Goal: Information Seeking & Learning: Learn about a topic

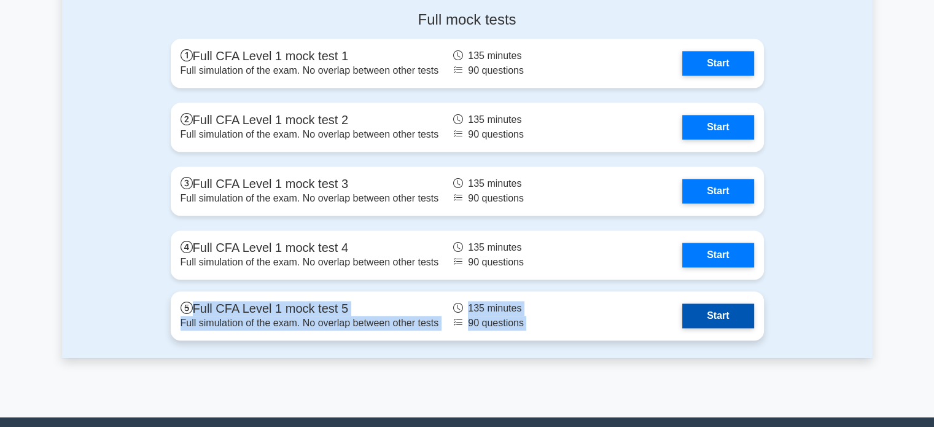
drag, startPoint x: 596, startPoint y: 287, endPoint x: 629, endPoint y: 324, distance: 49.6
click at [616, 311] on div "Full mock tests Full CFA Level 1 mock test 1 Full simulation of the exam. No ov…" at bounding box center [467, 179] width 608 height 357
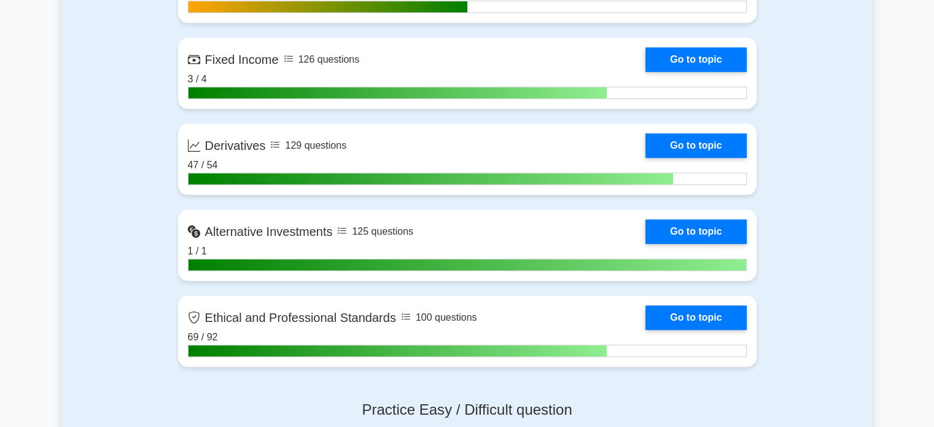
scroll to position [1124, 0]
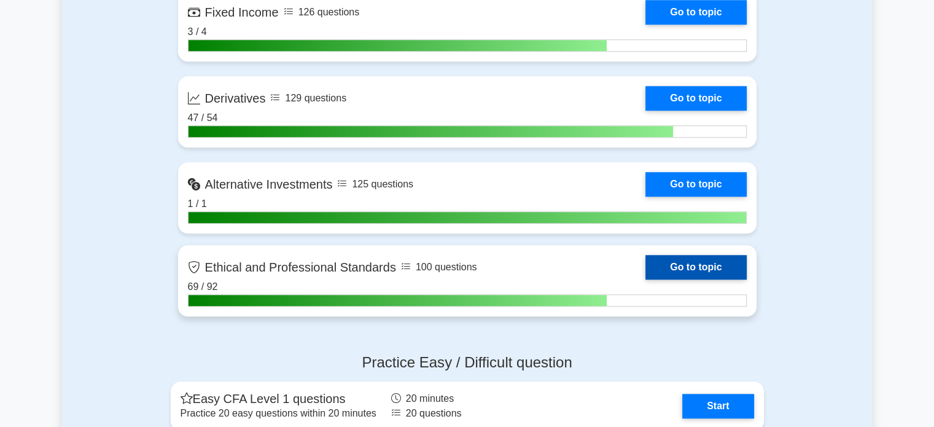
click at [645, 262] on link "Go to topic" at bounding box center [695, 267] width 101 height 25
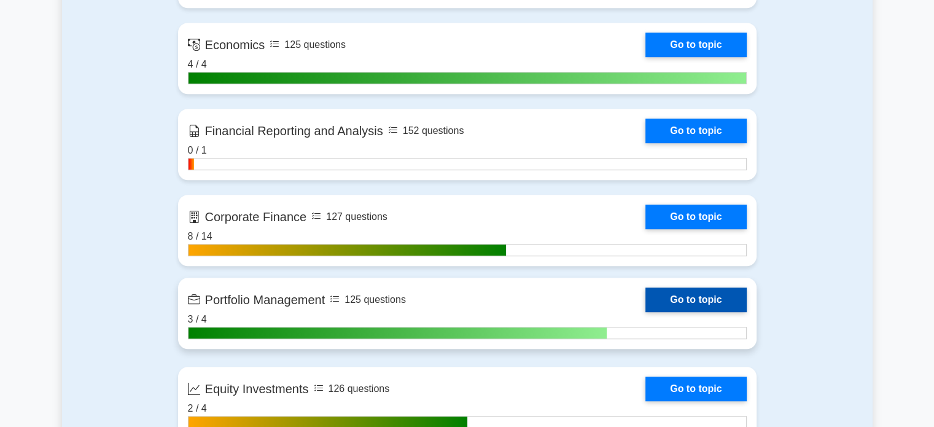
scroll to position [633, 0]
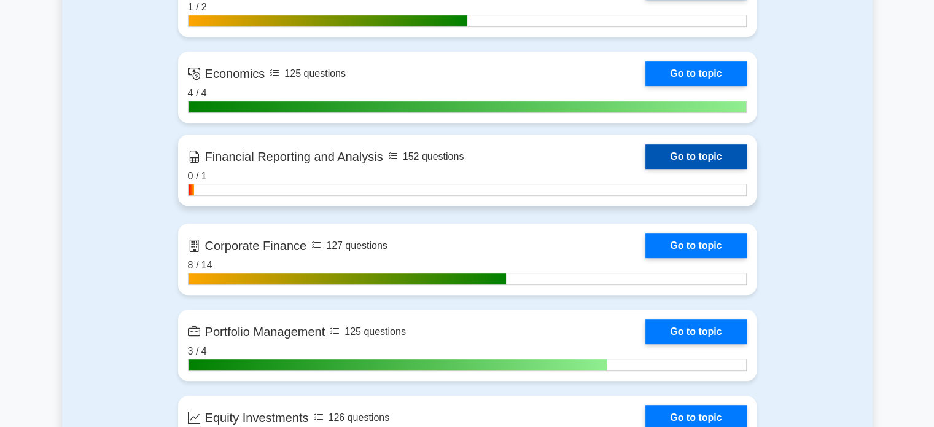
click at [688, 154] on link "Go to topic" at bounding box center [695, 156] width 101 height 25
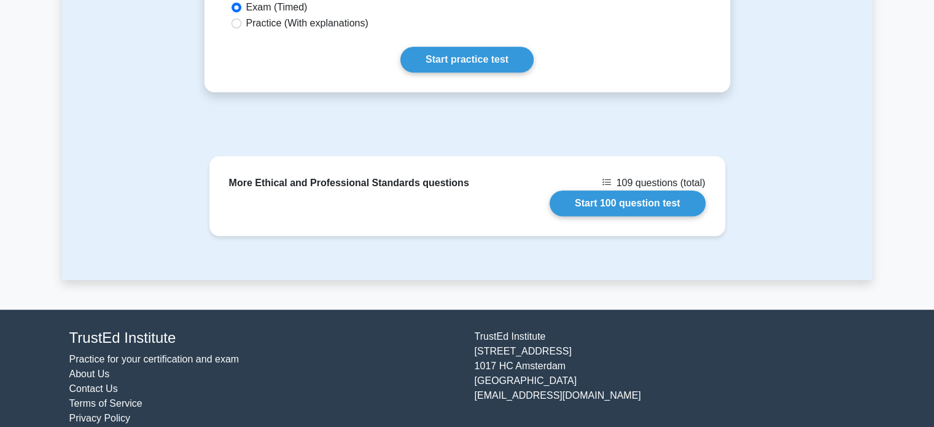
scroll to position [720, 0]
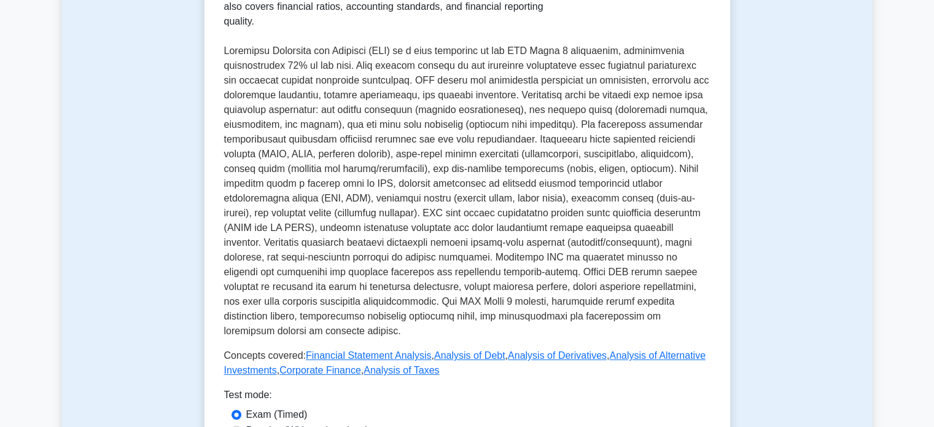
scroll to position [614, 0]
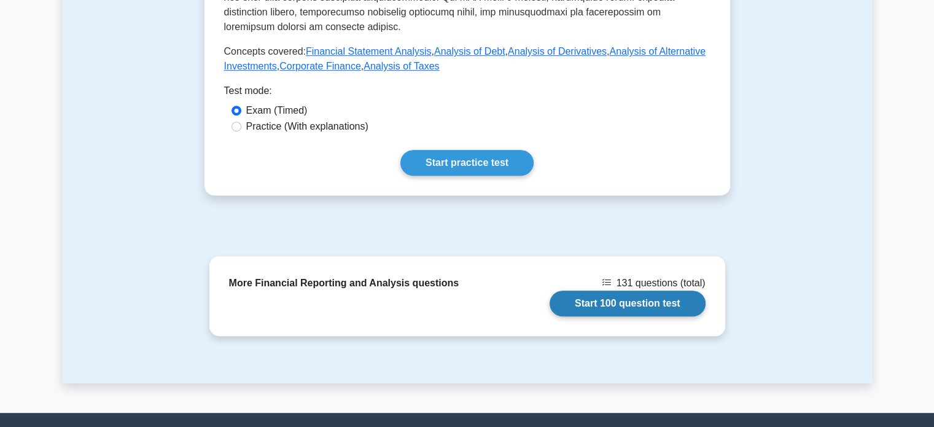
click at [648, 290] on link "Start 100 question test" at bounding box center [628, 303] width 156 height 26
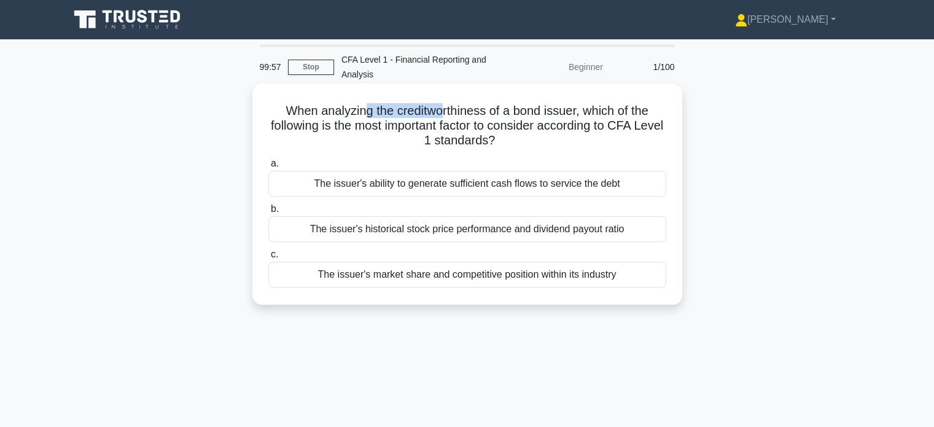
drag, startPoint x: 360, startPoint y: 108, endPoint x: 444, endPoint y: 115, distance: 84.4
click at [444, 115] on h5 "When analyzing the creditworthiness of a bond issuer, which of the following is…" at bounding box center [467, 125] width 400 height 45
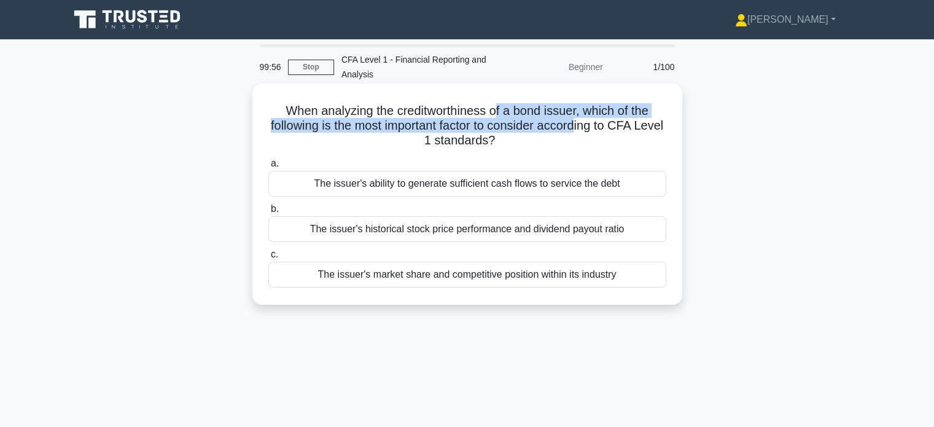
drag, startPoint x: 496, startPoint y: 112, endPoint x: 594, endPoint y: 121, distance: 98.6
click at [594, 121] on h5 "When analyzing the creditworthiness of a bond issuer, which of the following is…" at bounding box center [467, 125] width 400 height 45
click at [636, 118] on h5 "When analyzing the creditworthiness of a bond issuer, which of the following is…" at bounding box center [467, 125] width 400 height 45
drag, startPoint x: 492, startPoint y: 122, endPoint x: 553, endPoint y: 122, distance: 60.8
click at [553, 122] on h5 "When analyzing the creditworthiness of a bond issuer, which of the following is…" at bounding box center [467, 125] width 400 height 45
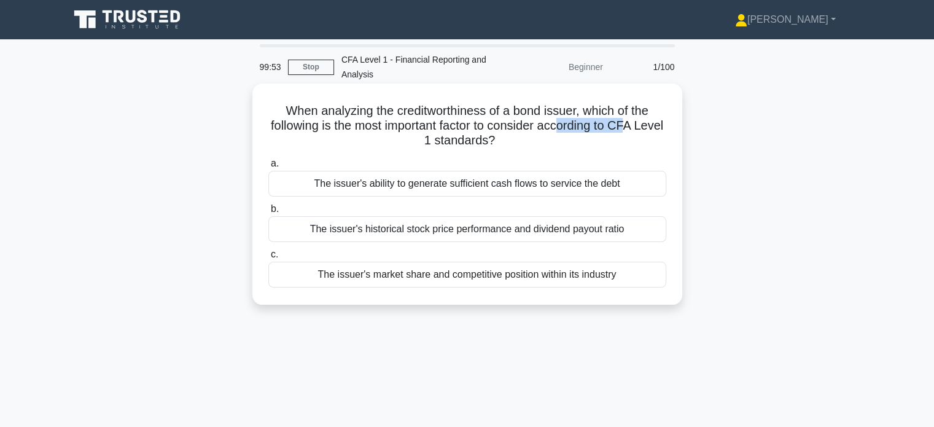
drag, startPoint x: 581, startPoint y: 123, endPoint x: 647, endPoint y: 126, distance: 65.8
click at [647, 126] on h5 "When analyzing the creditworthiness of a bond issuer, which of the following is…" at bounding box center [467, 125] width 400 height 45
click at [648, 130] on h5 "When analyzing the creditworthiness of a bond issuer, which of the following is…" at bounding box center [467, 125] width 400 height 45
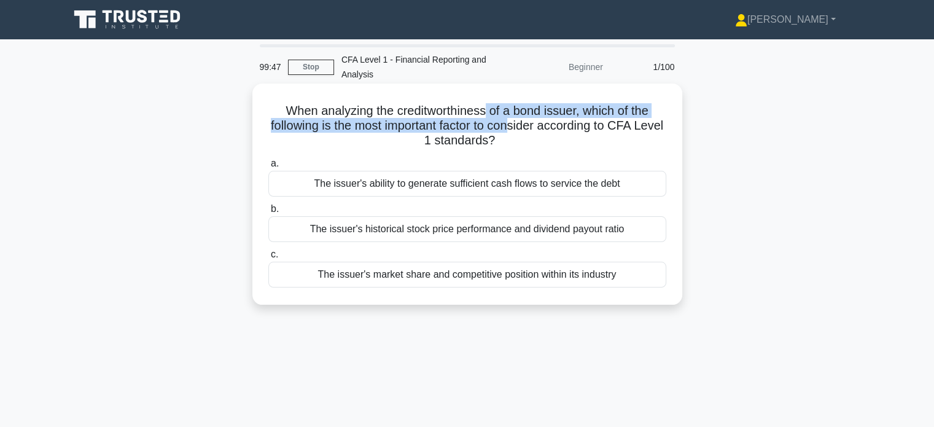
drag, startPoint x: 502, startPoint y: 122, endPoint x: 530, endPoint y: 131, distance: 30.1
click at [530, 131] on h5 "When analyzing the creditworthiness of a bond issuer, which of the following is…" at bounding box center [467, 125] width 400 height 45
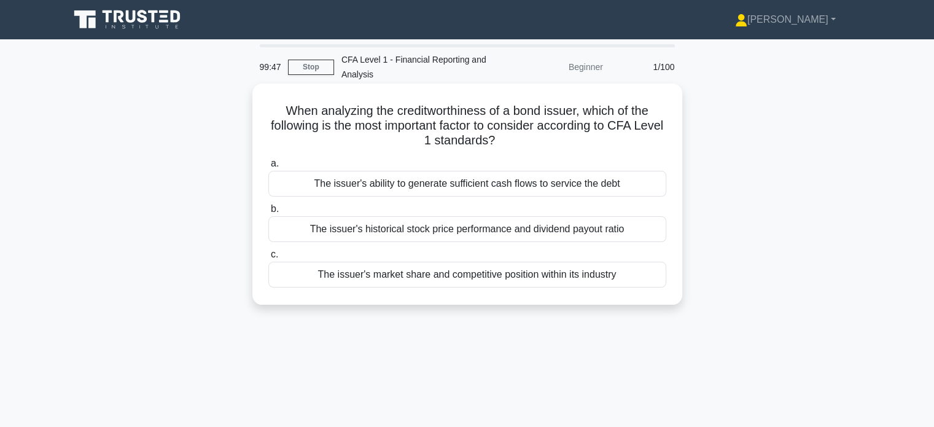
click at [577, 134] on h5 "When analyzing the creditworthiness of a bond issuer, which of the following is…" at bounding box center [467, 125] width 400 height 45
click at [540, 186] on div "The issuer's ability to generate sufficient cash flows to service the debt" at bounding box center [467, 184] width 398 height 26
click at [268, 168] on input "a. The issuer's ability to generate sufficient cash flows to service the debt" at bounding box center [268, 164] width 0 height 8
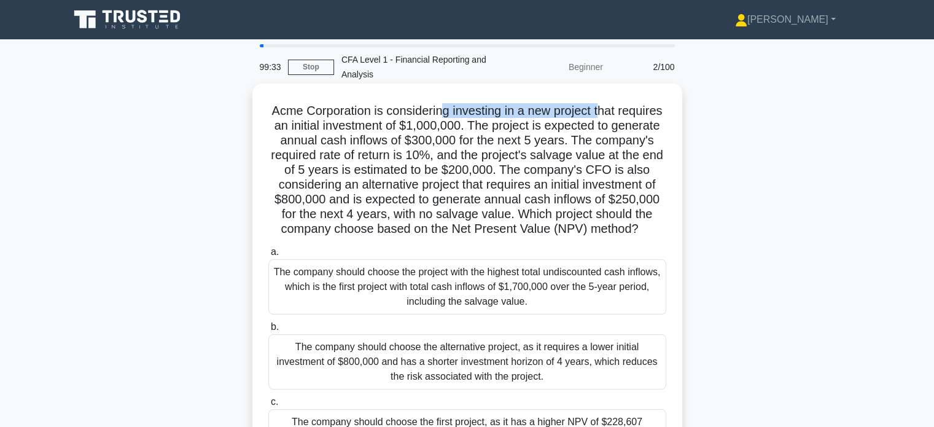
drag, startPoint x: 462, startPoint y: 109, endPoint x: 627, endPoint y: 110, distance: 165.2
click at [627, 110] on h5 "Acme Corporation is considering investing in a new project that requires an ini…" at bounding box center [467, 170] width 400 height 134
click at [631, 110] on h5 "Acme Corporation is considering investing in a new project that requires an ini…" at bounding box center [467, 170] width 400 height 134
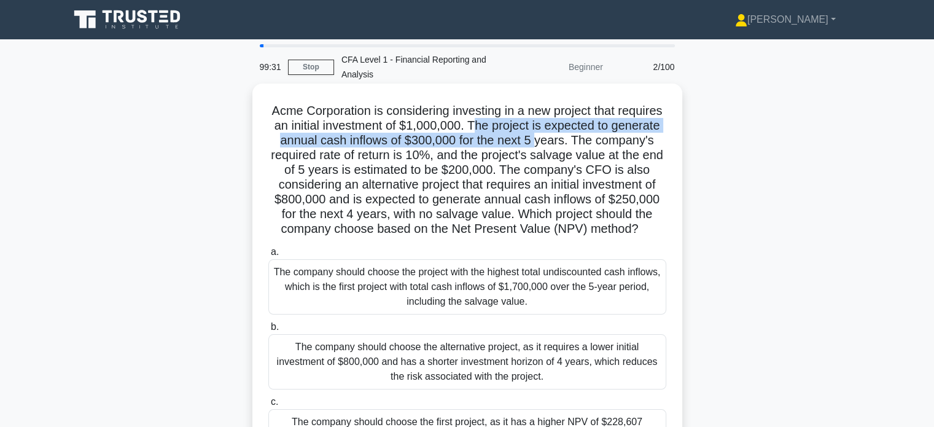
drag, startPoint x: 530, startPoint y: 130, endPoint x: 598, endPoint y: 141, distance: 69.0
click at [598, 141] on h5 "Acme Corporation is considering investing in a new project that requires an ini…" at bounding box center [467, 170] width 400 height 134
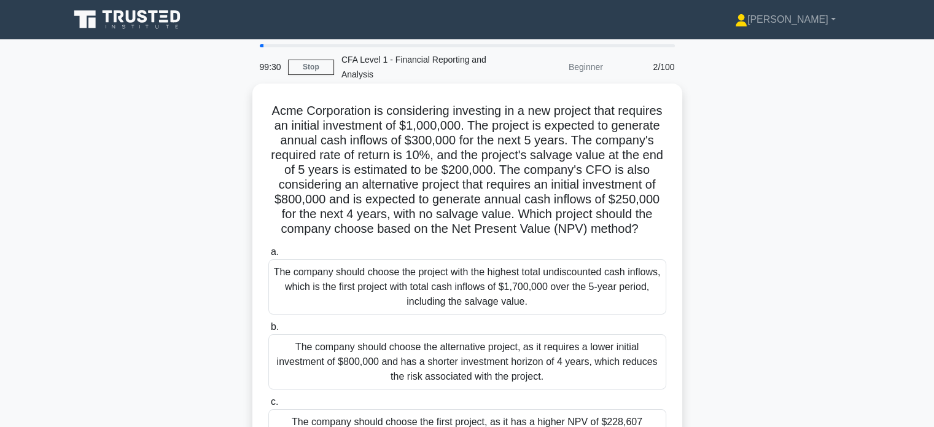
click at [631, 140] on h5 "Acme Corporation is considering investing in a new project that requires an ini…" at bounding box center [467, 170] width 400 height 134
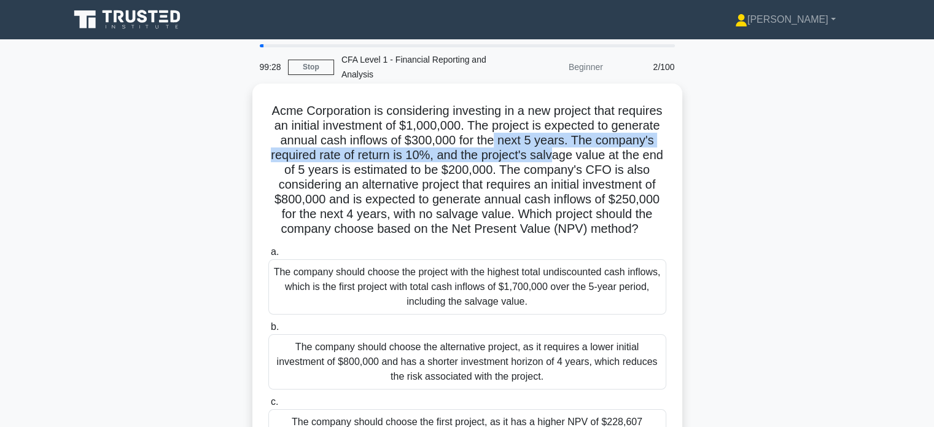
drag, startPoint x: 555, startPoint y: 147, endPoint x: 632, endPoint y: 161, distance: 78.0
click at [632, 161] on h5 "Acme Corporation is considering investing in a new project that requires an ini…" at bounding box center [467, 170] width 400 height 134
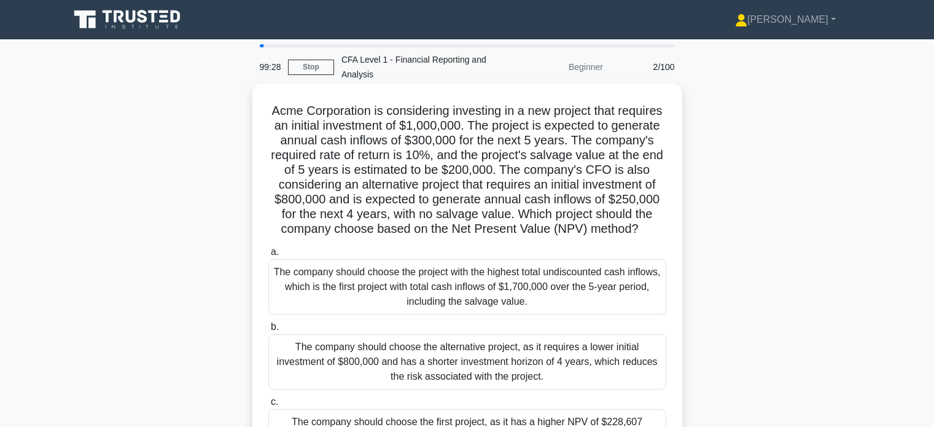
click at [665, 165] on h5 "Acme Corporation is considering investing in a new project that requires an ini…" at bounding box center [467, 170] width 400 height 134
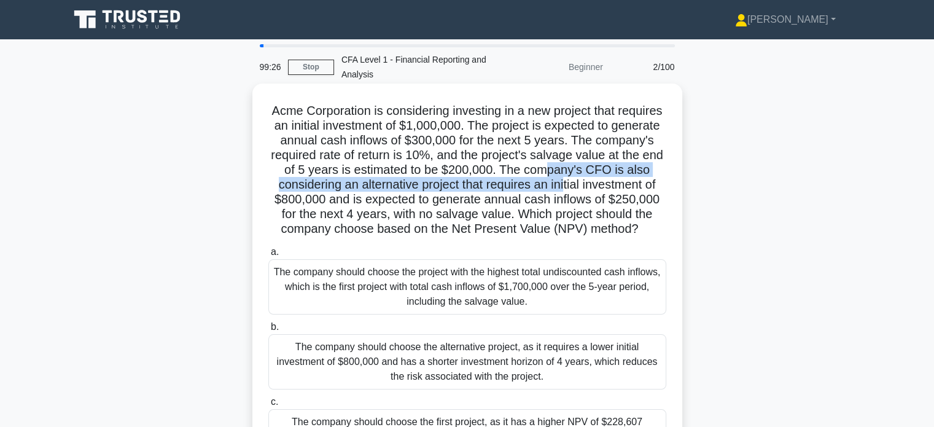
click at [638, 181] on h5 "Acme Corporation is considering investing in a new project that requires an ini…" at bounding box center [467, 170] width 400 height 134
click at [639, 188] on h5 "Acme Corporation is considering investing in a new project that requires an ini…" at bounding box center [467, 170] width 400 height 134
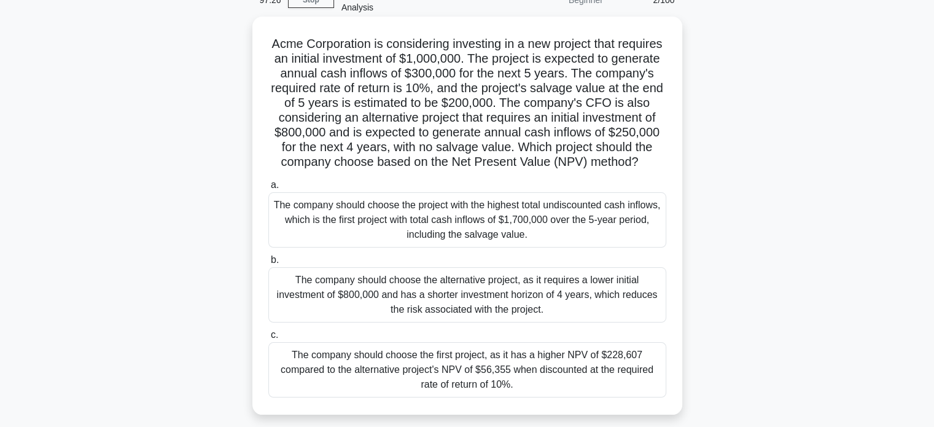
scroll to position [123, 0]
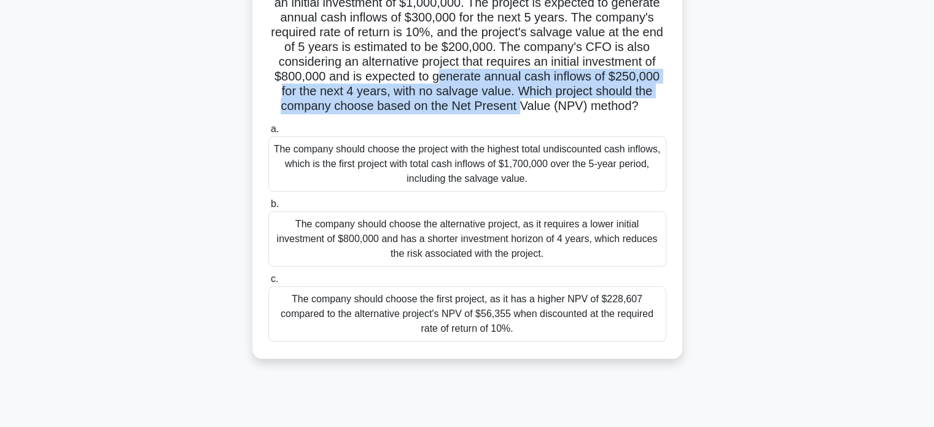
drag, startPoint x: 537, startPoint y: 74, endPoint x: 624, endPoint y: 103, distance: 91.6
click at [624, 103] on h5 "Acme Corporation is considering investing in a new project that requires an ini…" at bounding box center [467, 47] width 400 height 134
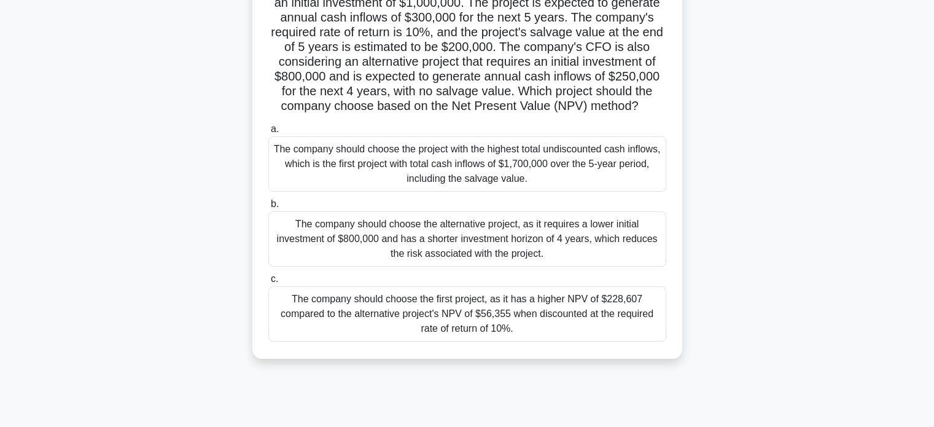
click at [634, 107] on h5 "Acme Corporation is considering investing in a new project that requires an ini…" at bounding box center [467, 47] width 400 height 134
click at [532, 318] on div "The company should choose the first project, as it has a higher NPV of $228,607…" at bounding box center [467, 313] width 398 height 55
click at [268, 283] on input "c. The company should choose the first project, as it has a higher NPV of $228,…" at bounding box center [268, 279] width 0 height 8
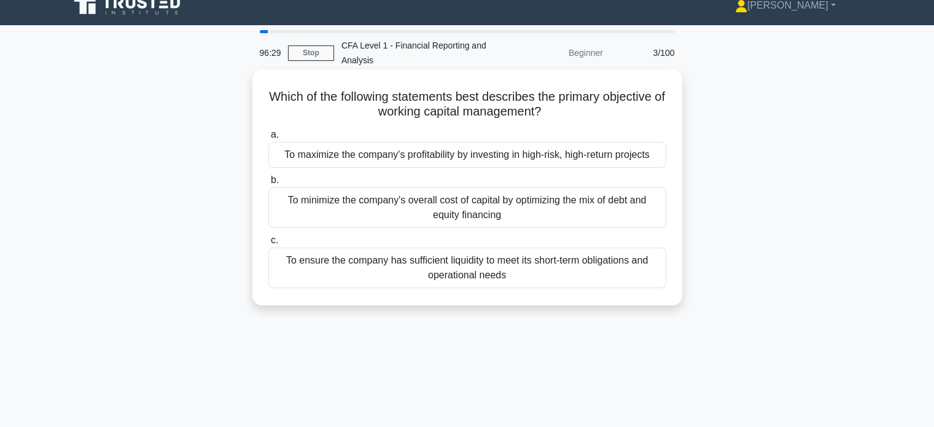
scroll to position [0, 0]
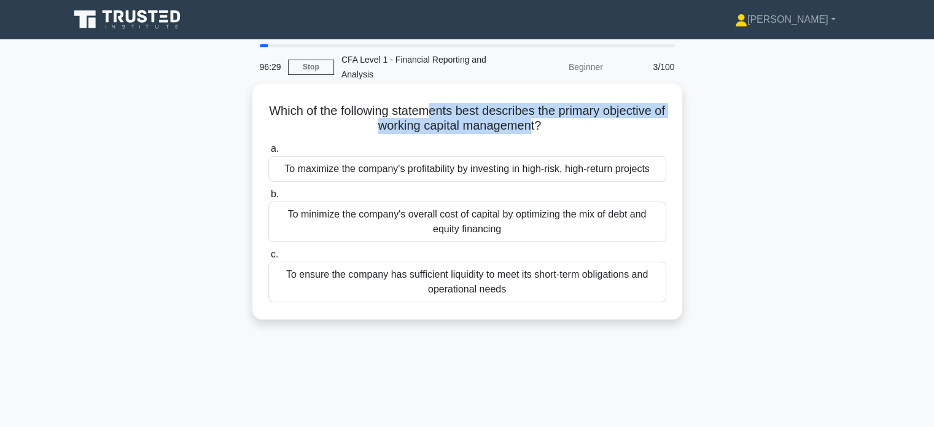
drag, startPoint x: 440, startPoint y: 101, endPoint x: 570, endPoint y: 127, distance: 132.7
click at [543, 125] on div "Which of the following statements best describes the primary objective of worki…" at bounding box center [467, 201] width 420 height 226
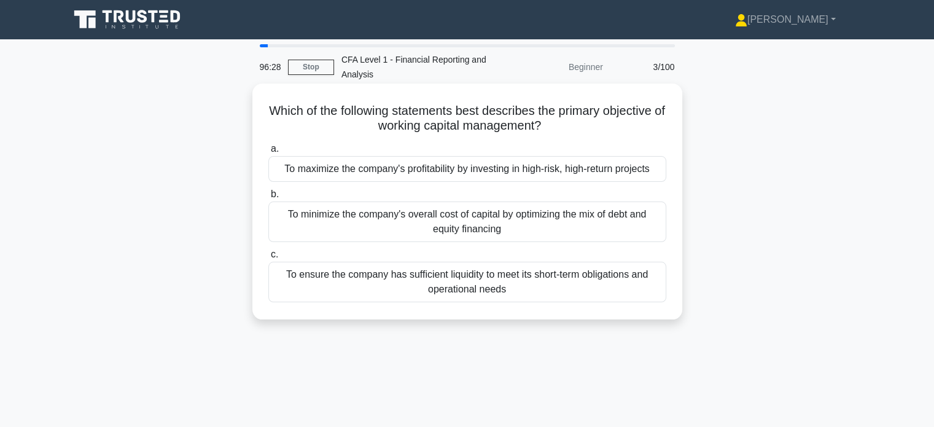
click at [570, 127] on h5 "Which of the following statements best describes the primary objective of worki…" at bounding box center [467, 118] width 400 height 31
drag, startPoint x: 509, startPoint y: 114, endPoint x: 559, endPoint y: 126, distance: 51.2
click at [558, 124] on h5 "Which of the following statements best describes the primary objective of worki…" at bounding box center [467, 118] width 400 height 31
click at [556, 132] on icon ".spinner_0XTQ{transform-origin:center;animation:spinner_y6GP .75s linear infini…" at bounding box center [548, 126] width 15 height 15
drag, startPoint x: 457, startPoint y: 113, endPoint x: 580, endPoint y: 136, distance: 125.6
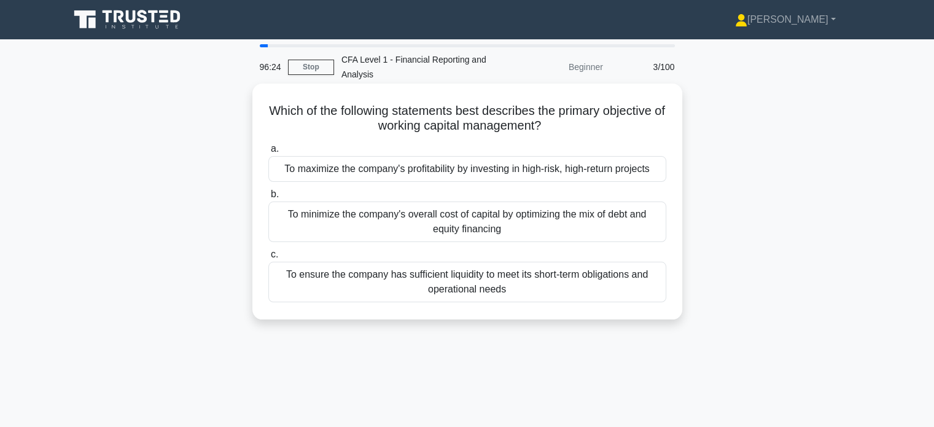
click at [580, 136] on div "Which of the following statements best describes the primary objective of worki…" at bounding box center [467, 201] width 420 height 226
click at [594, 139] on div "Which of the following statements best describes the primary objective of worki…" at bounding box center [467, 201] width 420 height 226
click at [547, 274] on div "To ensure the company has sufficient liquidity to meet its short-term obligatio…" at bounding box center [467, 282] width 398 height 41
click at [268, 258] on input "c. To ensure the company has sufficient liquidity to meet its short-term obliga…" at bounding box center [268, 255] width 0 height 8
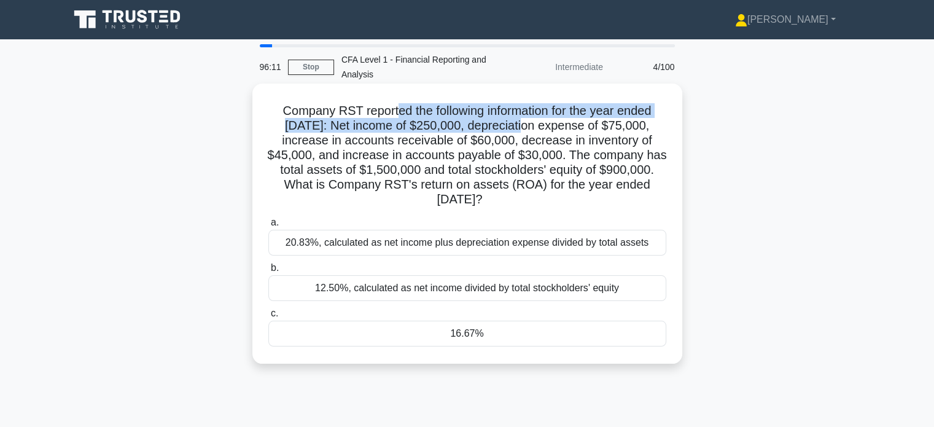
drag, startPoint x: 395, startPoint y: 115, endPoint x: 529, endPoint y: 126, distance: 133.7
click at [523, 124] on h5 "Company RST reported the following information for the year ended December 31, …" at bounding box center [467, 155] width 400 height 104
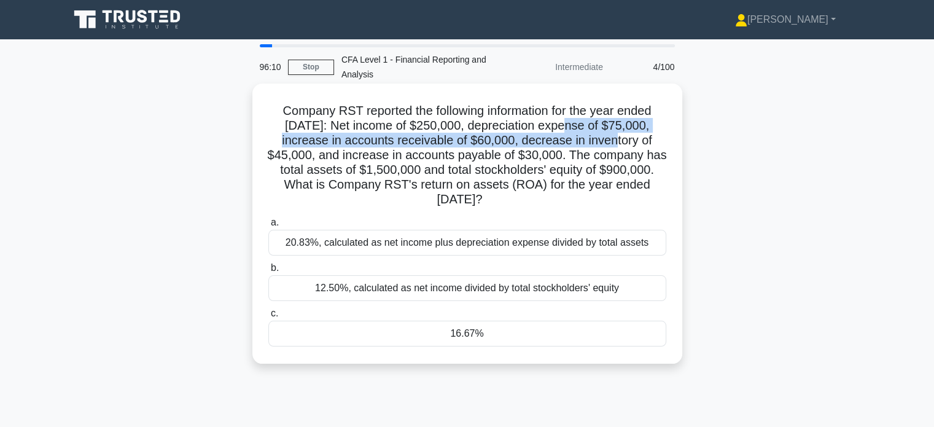
drag, startPoint x: 562, startPoint y: 132, endPoint x: 616, endPoint y: 136, distance: 54.8
click at [615, 134] on h5 "Company RST reported the following information for the year ended December 31, …" at bounding box center [467, 155] width 400 height 104
click at [620, 147] on h5 "Company RST reported the following information for the year ended December 31, …" at bounding box center [467, 155] width 400 height 104
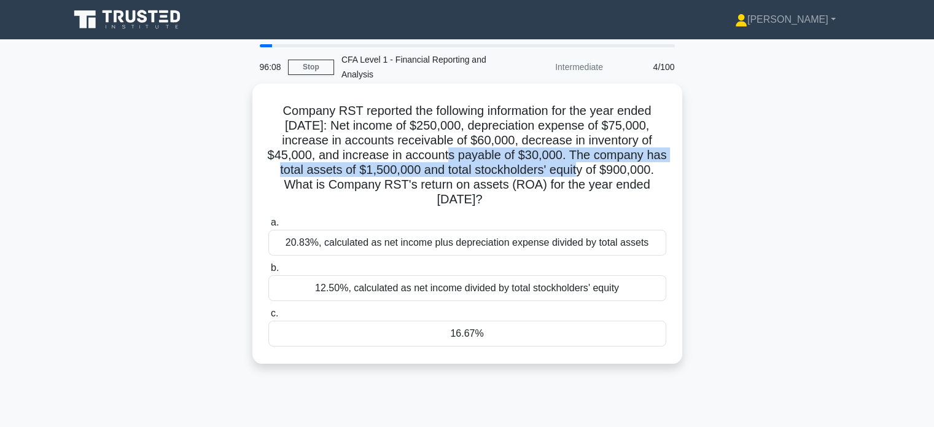
drag, startPoint x: 461, startPoint y: 157, endPoint x: 625, endPoint y: 168, distance: 164.3
click at [587, 165] on h5 "Company RST reported the following information for the year ended December 31, …" at bounding box center [467, 155] width 400 height 104
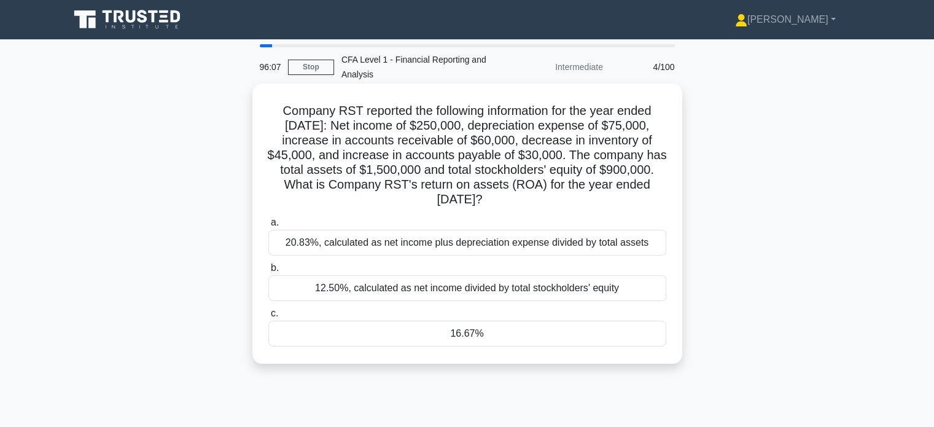
click at [625, 168] on h5 "Company RST reported the following information for the year ended December 31, …" at bounding box center [467, 155] width 400 height 104
click at [511, 324] on div "16.67%" at bounding box center [467, 334] width 398 height 26
click at [268, 317] on input "c. 16.67%" at bounding box center [268, 313] width 0 height 8
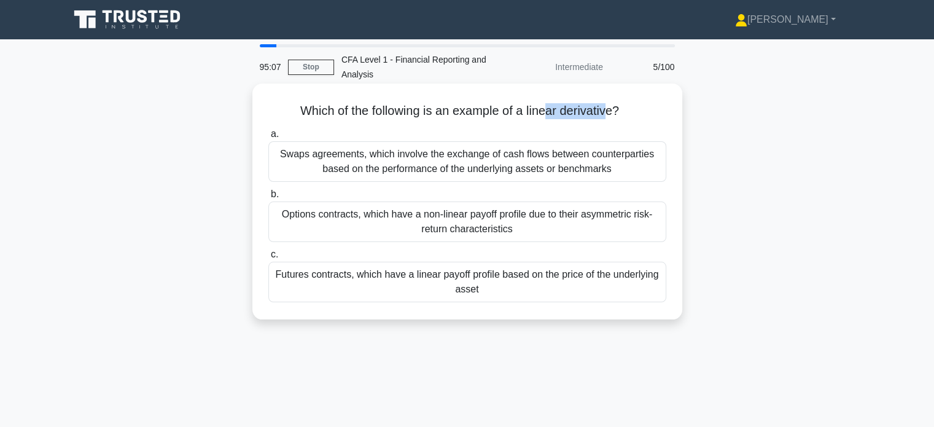
drag, startPoint x: 550, startPoint y: 101, endPoint x: 617, endPoint y: 108, distance: 67.3
click at [608, 107] on div "Which of the following is an example of a linear derivative? .spinner_0XTQ{tran…" at bounding box center [467, 201] width 420 height 226
click at [625, 108] on icon ".spinner_0XTQ{transform-origin:center;animation:spinner_y6GP .75s linear infini…" at bounding box center [626, 111] width 15 height 15
click at [526, 287] on div "Futures contracts, which have a linear payoff profile based on the price of the…" at bounding box center [467, 282] width 398 height 41
click at [268, 258] on input "c. Futures contracts, which have a linear payoff profile based on the price of …" at bounding box center [268, 255] width 0 height 8
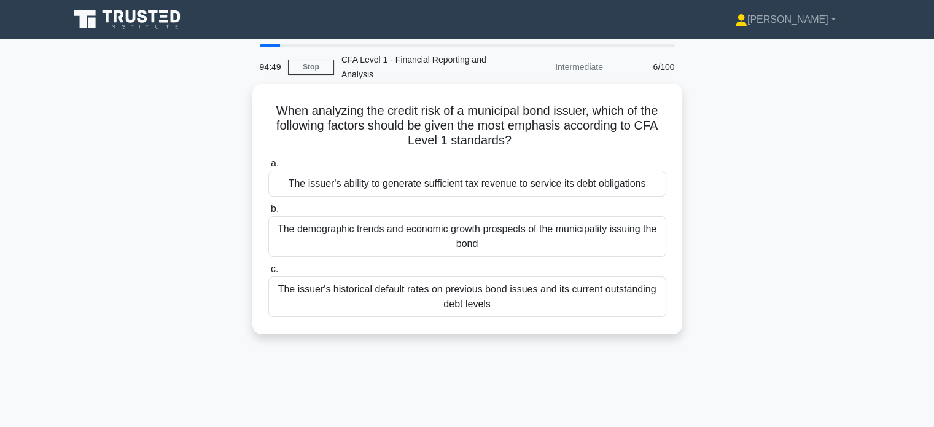
drag, startPoint x: 472, startPoint y: 118, endPoint x: 530, endPoint y: 139, distance: 62.0
click at [530, 139] on h5 "When analyzing the credit risk of a municipal bond issuer, which of the followi…" at bounding box center [467, 125] width 400 height 45
click at [561, 153] on div "When analyzing the credit risk of a municipal bond issuer, which of the followi…" at bounding box center [467, 208] width 420 height 241
drag, startPoint x: 327, startPoint y: 113, endPoint x: 414, endPoint y: 114, distance: 87.8
click at [413, 114] on h5 "When analyzing the credit risk of a municipal bond issuer, which of the followi…" at bounding box center [467, 125] width 400 height 45
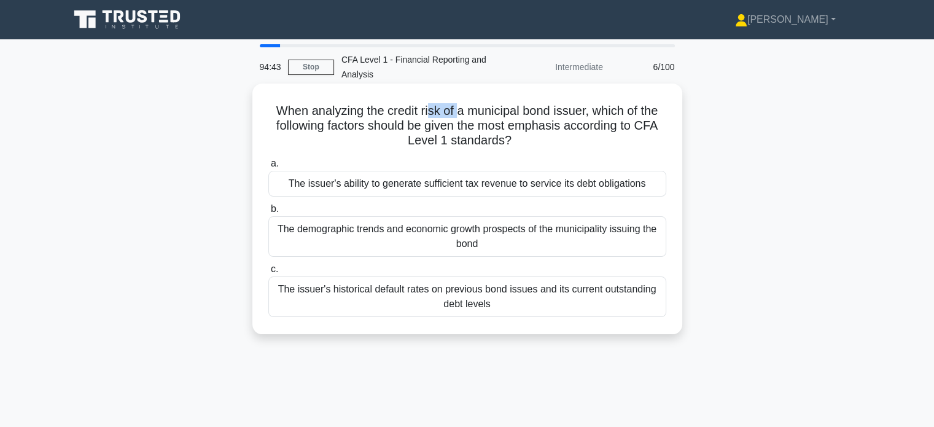
drag, startPoint x: 426, startPoint y: 113, endPoint x: 458, endPoint y: 112, distance: 31.9
click at [458, 112] on h5 "When analyzing the credit risk of a municipal bond issuer, which of the followi…" at bounding box center [467, 125] width 400 height 45
click at [503, 120] on h5 "When analyzing the credit risk of a municipal bond issuer, which of the followi…" at bounding box center [467, 125] width 400 height 45
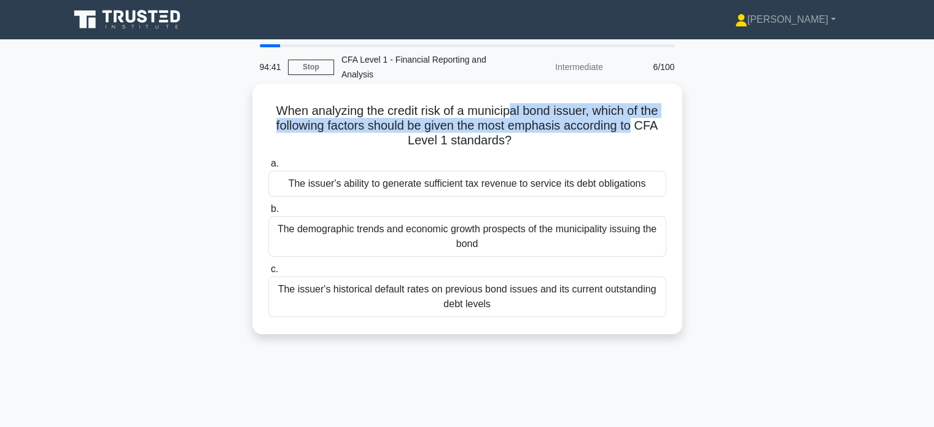
drag, startPoint x: 512, startPoint y: 114, endPoint x: 638, endPoint y: 120, distance: 126.0
click at [638, 120] on h5 "When analyzing the credit risk of a municipal bond issuer, which of the followi…" at bounding box center [467, 125] width 400 height 45
click at [642, 118] on h5 "When analyzing the credit risk of a municipal bond issuer, which of the followi…" at bounding box center [467, 125] width 400 height 45
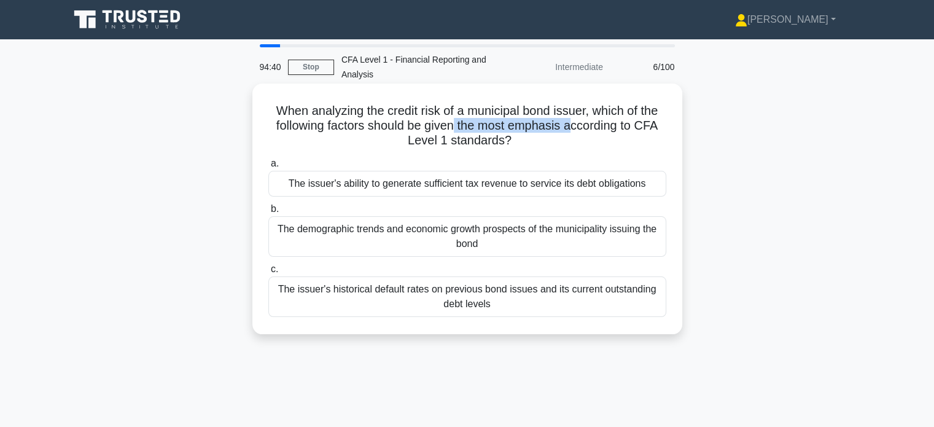
drag, startPoint x: 457, startPoint y: 122, endPoint x: 575, endPoint y: 131, distance: 118.9
click at [575, 131] on h5 "When analyzing the credit risk of a municipal bond issuer, which of the followi…" at bounding box center [467, 125] width 400 height 45
click at [634, 136] on h5 "When analyzing the credit risk of a municipal bond issuer, which of the followi…" at bounding box center [467, 125] width 400 height 45
click at [492, 186] on div "The issuer's ability to generate sufficient tax revenue to service its debt obl…" at bounding box center [467, 184] width 398 height 26
click at [268, 168] on input "a. The issuer's ability to generate sufficient tax revenue to service its debt …" at bounding box center [268, 164] width 0 height 8
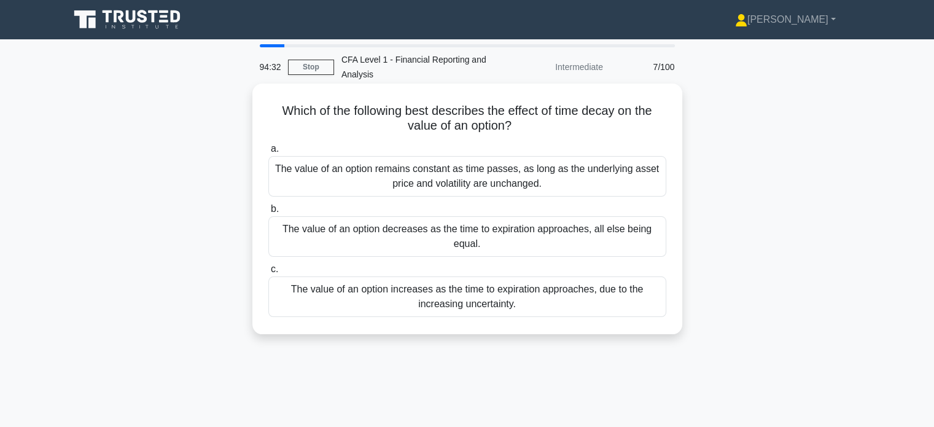
drag, startPoint x: 453, startPoint y: 115, endPoint x: 527, endPoint y: 129, distance: 75.5
click at [527, 129] on h5 "Which of the following best describes the effect of time decay on the value of …" at bounding box center [467, 118] width 400 height 31
click at [577, 125] on h5 "Which of the following best describes the effect of time decay on the value of …" at bounding box center [467, 118] width 400 height 31
drag, startPoint x: 539, startPoint y: 112, endPoint x: 597, endPoint y: 125, distance: 59.0
click at [597, 125] on h5 "Which of the following best describes the effect of time decay on the value of …" at bounding box center [467, 118] width 400 height 31
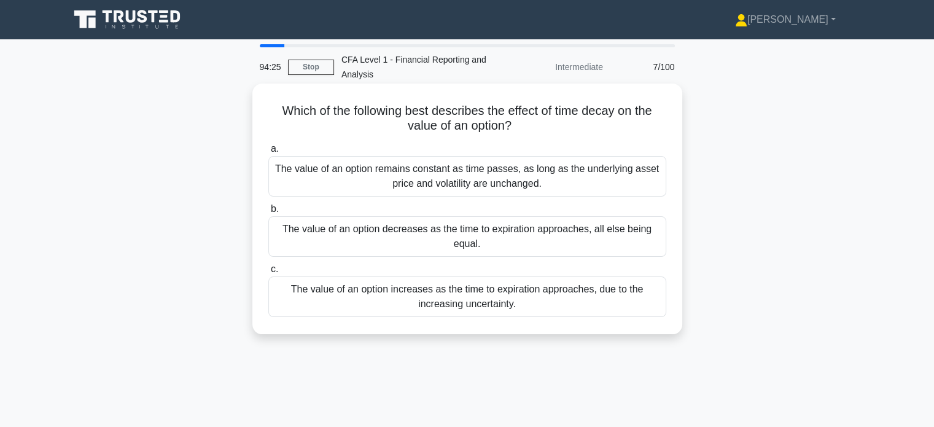
click at [616, 130] on h5 "Which of the following best describes the effect of time decay on the value of …" at bounding box center [467, 118] width 400 height 31
click at [558, 233] on div "The value of an option decreases as the time to expiration approaches, all else…" at bounding box center [467, 236] width 398 height 41
click at [268, 213] on input "b. The value of an option decreases as the time to expiration approaches, all e…" at bounding box center [268, 209] width 0 height 8
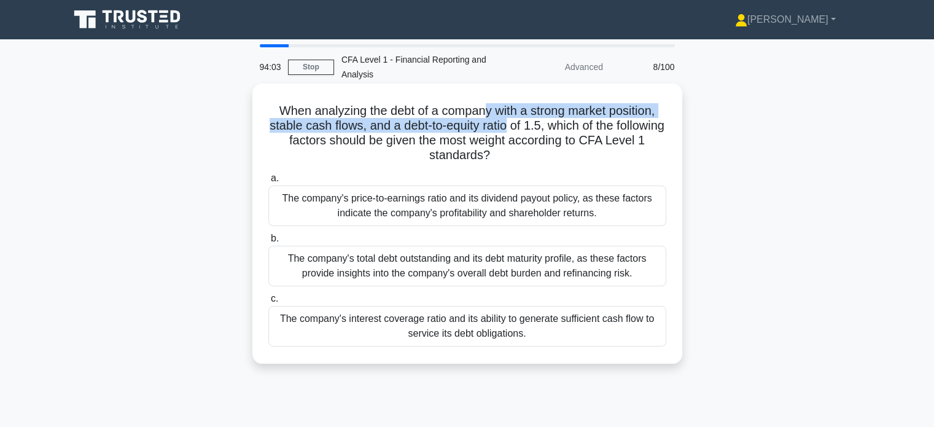
drag, startPoint x: 483, startPoint y: 109, endPoint x: 556, endPoint y: 126, distance: 75.1
click at [536, 127] on h5 "When analyzing the debt of a company with a strong market position, stable cash…" at bounding box center [467, 133] width 400 height 60
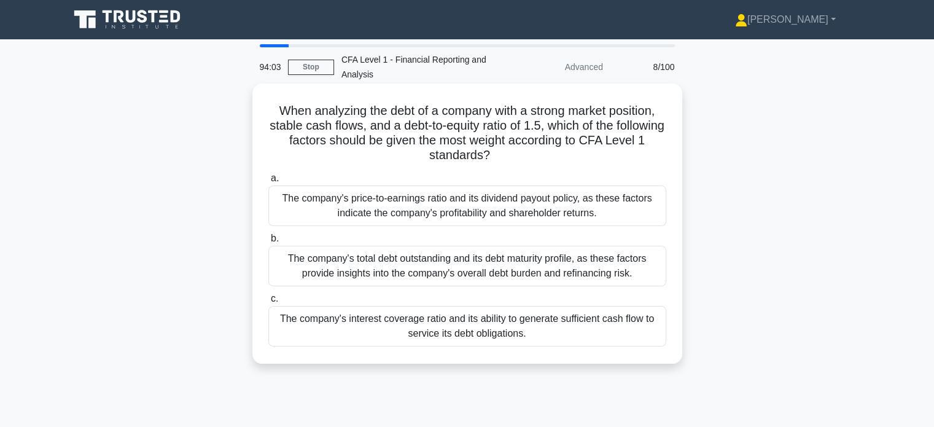
click at [562, 126] on h5 "When analyzing the debt of a company with a strong market position, stable cash…" at bounding box center [467, 133] width 400 height 60
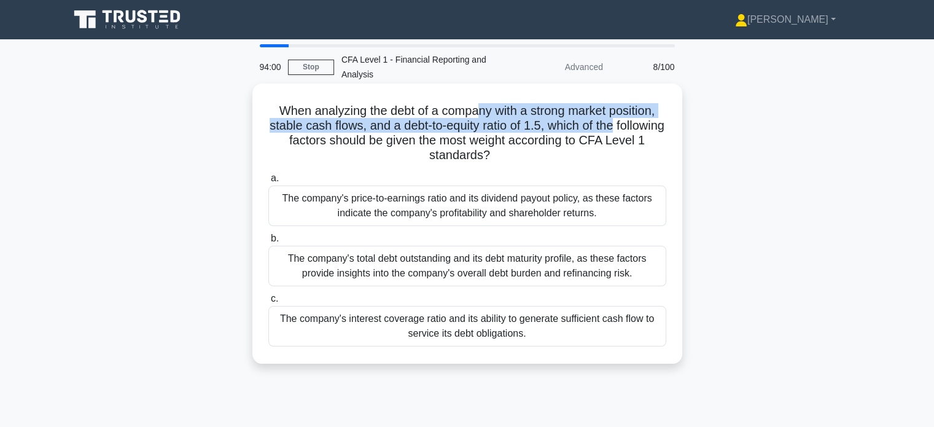
drag, startPoint x: 481, startPoint y: 114, endPoint x: 658, endPoint y: 122, distance: 177.0
click at [656, 120] on h5 "When analyzing the debt of a company with a strong market position, stable cash…" at bounding box center [467, 133] width 400 height 60
click at [658, 123] on h5 "When analyzing the debt of a company with a strong market position, stable cash…" at bounding box center [467, 133] width 400 height 60
click at [540, 114] on h5 "When analyzing the debt of a company with a strong market position, stable cash…" at bounding box center [467, 133] width 400 height 60
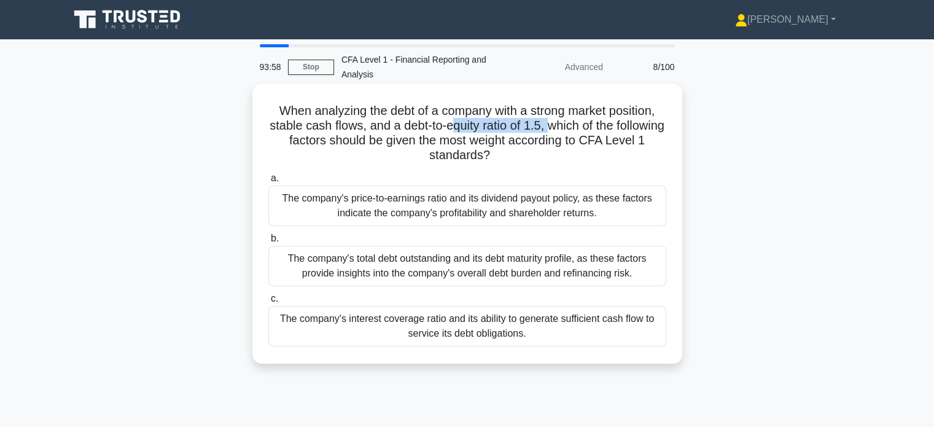
drag, startPoint x: 481, startPoint y: 120, endPoint x: 577, endPoint y: 126, distance: 96.0
click at [577, 126] on h5 "When analyzing the debt of a company with a strong market position, stable cash…" at bounding box center [467, 133] width 400 height 60
click at [622, 133] on h5 "When analyzing the debt of a company with a strong market position, stable cash…" at bounding box center [467, 133] width 400 height 60
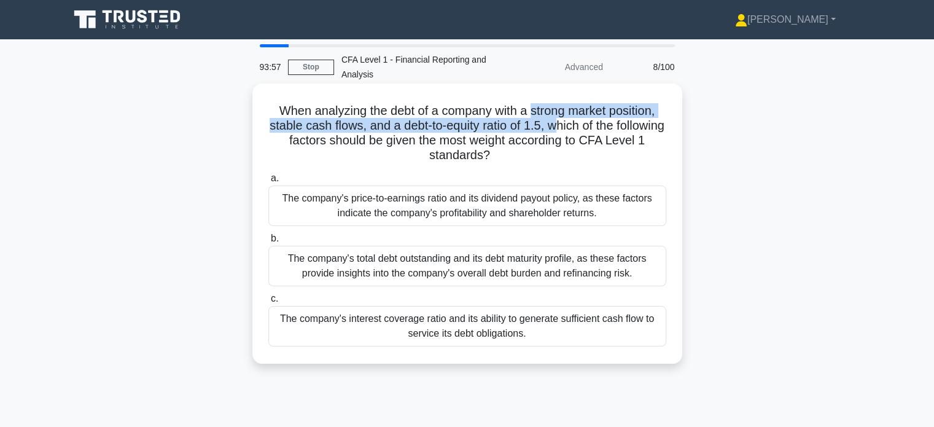
drag, startPoint x: 544, startPoint y: 119, endPoint x: 583, endPoint y: 122, distance: 38.8
click at [583, 122] on h5 "When analyzing the debt of a company with a strong market position, stable cash…" at bounding box center [467, 133] width 400 height 60
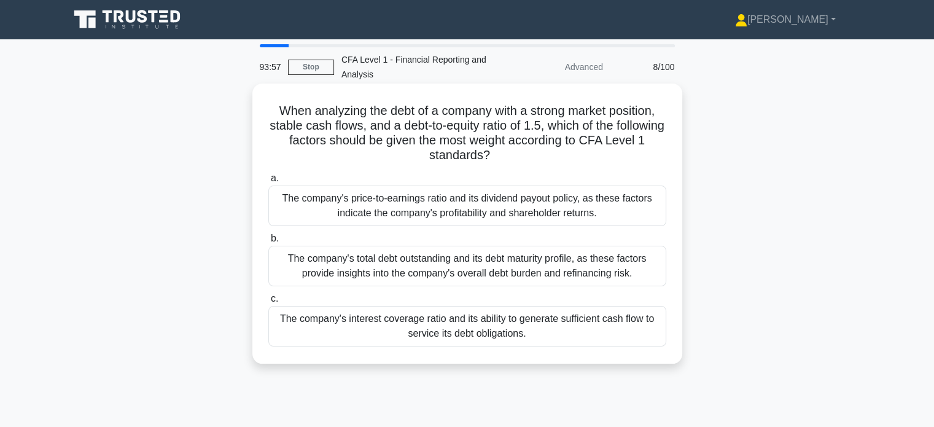
click at [624, 122] on h5 "When analyzing the debt of a company with a strong market position, stable cash…" at bounding box center [467, 133] width 400 height 60
drag, startPoint x: 543, startPoint y: 110, endPoint x: 647, endPoint y: 118, distance: 104.1
click at [647, 117] on h5 "When analyzing the debt of a company with a strong market position, stable cash…" at bounding box center [467, 133] width 400 height 60
click at [640, 127] on h5 "When analyzing the debt of a company with a strong market position, stable cash…" at bounding box center [467, 133] width 400 height 60
drag, startPoint x: 478, startPoint y: 129, endPoint x: 554, endPoint y: 131, distance: 76.8
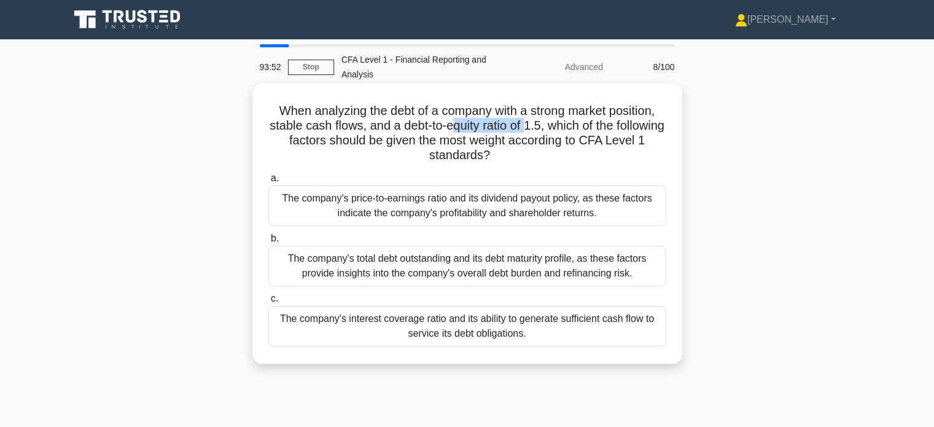
click at [554, 131] on h5 "When analyzing the debt of a company with a strong market position, stable cash…" at bounding box center [467, 133] width 400 height 60
click at [569, 133] on h5 "When analyzing the debt of a company with a strong market position, stable cash…" at bounding box center [467, 133] width 400 height 60
drag, startPoint x: 564, startPoint y: 125, endPoint x: 643, endPoint y: 123, distance: 79.2
click at [642, 123] on h5 "When analyzing the debt of a company with a strong market position, stable cash…" at bounding box center [467, 133] width 400 height 60
click at [646, 123] on h5 "When analyzing the debt of a company with a strong market position, stable cash…" at bounding box center [467, 133] width 400 height 60
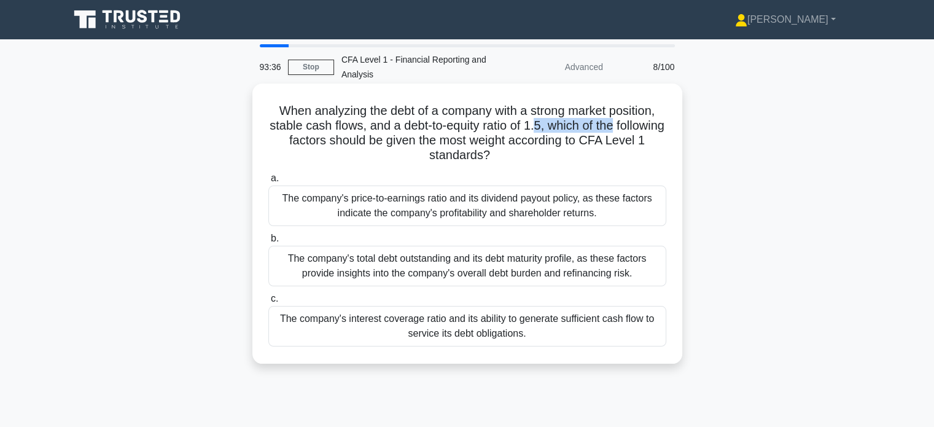
drag, startPoint x: 464, startPoint y: 146, endPoint x: 515, endPoint y: 152, distance: 50.8
click at [515, 152] on h5 "When analyzing the debt of a company with a strong market position, stable cash…" at bounding box center [467, 133] width 400 height 60
click at [553, 152] on h5 "When analyzing the debt of a company with a strong market position, stable cash…" at bounding box center [467, 133] width 400 height 60
drag, startPoint x: 446, startPoint y: 141, endPoint x: 513, endPoint y: 155, distance: 69.1
click at [513, 155] on h5 "When analyzing the debt of a company with a strong market position, stable cash…" at bounding box center [467, 133] width 400 height 60
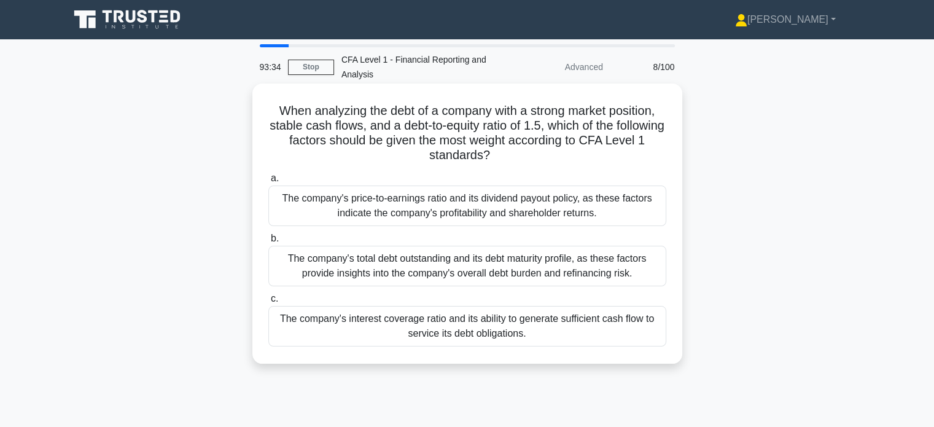
click at [545, 158] on h5 "When analyzing the debt of a company with a strong market position, stable cash…" at bounding box center [467, 133] width 400 height 60
drag, startPoint x: 483, startPoint y: 147, endPoint x: 532, endPoint y: 155, distance: 49.9
click at [532, 155] on h5 "When analyzing the debt of a company with a strong market position, stable cash…" at bounding box center [467, 133] width 400 height 60
click at [578, 157] on h5 "When analyzing the debt of a company with a strong market position, stable cash…" at bounding box center [467, 133] width 400 height 60
click at [510, 323] on div "The company's interest coverage ratio and its ability to generate sufficient ca…" at bounding box center [467, 326] width 398 height 41
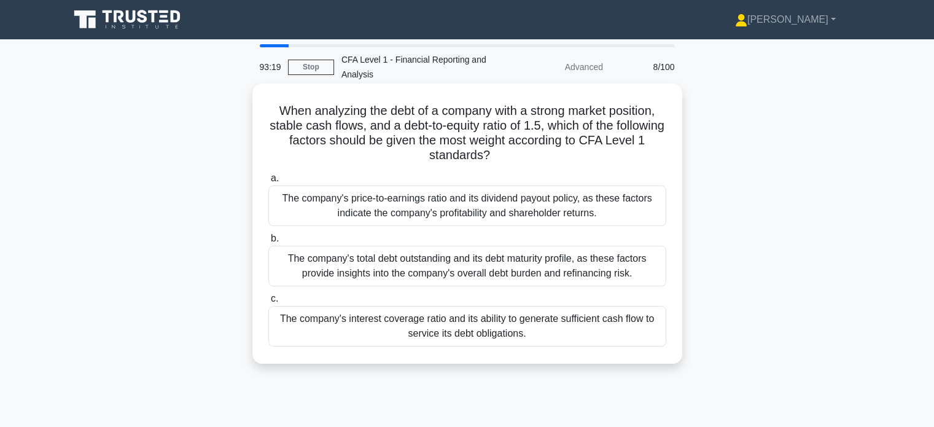
click at [268, 303] on input "c. The company's interest coverage ratio and its ability to generate sufficient…" at bounding box center [268, 299] width 0 height 8
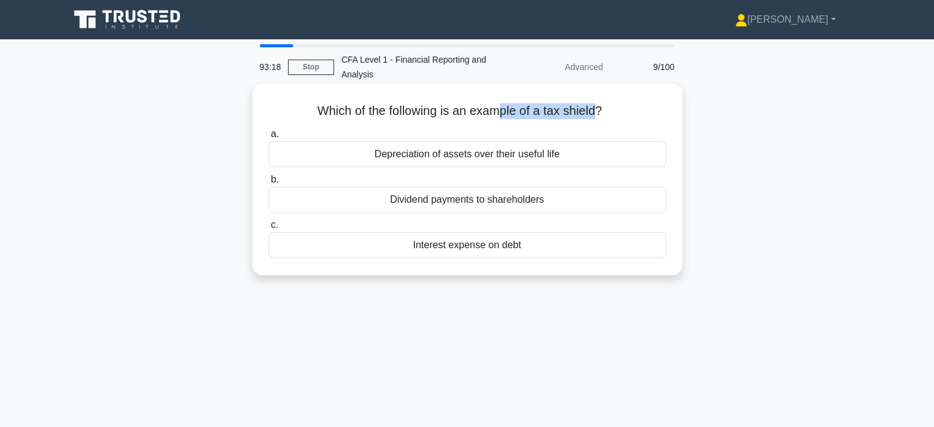
drag, startPoint x: 499, startPoint y: 110, endPoint x: 597, endPoint y: 115, distance: 98.4
click at [597, 115] on h5 "Which of the following is an example of a tax shield? .spinner_0XTQ{transform-o…" at bounding box center [467, 111] width 400 height 16
click at [602, 116] on h5 "Which of the following is an example of a tax shield? .spinner_0XTQ{transform-o…" at bounding box center [467, 111] width 400 height 16
click at [502, 246] on div "Interest expense on debt" at bounding box center [467, 245] width 398 height 26
click at [268, 229] on input "c. Interest expense on debt" at bounding box center [268, 225] width 0 height 8
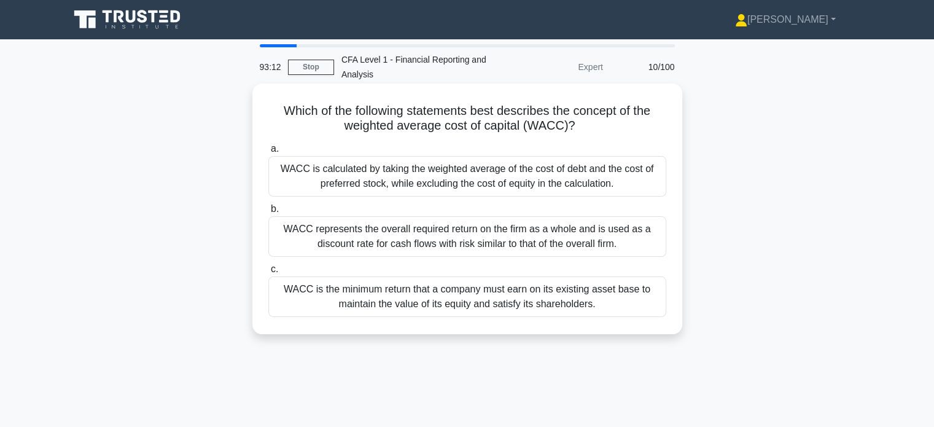
drag, startPoint x: 503, startPoint y: 109, endPoint x: 579, endPoint y: 128, distance: 77.7
click at [579, 128] on h5 "Which of the following statements best describes the concept of the weighted av…" at bounding box center [467, 118] width 400 height 31
click at [594, 128] on h5 "Which of the following statements best describes the concept of the weighted av…" at bounding box center [467, 118] width 400 height 31
click at [620, 244] on div "WACC represents the overall required return on the firm as a whole and is used …" at bounding box center [467, 236] width 398 height 41
click at [268, 213] on input "b. WACC represents the overall required return on the firm as a whole and is us…" at bounding box center [268, 209] width 0 height 8
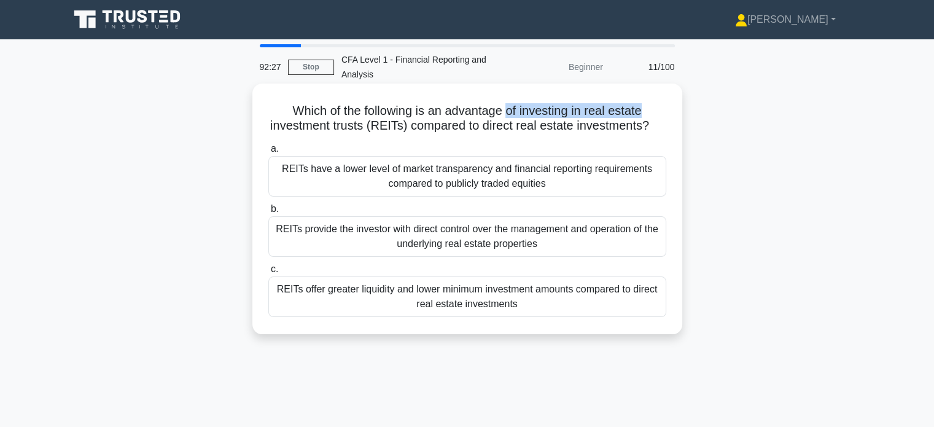
drag, startPoint x: 539, startPoint y: 110, endPoint x: 649, endPoint y: 113, distance: 109.9
click at [648, 112] on h5 "Which of the following is an advantage of investing in real estate investment t…" at bounding box center [467, 118] width 400 height 31
click at [651, 115] on h5 "Which of the following is an advantage of investing in real estate investment t…" at bounding box center [467, 118] width 400 height 31
click at [596, 122] on h5 "Which of the following is an advantage of investing in real estate investment t…" at bounding box center [467, 118] width 400 height 31
click at [570, 316] on div "REITs offer greater liquidity and lower minimum investment amounts compared to …" at bounding box center [467, 296] width 398 height 41
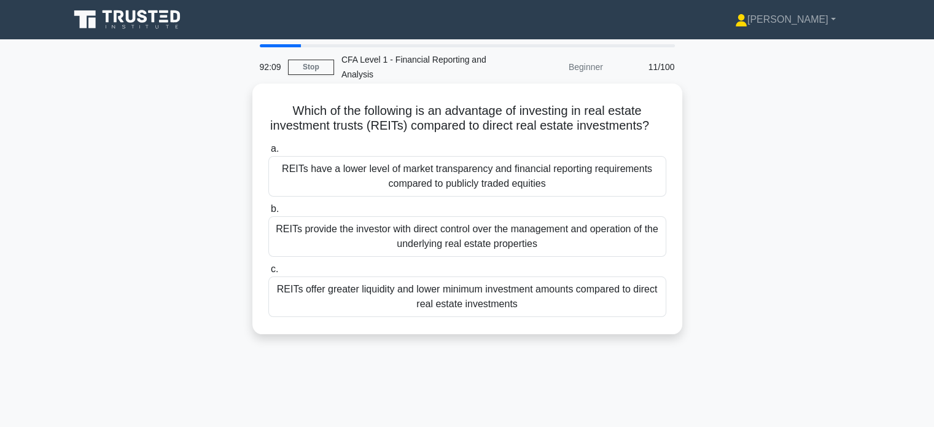
click at [268, 273] on input "c. REITs offer greater liquidity and lower minimum investment amounts compared …" at bounding box center [268, 269] width 0 height 8
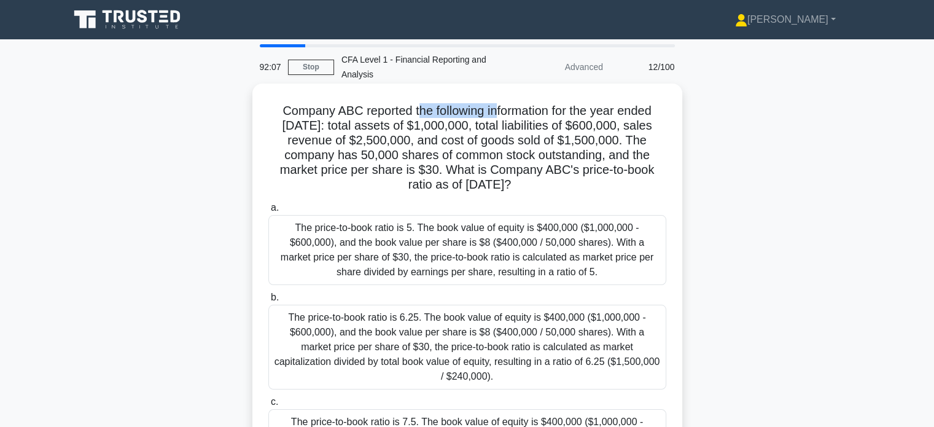
drag, startPoint x: 413, startPoint y: 117, endPoint x: 561, endPoint y: 128, distance: 149.0
click at [500, 119] on h5 "Company ABC reported the following information for the year ended December 31, …" at bounding box center [467, 148] width 400 height 90
click at [562, 128] on h5 "Company ABC reported the following information for the year ended December 31, …" at bounding box center [467, 148] width 400 height 90
drag, startPoint x: 496, startPoint y: 171, endPoint x: 606, endPoint y: 181, distance: 110.3
click at [590, 181] on h5 "Company ABC reported the following information for the year ended December 31, …" at bounding box center [467, 148] width 400 height 90
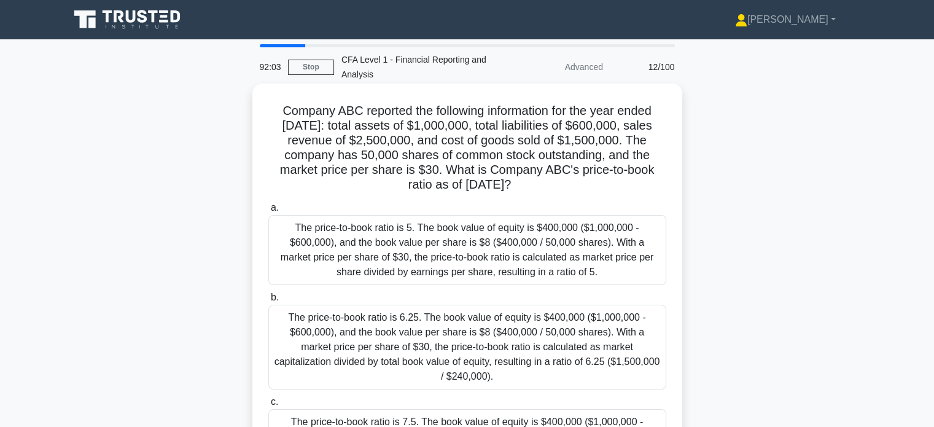
click at [620, 181] on h5 "Company ABC reported the following information for the year ended December 31, …" at bounding box center [467, 148] width 400 height 90
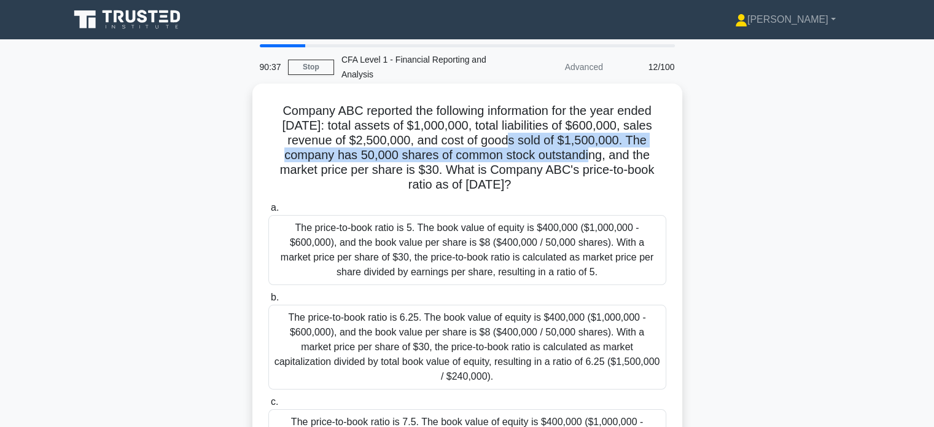
drag, startPoint x: 575, startPoint y: 142, endPoint x: 626, endPoint y: 158, distance: 53.8
click at [635, 154] on h5 "Company ABC reported the following information for the year ended December 31, …" at bounding box center [467, 148] width 400 height 90
click at [615, 160] on h5 "Company ABC reported the following information for the year ended December 31, …" at bounding box center [467, 148] width 400 height 90
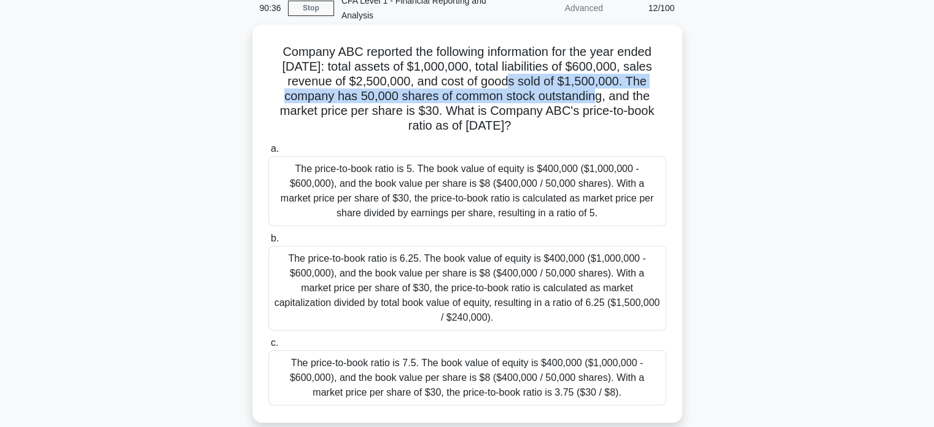
scroll to position [61, 0]
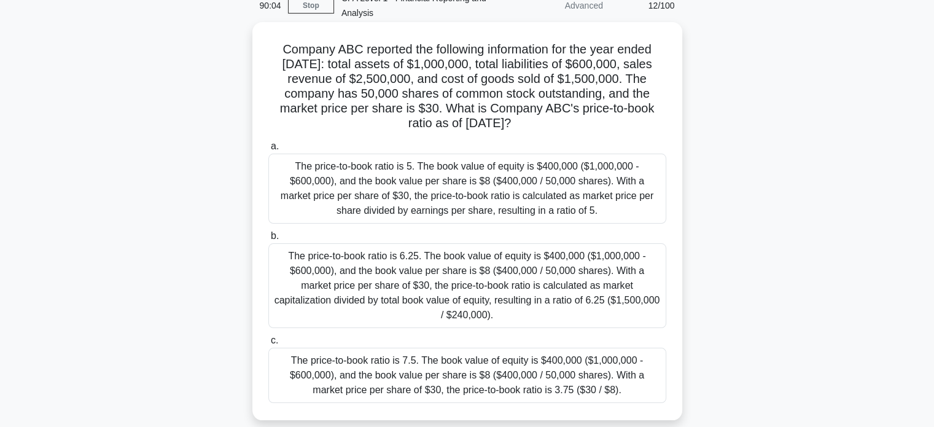
click at [537, 367] on div "The price-to-book ratio is 7.5. The book value of equity is $400,000 ($1,000,00…" at bounding box center [467, 375] width 398 height 55
click at [268, 344] on input "c. The price-to-book ratio is 7.5. The book value of equity is $400,000 ($1,000…" at bounding box center [268, 340] width 0 height 8
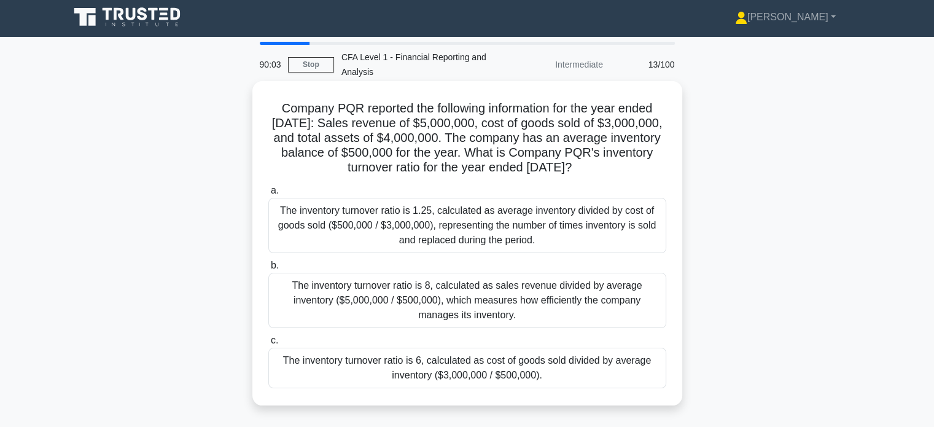
scroll to position [0, 0]
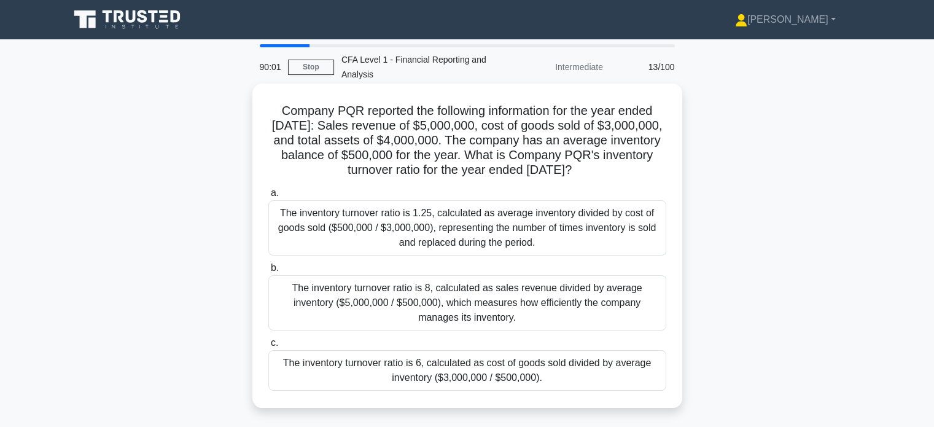
drag, startPoint x: 440, startPoint y: 120, endPoint x: 540, endPoint y: 148, distance: 104.4
click at [539, 148] on h5 "Company PQR reported the following information for the year ended December 31, …" at bounding box center [467, 140] width 400 height 75
click at [610, 139] on h5 "Company PQR reported the following information for the year ended December 31, …" at bounding box center [467, 140] width 400 height 75
click at [526, 370] on div "The inventory turnover ratio is 6, calculated as cost of goods sold divided by …" at bounding box center [467, 370] width 398 height 41
click at [268, 347] on input "c. The inventory turnover ratio is 6, calculated as cost of goods sold divided …" at bounding box center [268, 343] width 0 height 8
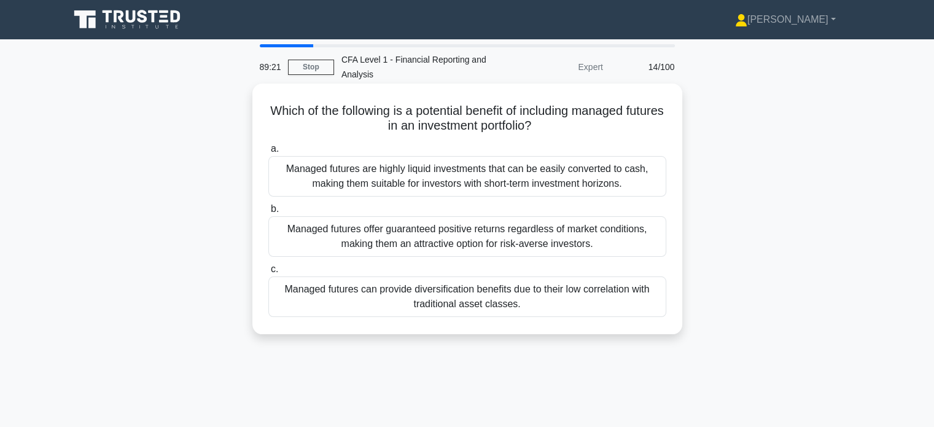
drag, startPoint x: 499, startPoint y: 117, endPoint x: 565, endPoint y: 127, distance: 66.4
click at [565, 127] on h5 "Which of the following is a potential benefit of including managed futures in a…" at bounding box center [467, 118] width 400 height 31
click at [579, 128] on h5 "Which of the following is a potential benefit of including managed futures in a…" at bounding box center [467, 118] width 400 height 31
drag, startPoint x: 442, startPoint y: 115, endPoint x: 558, endPoint y: 112, distance: 116.1
click at [557, 112] on h5 "Which of the following is a potential benefit of including managed futures in a…" at bounding box center [467, 118] width 400 height 31
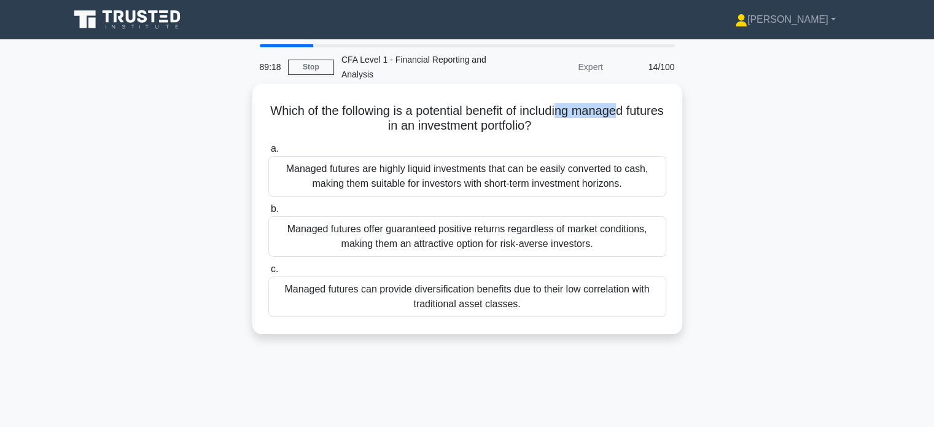
drag, startPoint x: 582, startPoint y: 114, endPoint x: 645, endPoint y: 112, distance: 62.7
click at [645, 112] on h5 "Which of the following is a potential benefit of including managed futures in a…" at bounding box center [467, 118] width 400 height 31
click at [644, 115] on h5 "Which of the following is a potential benefit of including managed futures in a…" at bounding box center [467, 118] width 400 height 31
drag, startPoint x: 481, startPoint y: 107, endPoint x: 599, endPoint y: 127, distance: 119.5
click at [599, 127] on h5 "Which of the following is a potential benefit of including managed futures in a…" at bounding box center [467, 118] width 400 height 31
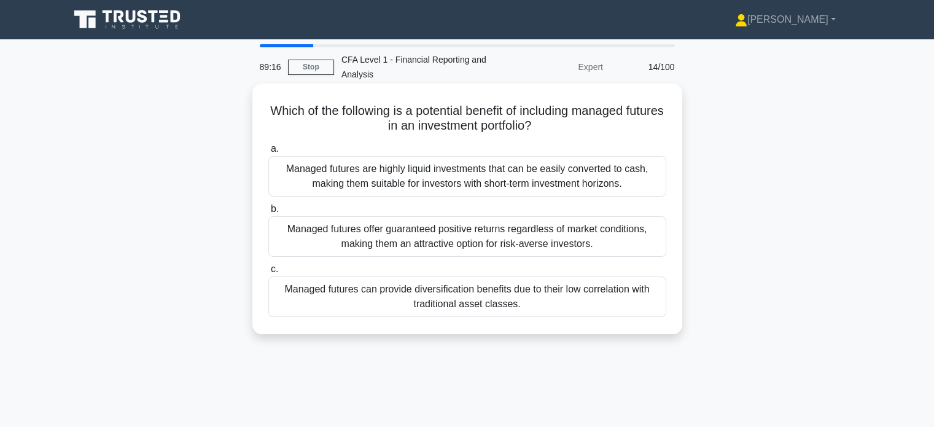
click at [615, 127] on h5 "Which of the following is a potential benefit of including managed futures in a…" at bounding box center [467, 118] width 400 height 31
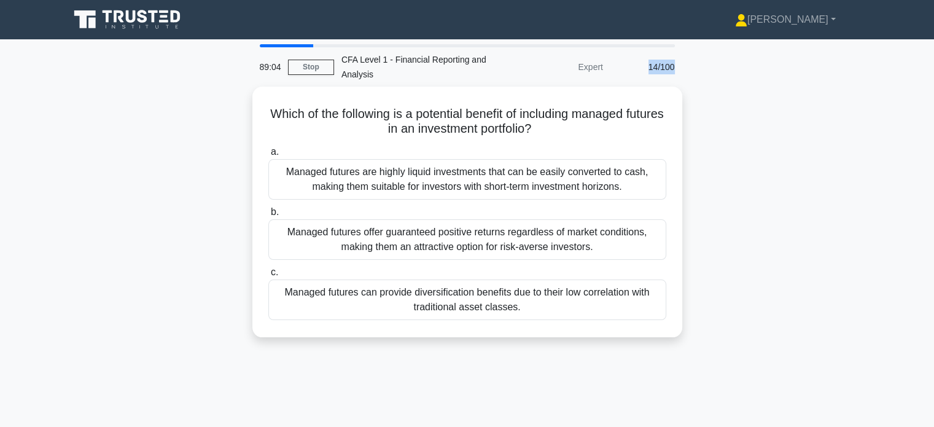
drag, startPoint x: 645, startPoint y: 66, endPoint x: 688, endPoint y: 68, distance: 43.7
click at [688, 68] on div "89:04 Stop CFA Level 1 - Financial Reporting and Analysis Expert 14/100 Which o…" at bounding box center [467, 351] width 810 height 614
click at [742, 74] on div "89:04 Stop CFA Level 1 - Financial Reporting and Analysis Expert 14/100 Which o…" at bounding box center [467, 351] width 810 height 614
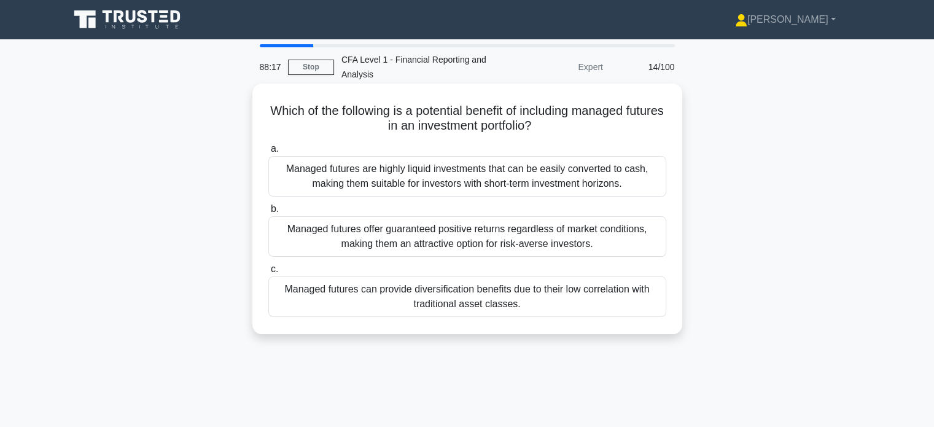
drag, startPoint x: 505, startPoint y: 109, endPoint x: 569, endPoint y: 131, distance: 67.6
click at [564, 130] on h5 "Which of the following is a potential benefit of including managed futures in a…" at bounding box center [467, 118] width 400 height 31
click at [617, 139] on div "a. Managed futures are highly liquid investments that can be easily converted t…" at bounding box center [467, 229] width 413 height 181
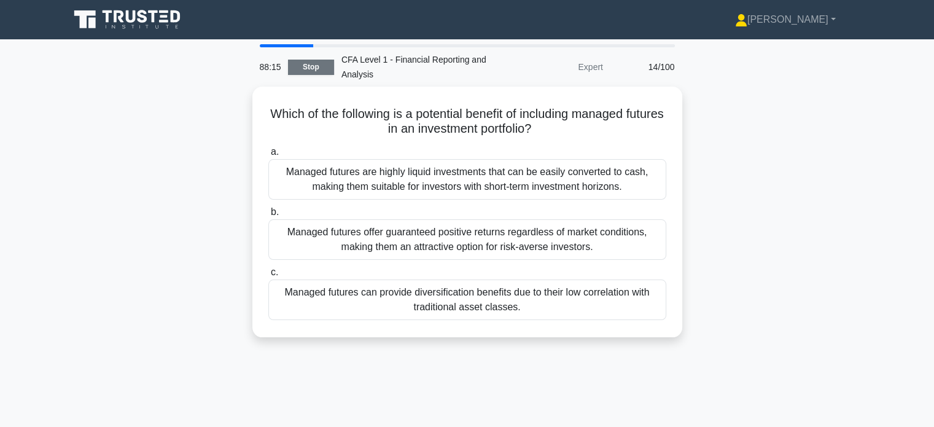
click at [304, 63] on link "Stop" at bounding box center [311, 67] width 46 height 15
drag, startPoint x: 645, startPoint y: 66, endPoint x: 690, endPoint y: 68, distance: 44.3
click at [690, 68] on div "88:13 Stop CFA Level 1 - Financial Reporting and Analysis Expert 14/100 Which o…" at bounding box center [467, 351] width 810 height 614
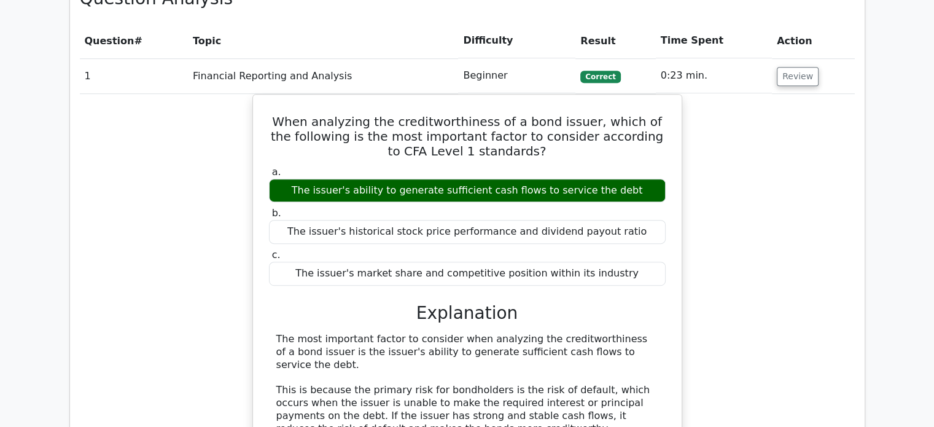
scroll to position [614, 0]
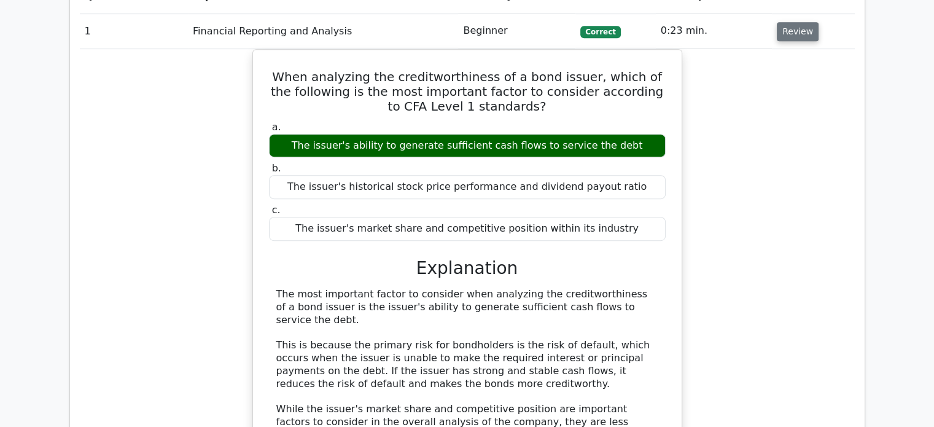
click at [791, 25] on button "Review" at bounding box center [798, 31] width 42 height 19
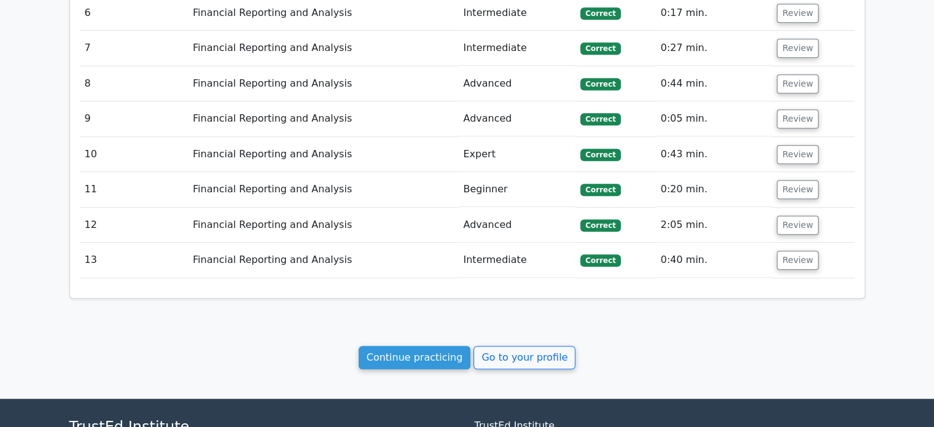
scroll to position [860, 0]
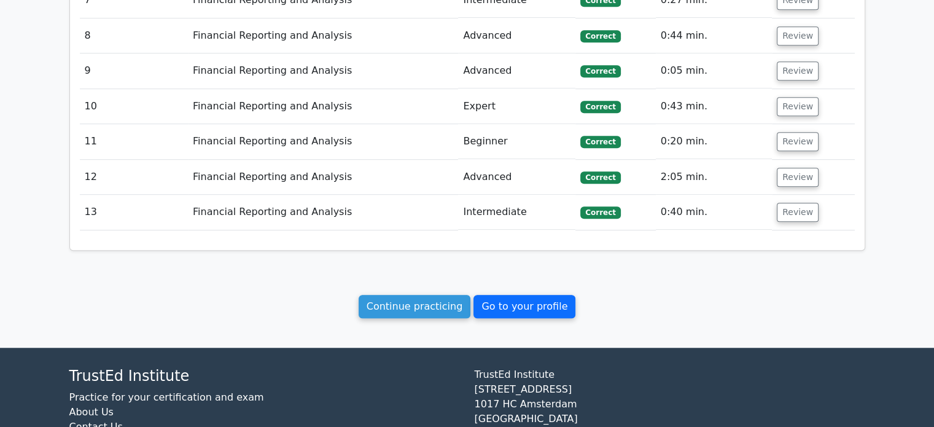
click at [527, 297] on link "Go to your profile" at bounding box center [524, 306] width 102 height 23
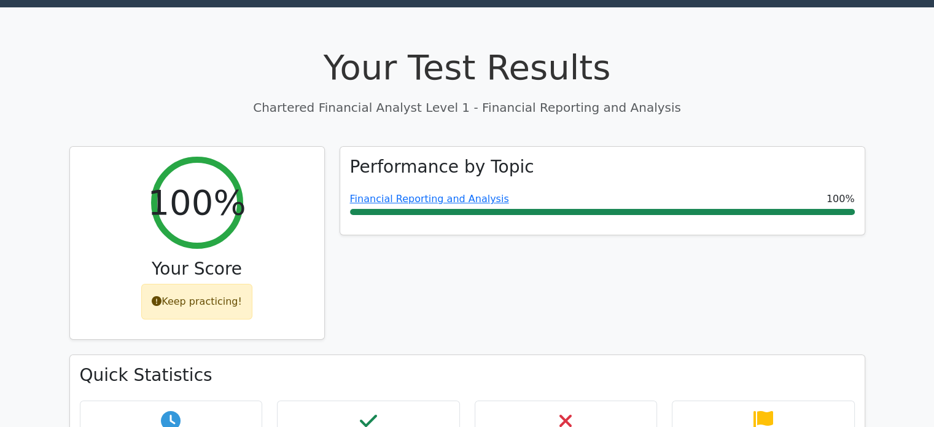
scroll to position [0, 0]
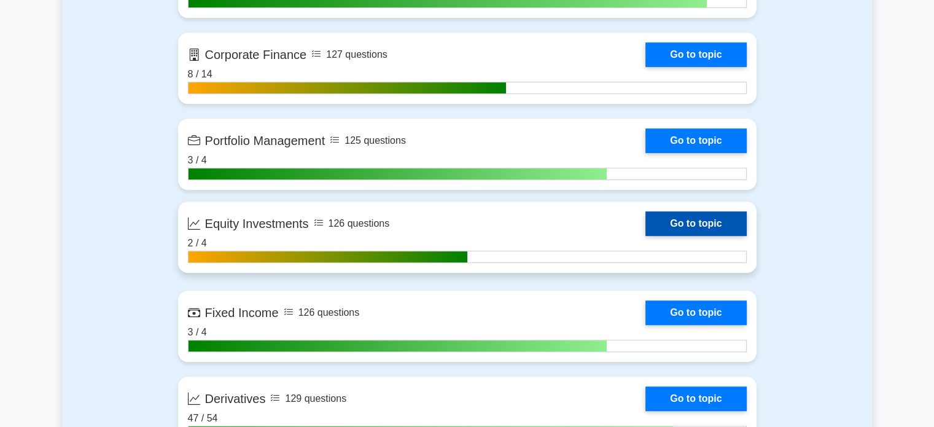
scroll to position [879, 0]
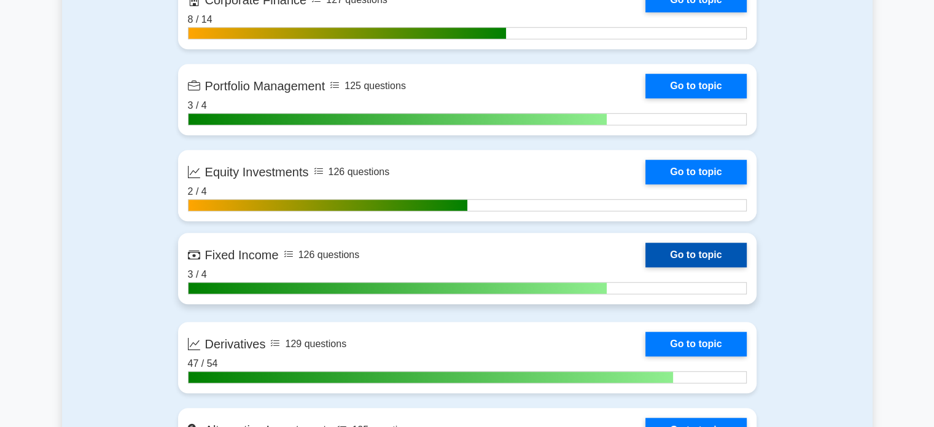
click at [692, 255] on link "Go to topic" at bounding box center [695, 255] width 101 height 25
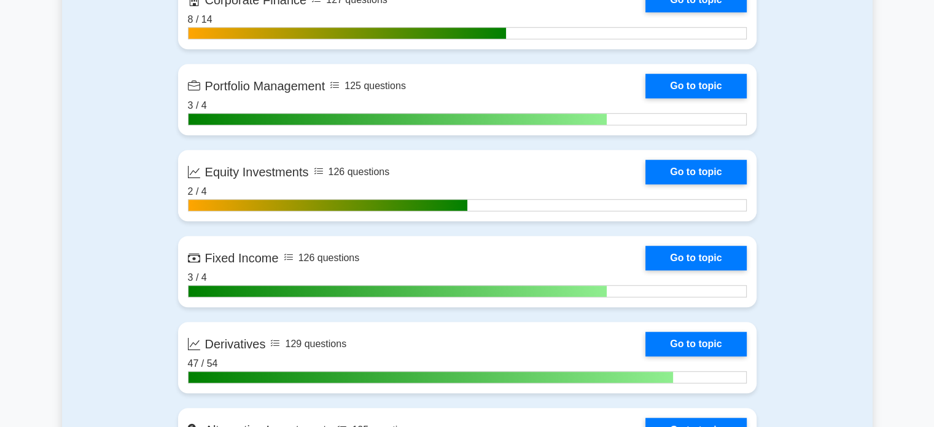
click at [875, 299] on main "Chartered Financial Analyst Level 1 Customize Your Next Practice Test Topics Qu…" at bounding box center [467, 165] width 934 height 2009
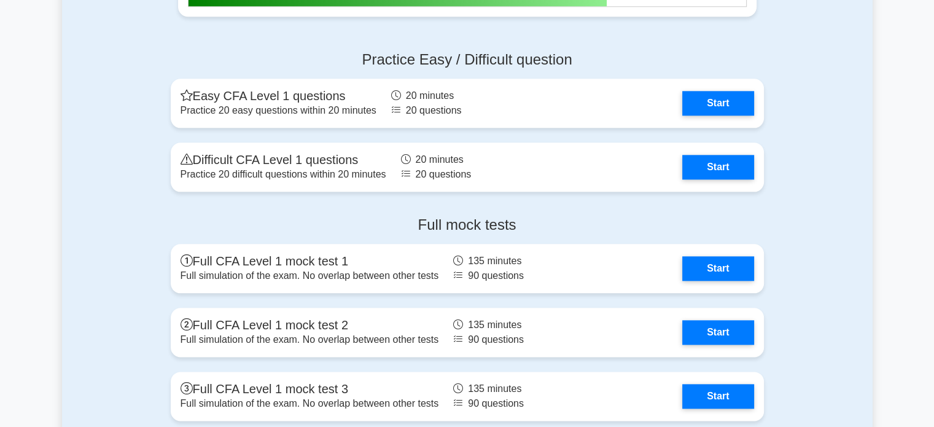
scroll to position [1431, 0]
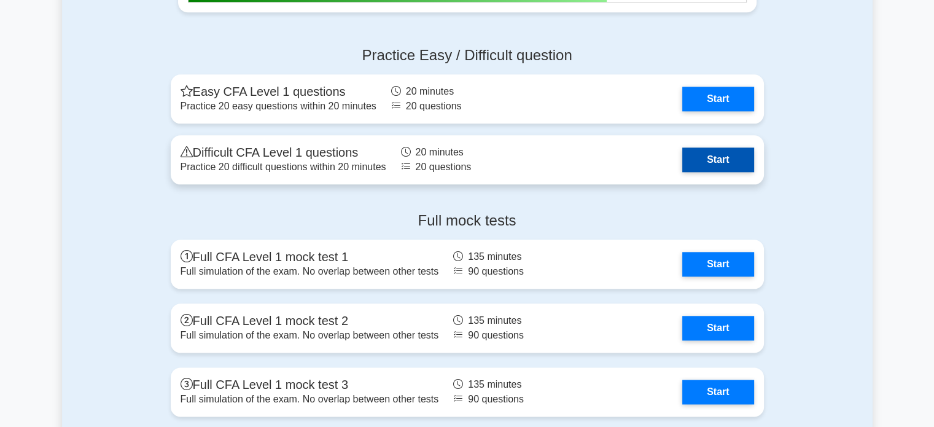
click at [704, 156] on link "Start" at bounding box center [717, 159] width 71 height 25
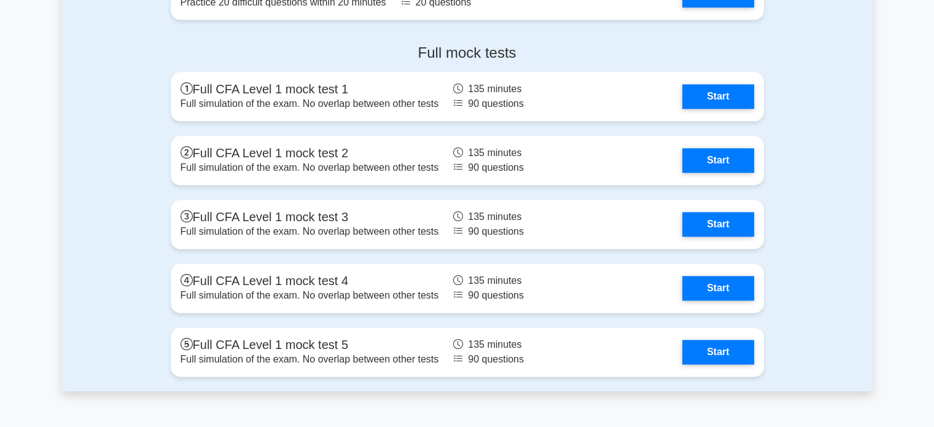
scroll to position [1615, 0]
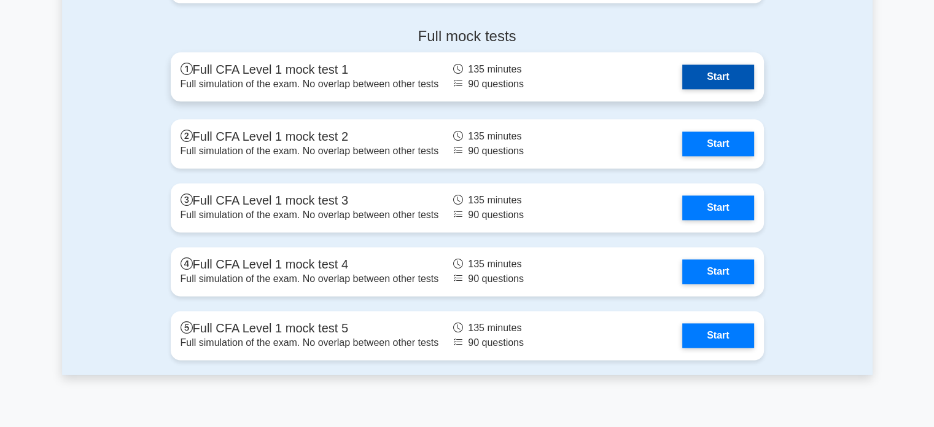
click at [702, 65] on link "Start" at bounding box center [717, 76] width 71 height 25
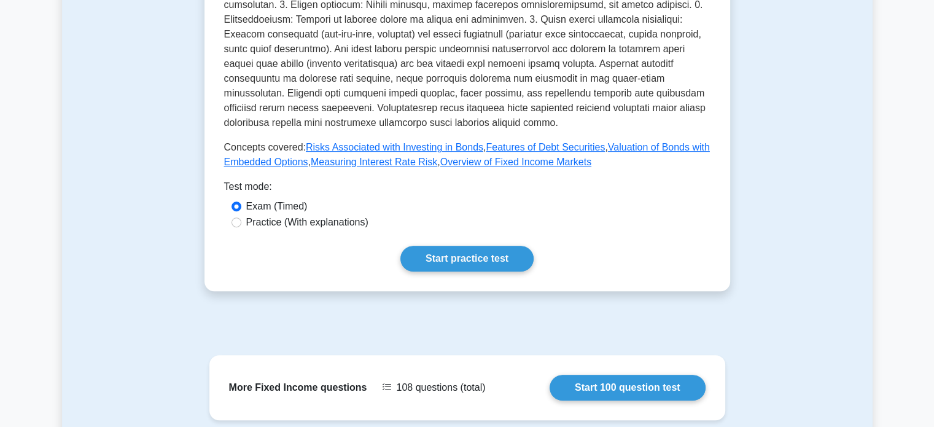
scroll to position [491, 0]
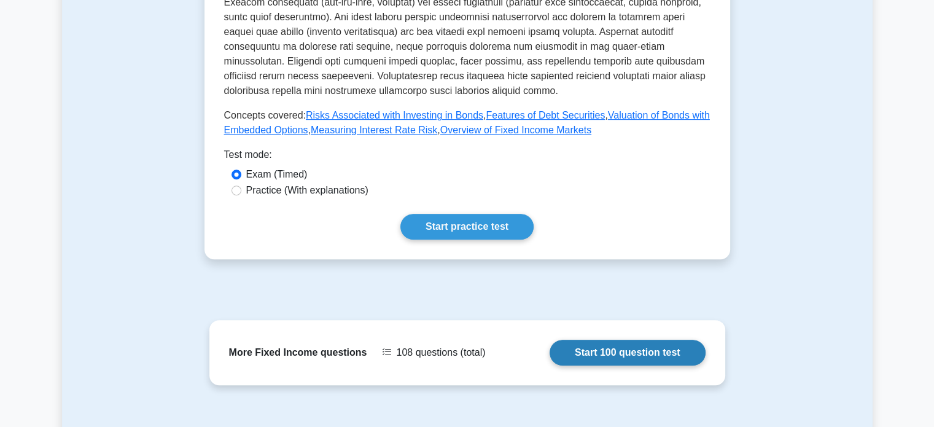
click at [596, 340] on link "Start 100 question test" at bounding box center [628, 353] width 156 height 26
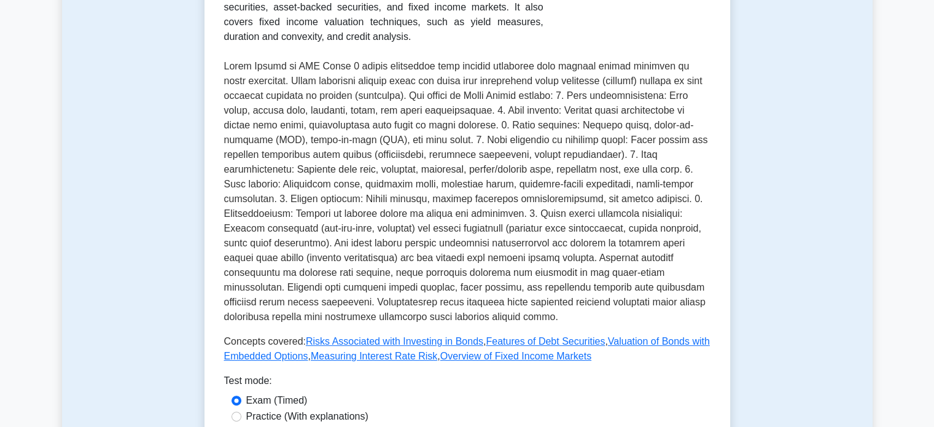
scroll to position [246, 0]
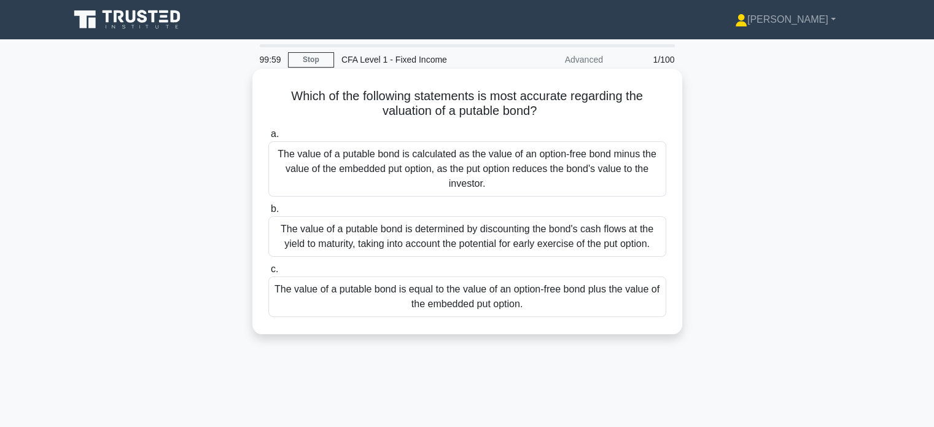
drag, startPoint x: 507, startPoint y: 96, endPoint x: 582, endPoint y: 115, distance: 77.9
click at [582, 115] on h5 "Which of the following statements is most accurate regarding the valuation of a…" at bounding box center [467, 103] width 400 height 31
click at [623, 116] on h5 "Which of the following statements is most accurate regarding the valuation of a…" at bounding box center [467, 103] width 400 height 31
drag, startPoint x: 510, startPoint y: 99, endPoint x: 578, endPoint y: 107, distance: 68.7
click at [578, 107] on h5 "Which of the following statements is most accurate regarding the valuation of a…" at bounding box center [467, 103] width 400 height 31
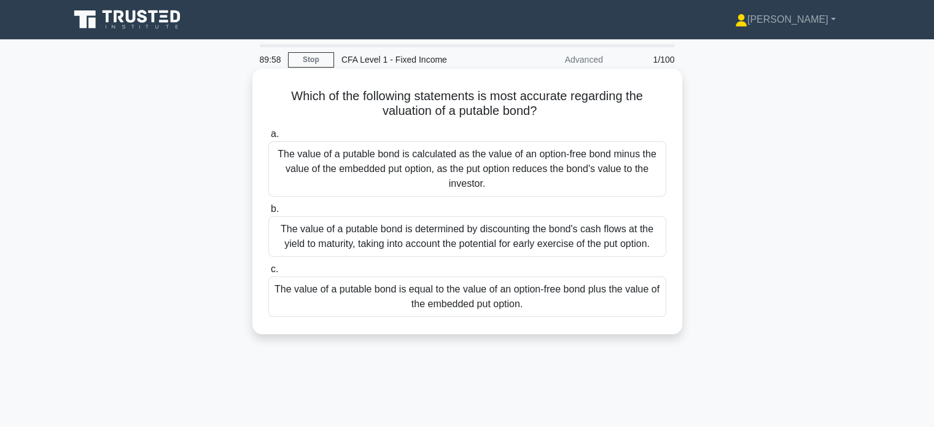
click at [608, 108] on h5 "Which of the following statements is most accurate regarding the valuation of a…" at bounding box center [467, 103] width 400 height 31
click at [505, 294] on div "The value of a putable bond is equal to the value of an option-free bond plus t…" at bounding box center [467, 296] width 398 height 41
click at [268, 273] on input "c. The value of a putable bond is equal to the value of an option-free bond plu…" at bounding box center [268, 269] width 0 height 8
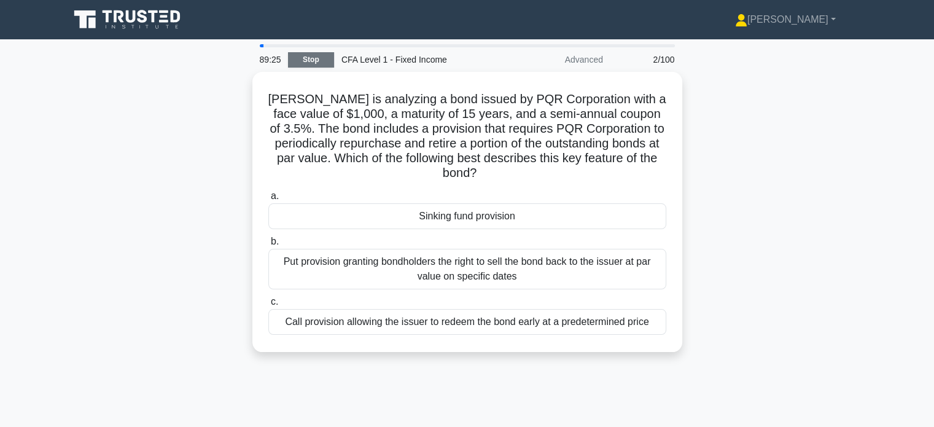
click at [314, 58] on link "Stop" at bounding box center [311, 59] width 46 height 15
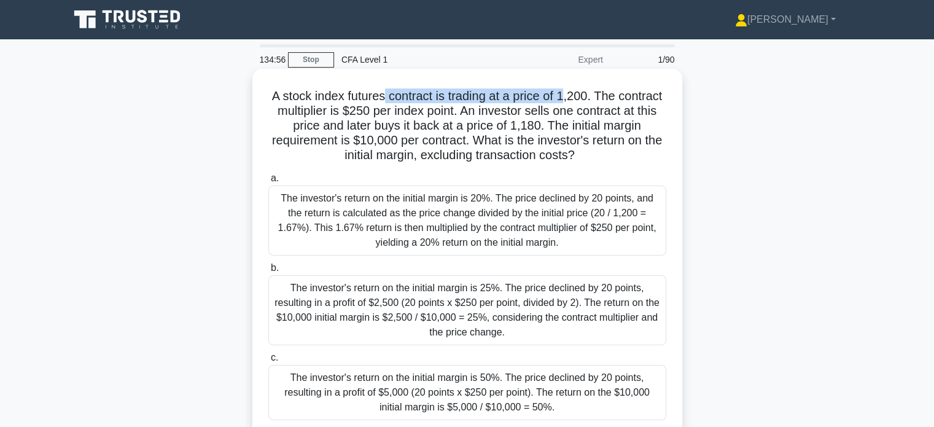
drag, startPoint x: 382, startPoint y: 95, endPoint x: 565, endPoint y: 104, distance: 183.8
click at [565, 104] on h5 "A stock index futures contract is trading at a price of 1,200. The contract mul…" at bounding box center [467, 125] width 400 height 75
click at [592, 104] on h5 "A stock index futures contract is trading at a price of 1,200. The contract mul…" at bounding box center [467, 125] width 400 height 75
drag, startPoint x: 597, startPoint y: 98, endPoint x: 677, endPoint y: 101, distance: 80.5
click at [677, 101] on div "A stock index futures contract is trading at a price of 1,200. The contract mul…" at bounding box center [467, 253] width 430 height 368
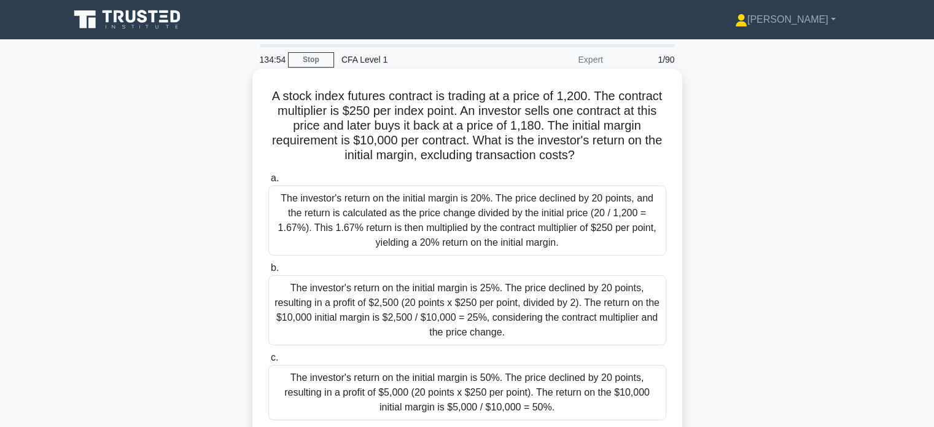
click at [665, 130] on h5 "A stock index futures contract is trading at a price of 1,200. The contract mul…" at bounding box center [467, 125] width 400 height 75
drag, startPoint x: 386, startPoint y: 112, endPoint x: 467, endPoint y: 117, distance: 81.2
click at [467, 117] on h5 "A stock index futures contract is trading at a price of 1,200. The contract mul…" at bounding box center [467, 125] width 400 height 75
click at [506, 126] on h5 "A stock index futures contract is trading at a price of 1,200. The contract mul…" at bounding box center [467, 125] width 400 height 75
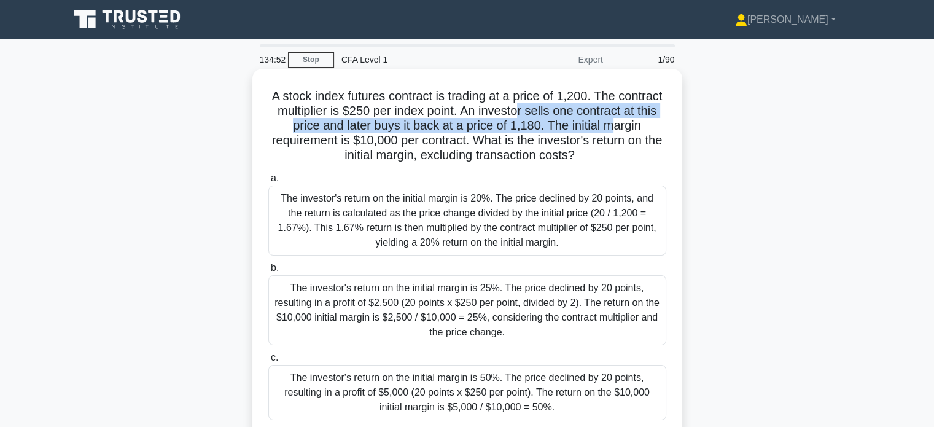
drag, startPoint x: 593, startPoint y: 122, endPoint x: 614, endPoint y: 123, distance: 20.9
click at [614, 123] on h5 "A stock index futures contract is trading at a price of 1,200. The contract mul…" at bounding box center [467, 125] width 400 height 75
click at [616, 131] on h5 "A stock index futures contract is trading at a price of 1,200. The contract mul…" at bounding box center [467, 125] width 400 height 75
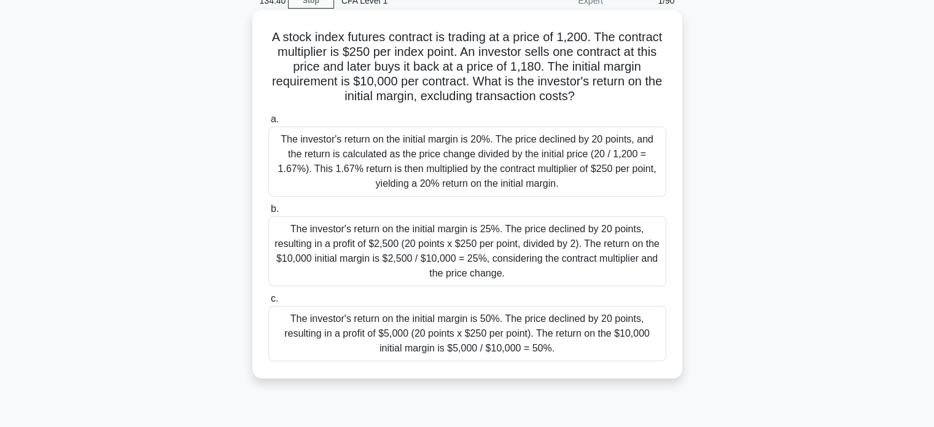
scroll to position [61, 0]
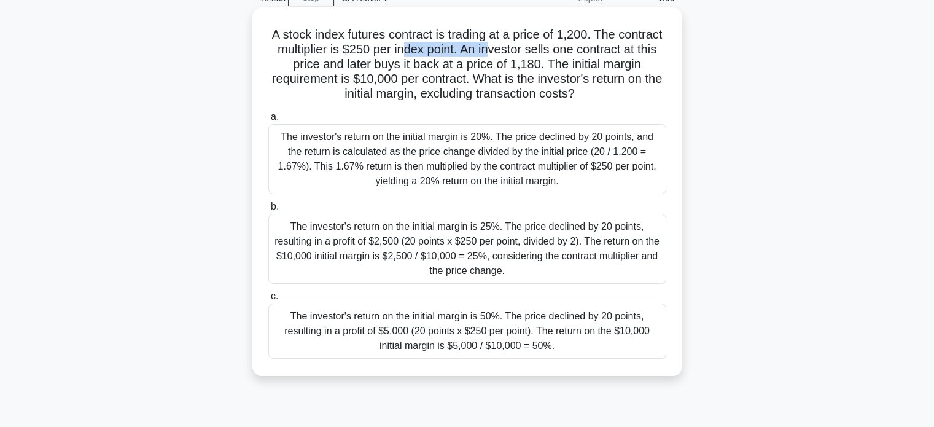
drag, startPoint x: 405, startPoint y: 53, endPoint x: 489, endPoint y: 54, distance: 84.1
click at [489, 54] on h5 "A stock index futures contract is trading at a price of 1,200. The contract mul…" at bounding box center [467, 64] width 400 height 75
click at [581, 84] on h5 "A stock index futures contract is trading at a price of 1,200. The contract mul…" at bounding box center [467, 64] width 400 height 75
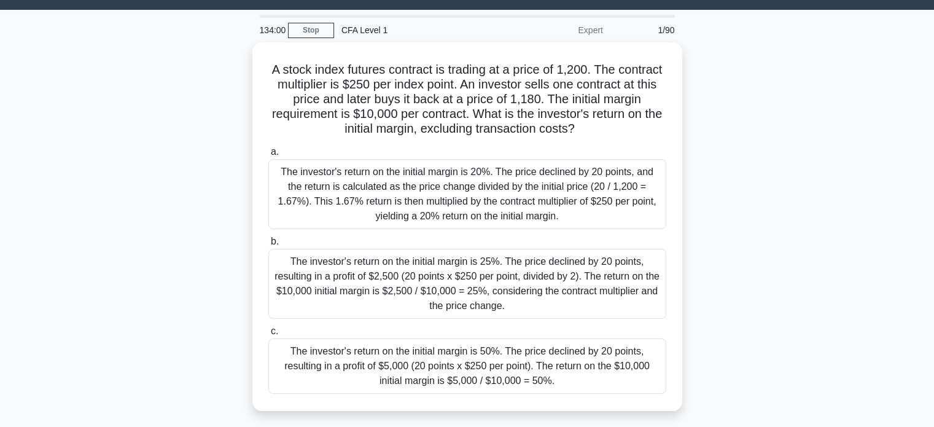
scroll to position [25, 0]
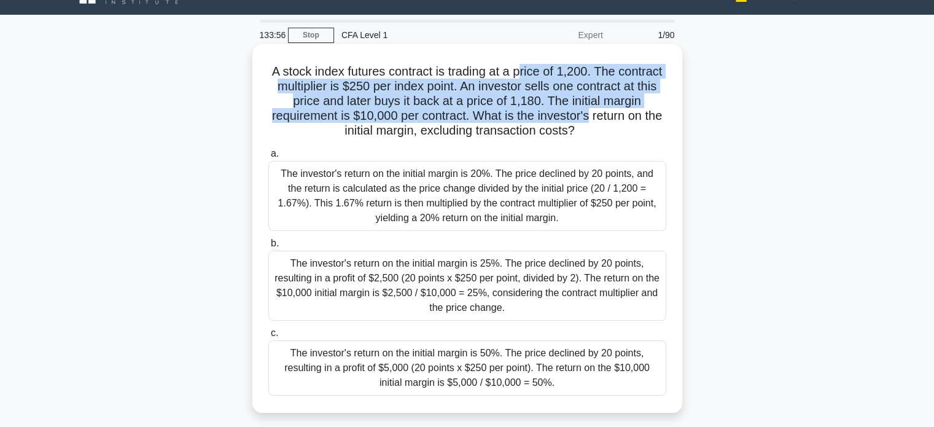
drag, startPoint x: 524, startPoint y: 71, endPoint x: 592, endPoint y: 122, distance: 84.6
click at [591, 120] on h5 "A stock index futures contract is trading at a price of 1,200. The contract mul…" at bounding box center [467, 101] width 400 height 75
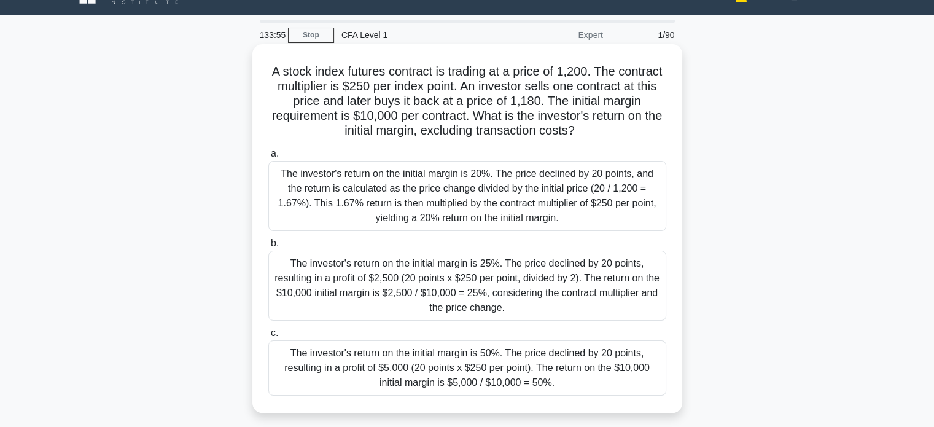
click at [624, 122] on h5 "A stock index futures contract is trading at a price of 1,200. The contract mul…" at bounding box center [467, 101] width 400 height 75
click at [518, 369] on div "The investor's return on the initial margin is 50%. The price declined by 20 po…" at bounding box center [467, 367] width 398 height 55
click at [268, 337] on input "c. The investor's return on the initial margin is 50%. The price declined by 20…" at bounding box center [268, 333] width 0 height 8
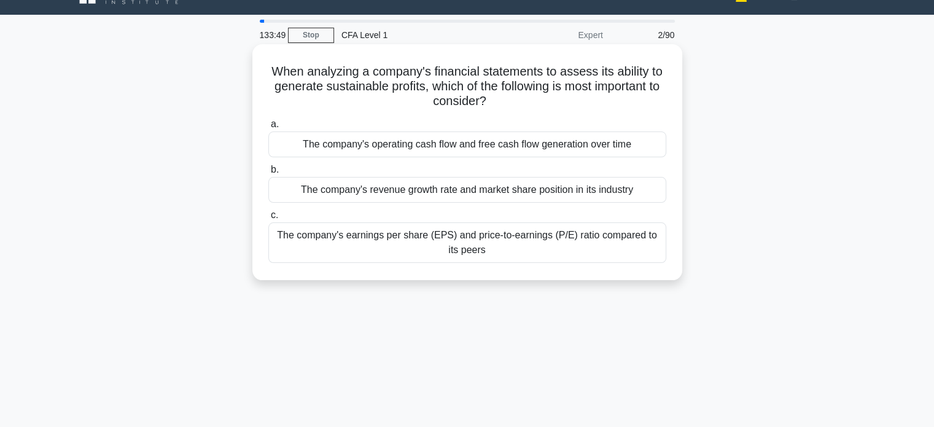
scroll to position [0, 0]
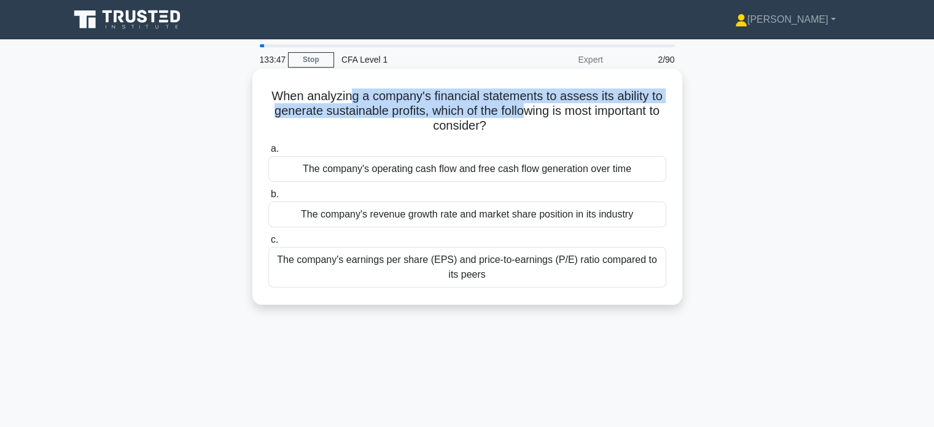
drag, startPoint x: 369, startPoint y: 98, endPoint x: 535, endPoint y: 115, distance: 167.3
click at [535, 115] on h5 "When analyzing a company's financial statements to assess its ability to genera…" at bounding box center [467, 110] width 400 height 45
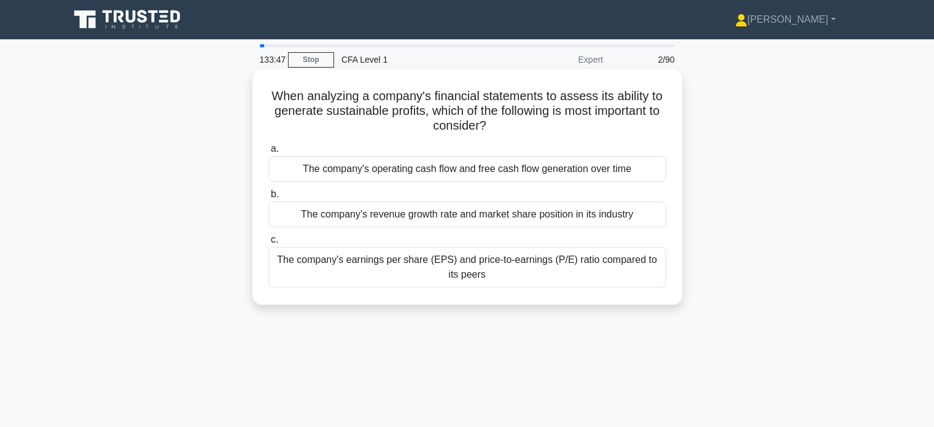
click at [567, 117] on h5 "When analyzing a company's financial statements to assess its ability to genera…" at bounding box center [467, 110] width 400 height 45
click at [567, 172] on div "The company's operating cash flow and free cash flow generation over time" at bounding box center [467, 169] width 398 height 26
click at [268, 153] on input "a. The company's operating cash flow and free cash flow generation over time" at bounding box center [268, 149] width 0 height 8
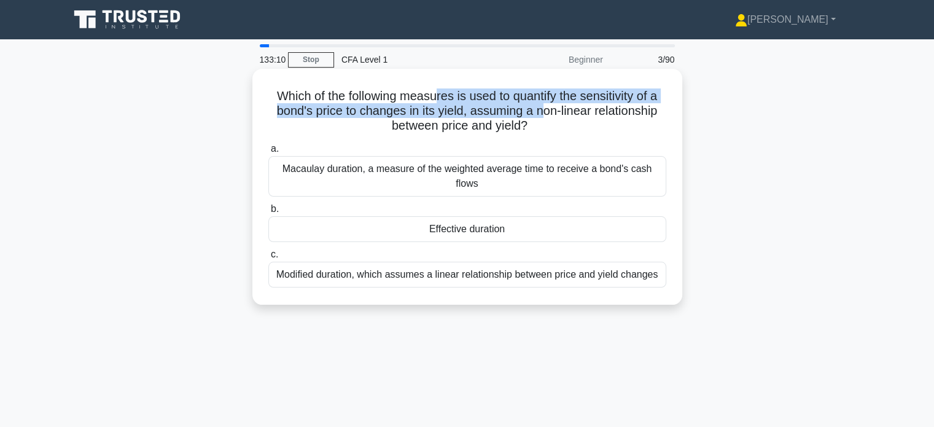
drag, startPoint x: 437, startPoint y: 95, endPoint x: 545, endPoint y: 104, distance: 107.8
click at [545, 104] on h5 "Which of the following measures is used to quantify the sensitivity of a bond's…" at bounding box center [467, 110] width 400 height 45
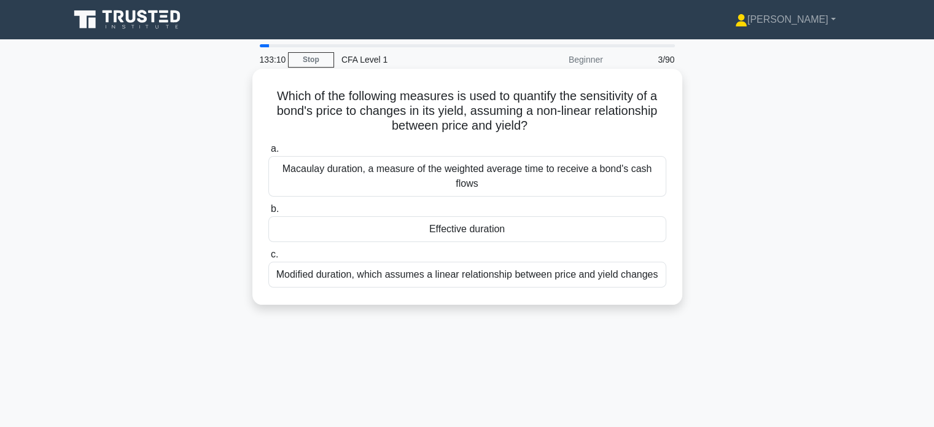
click at [562, 107] on h5 "Which of the following measures is used to quantify the sensitivity of a bond's…" at bounding box center [467, 110] width 400 height 45
drag, startPoint x: 555, startPoint y: 98, endPoint x: 647, endPoint y: 101, distance: 91.6
click at [647, 101] on h5 "Which of the following measures is used to quantify the sensitivity of a bond's…" at bounding box center [467, 110] width 400 height 45
click at [648, 105] on h5 "Which of the following measures is used to quantify the sensitivity of a bond's…" at bounding box center [467, 110] width 400 height 45
drag, startPoint x: 392, startPoint y: 111, endPoint x: 531, endPoint y: 127, distance: 140.4
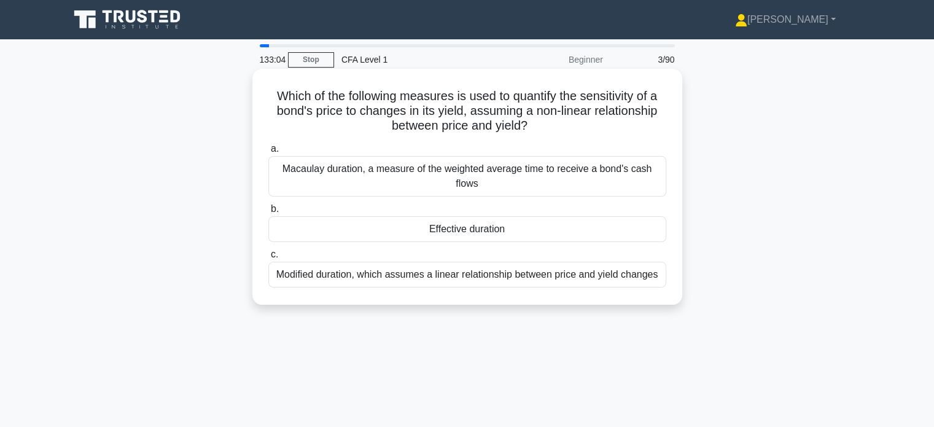
click at [531, 127] on h5 "Which of the following measures is used to quantify the sensitivity of a bond's…" at bounding box center [467, 110] width 400 height 45
click at [558, 125] on h5 "Which of the following measures is used to quantify the sensitivity of a bond's…" at bounding box center [467, 110] width 400 height 45
drag, startPoint x: 516, startPoint y: 118, endPoint x: 533, endPoint y: 123, distance: 18.1
click at [533, 123] on h5 "Which of the following measures is used to quantify the sensitivity of a bond's…" at bounding box center [467, 110] width 400 height 45
click at [550, 123] on h5 "Which of the following measures is used to quantify the sensitivity of a bond's…" at bounding box center [467, 110] width 400 height 45
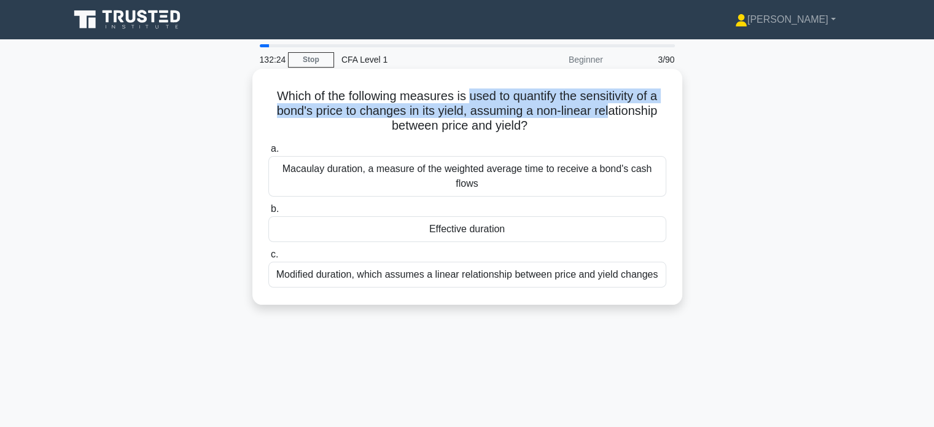
drag, startPoint x: 474, startPoint y: 93, endPoint x: 611, endPoint y: 117, distance: 139.1
click at [611, 117] on h5 "Which of the following measures is used to quantify the sensitivity of a bond's…" at bounding box center [467, 110] width 400 height 45
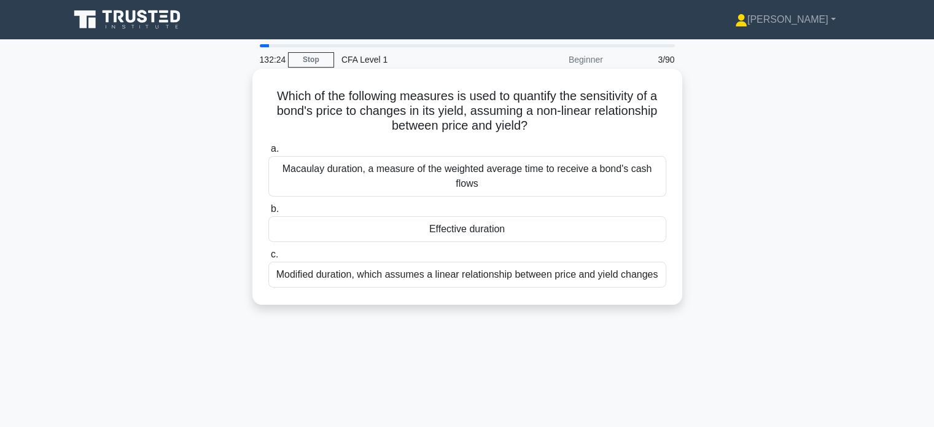
click at [634, 117] on h5 "Which of the following measures is used to quantify the sensitivity of a bond's…" at bounding box center [467, 110] width 400 height 45
click at [548, 268] on div "Modified duration, which assumes a linear relationship between price and yield …" at bounding box center [467, 275] width 398 height 26
click at [268, 258] on input "c. Modified duration, which assumes a linear relationship between price and yie…" at bounding box center [268, 255] width 0 height 8
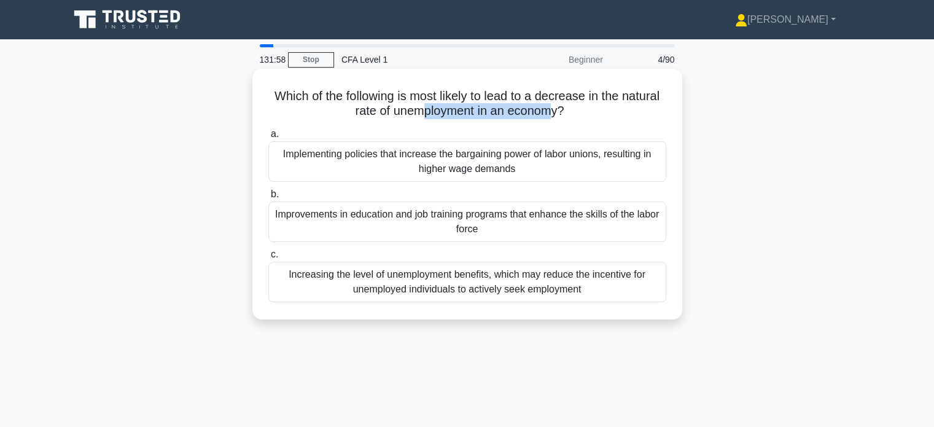
drag, startPoint x: 417, startPoint y: 107, endPoint x: 576, endPoint y: 115, distance: 159.2
click at [553, 115] on h5 "Which of the following is most likely to lead to a decrease in the natural rate…" at bounding box center [467, 103] width 400 height 31
click at [587, 114] on h5 "Which of the following is most likely to lead to a decrease in the natural rate…" at bounding box center [467, 103] width 400 height 31
drag, startPoint x: 399, startPoint y: 93, endPoint x: 470, endPoint y: 94, distance: 70.6
click at [456, 92] on h5 "Which of the following is most likely to lead to a decrease in the natural rate…" at bounding box center [467, 103] width 400 height 31
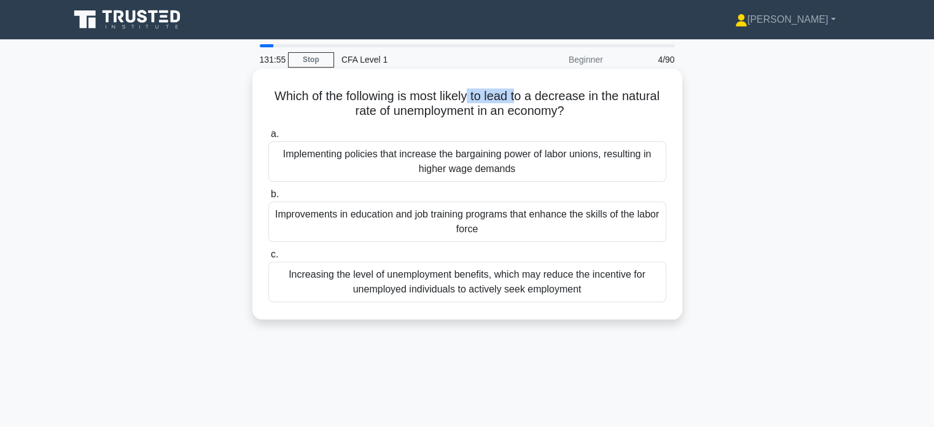
drag, startPoint x: 471, startPoint y: 94, endPoint x: 523, endPoint y: 96, distance: 52.2
click at [523, 96] on h5 "Which of the following is most likely to lead to a decrease in the natural rate…" at bounding box center [467, 103] width 400 height 31
drag, startPoint x: 535, startPoint y: 95, endPoint x: 631, endPoint y: 104, distance: 96.2
click at [631, 104] on h5 "Which of the following is most likely to lead to a decrease in the natural rate…" at bounding box center [467, 103] width 400 height 31
click at [633, 111] on h5 "Which of the following is most likely to lead to a decrease in the natural rate…" at bounding box center [467, 103] width 400 height 31
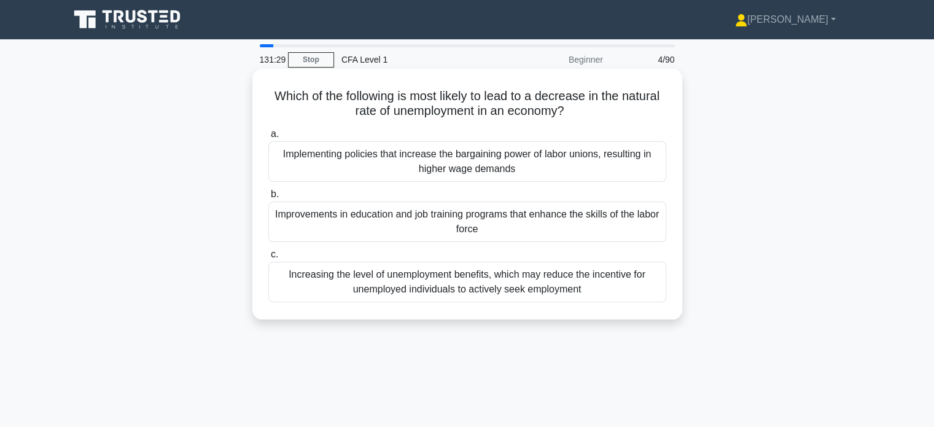
click at [505, 225] on div "Improvements in education and job training programs that enhance the skills of …" at bounding box center [467, 221] width 398 height 41
click at [268, 198] on input "b. Improvements in education and job training programs that enhance the skills …" at bounding box center [268, 194] width 0 height 8
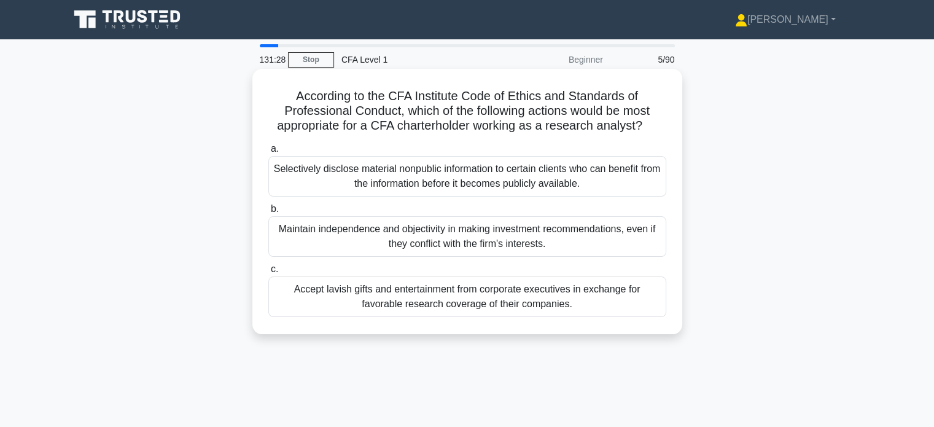
drag, startPoint x: 373, startPoint y: 100, endPoint x: 386, endPoint y: 102, distance: 12.4
click at [374, 100] on h5 "According to the CFA Institute Code of Ethics and Standards of Professional Con…" at bounding box center [467, 110] width 400 height 45
drag, startPoint x: 386, startPoint y: 102, endPoint x: 443, endPoint y: 104, distance: 57.7
click at [443, 104] on h5 "According to the CFA Institute Code of Ethics and Standards of Professional Con…" at bounding box center [467, 110] width 400 height 45
click at [521, 112] on h5 "According to the CFA Institute Code of Ethics and Standards of Professional Con…" at bounding box center [467, 110] width 400 height 45
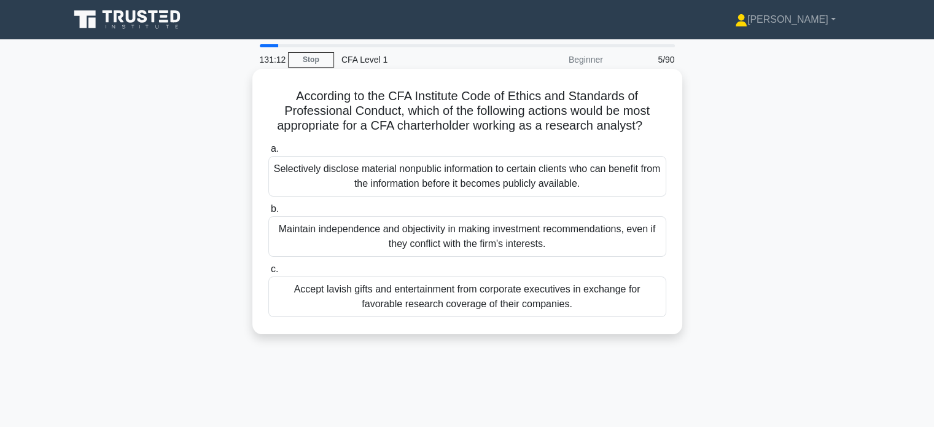
click at [498, 231] on div "Maintain independence and objectivity in making investment recommendations, eve…" at bounding box center [467, 236] width 398 height 41
click at [268, 213] on input "b. Maintain independence and objectivity in making investment recommendations, …" at bounding box center [268, 209] width 0 height 8
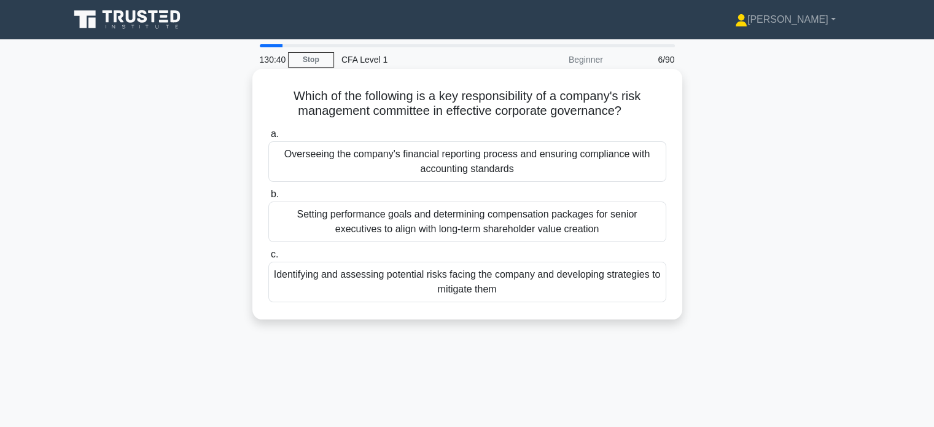
click at [489, 277] on div "Identifying and assessing potential risks facing the company and developing str…" at bounding box center [467, 282] width 398 height 41
click at [268, 258] on input "c. Identifying and assessing potential risks facing the company and developing …" at bounding box center [268, 255] width 0 height 8
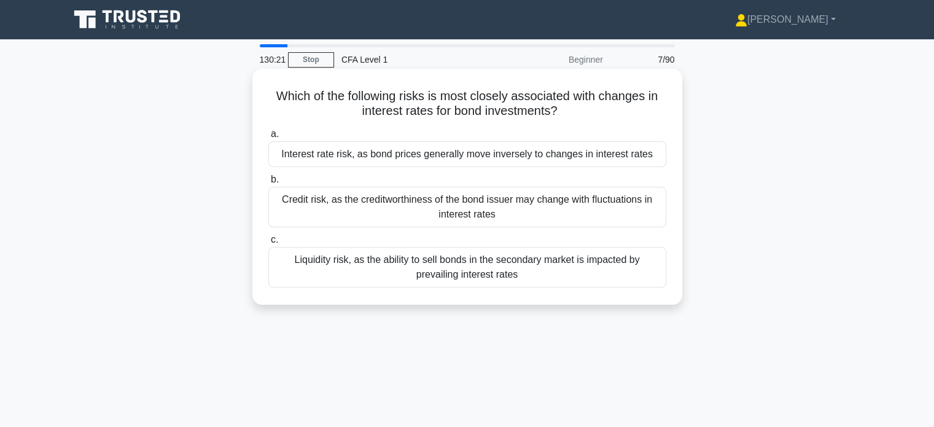
click at [561, 147] on div "Interest rate risk, as bond prices generally move inversely to changes in inter…" at bounding box center [467, 154] width 398 height 26
click at [268, 138] on input "a. Interest rate risk, as bond prices generally move inversely to changes in in…" at bounding box center [268, 134] width 0 height 8
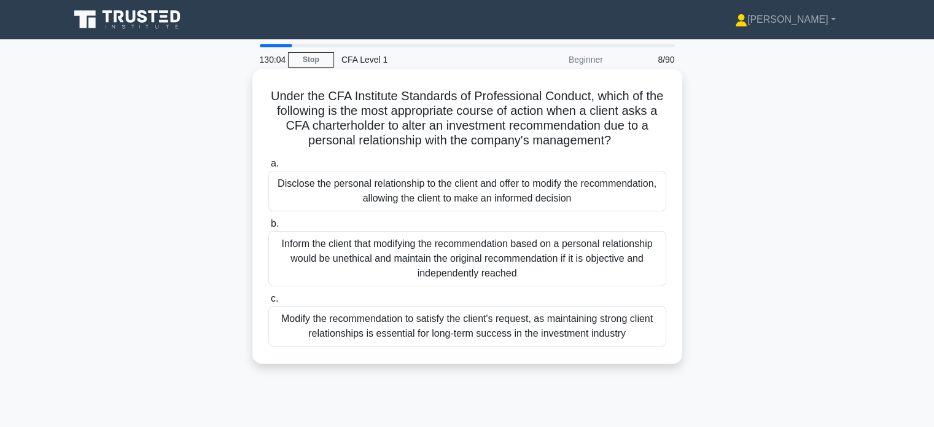
click at [515, 259] on div "Inform the client that modifying the recommendation based on a personal relatio…" at bounding box center [467, 258] width 398 height 55
click at [268, 228] on input "b. Inform the client that modifying the recommendation based on a personal rela…" at bounding box center [268, 224] width 0 height 8
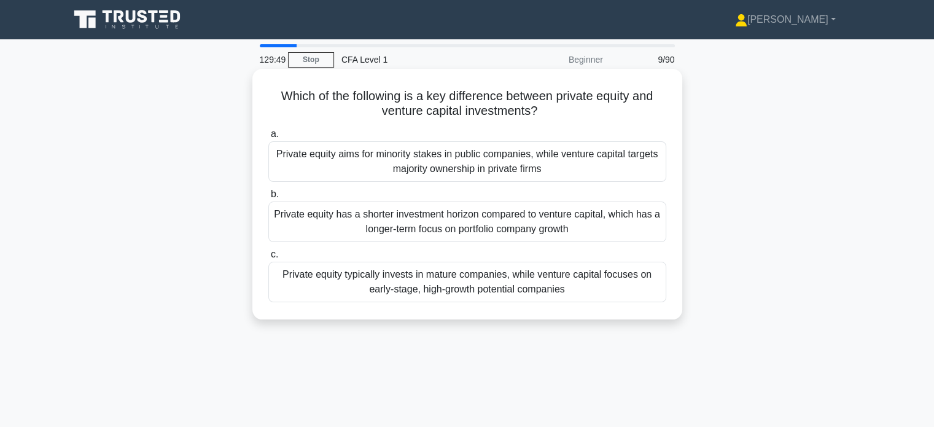
click at [562, 287] on div "Private equity typically invests in mature companies, while venture capital foc…" at bounding box center [467, 282] width 398 height 41
click at [268, 258] on input "c. Private equity typically invests in mature companies, while venture capital …" at bounding box center [268, 255] width 0 height 8
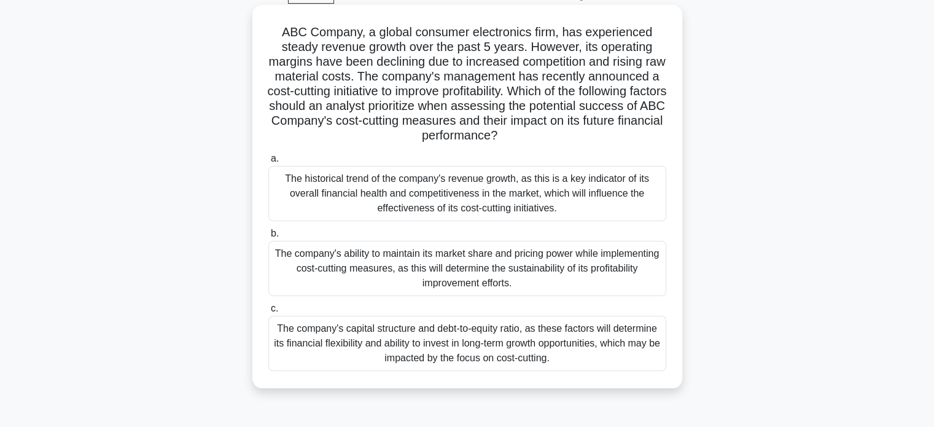
scroll to position [61, 0]
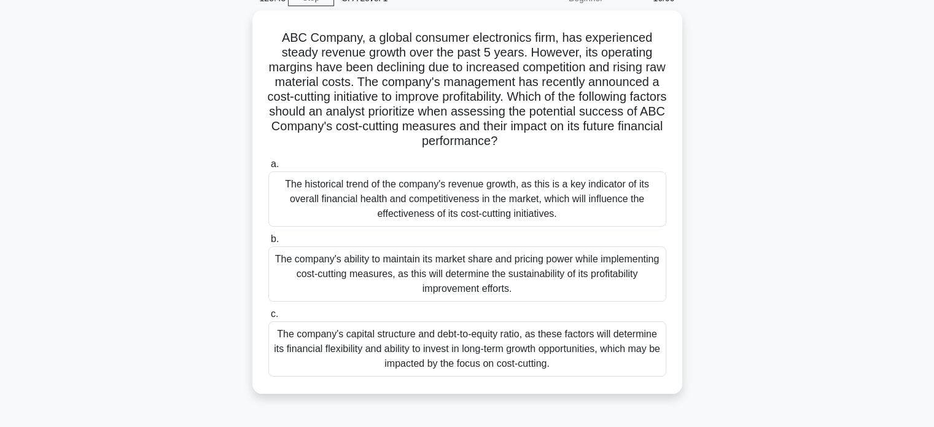
click at [540, 274] on div "The company's ability to maintain its market share and pricing power while impl…" at bounding box center [467, 273] width 398 height 55
click at [268, 243] on input "b. The company's ability to maintain its market share and pricing power while i…" at bounding box center [268, 239] width 0 height 8
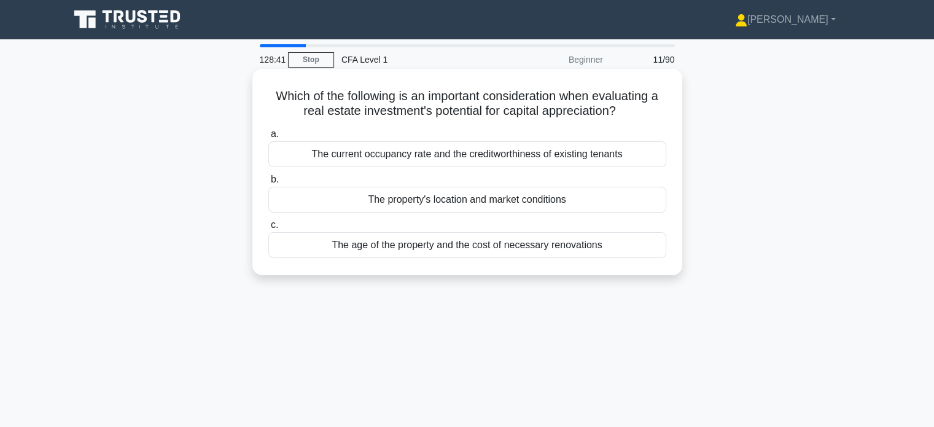
scroll to position [0, 0]
click at [515, 196] on div "The property's location and market conditions" at bounding box center [467, 200] width 398 height 26
click at [268, 184] on input "b. The property's location and market conditions" at bounding box center [268, 180] width 0 height 8
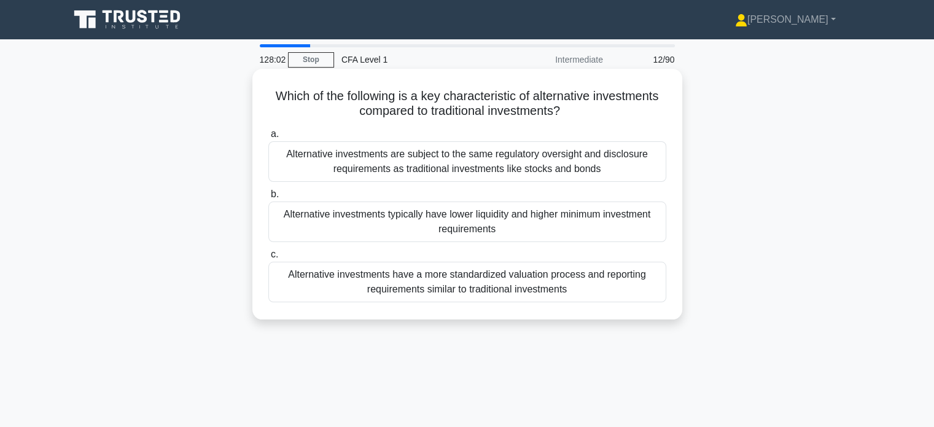
click at [497, 221] on div "Alternative investments typically have lower liquidity and higher minimum inves…" at bounding box center [467, 221] width 398 height 41
click at [268, 198] on input "b. Alternative investments typically have lower liquidity and higher minimum in…" at bounding box center [268, 194] width 0 height 8
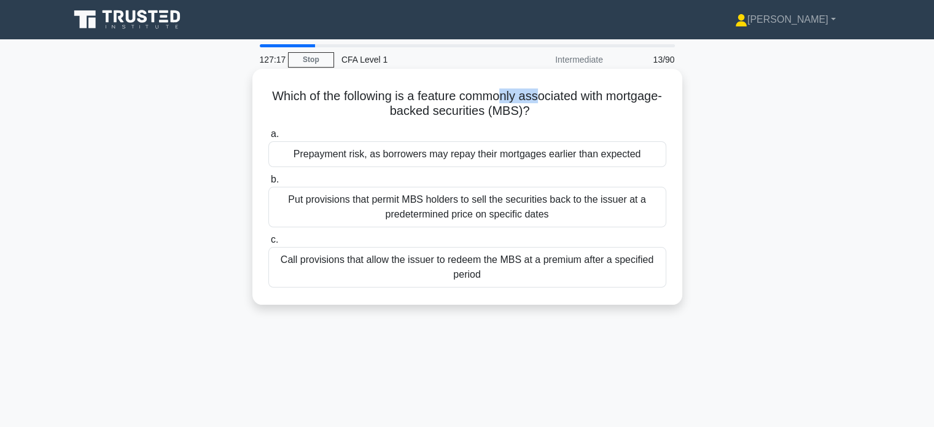
drag, startPoint x: 530, startPoint y: 85, endPoint x: 572, endPoint y: 102, distance: 45.2
click at [572, 102] on div "Which of the following is a feature commonly associated with mortgage-backed se…" at bounding box center [467, 187] width 420 height 226
click at [594, 117] on h5 "Which of the following is a feature commonly associated with mortgage-backed se…" at bounding box center [467, 103] width 400 height 31
click at [461, 155] on div "Prepayment risk, as borrowers may repay their mortgages earlier than expected" at bounding box center [467, 154] width 398 height 26
click at [268, 138] on input "a. Prepayment risk, as borrowers may repay their mortgages earlier than expected" at bounding box center [268, 134] width 0 height 8
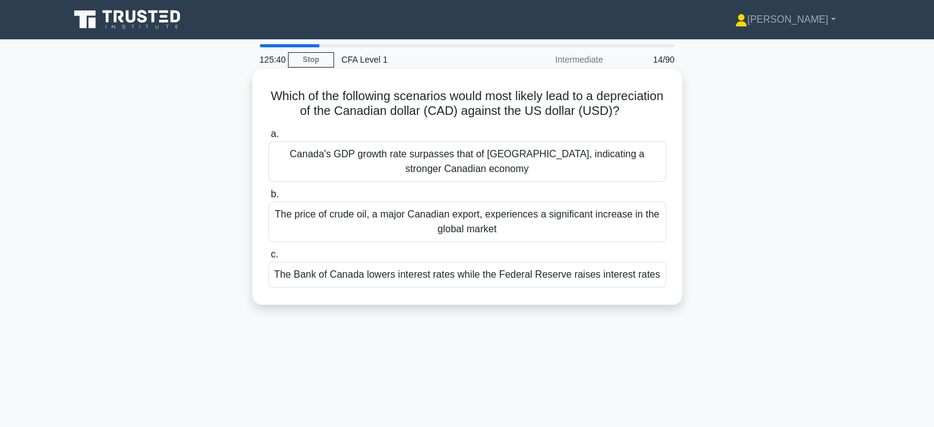
click at [516, 287] on div "The Bank of Canada lowers interest rates while the Federal Reserve raises inter…" at bounding box center [467, 275] width 398 height 26
click at [268, 258] on input "c. The Bank of Canada lowers interest rates while the Federal Reserve raises in…" at bounding box center [268, 255] width 0 height 8
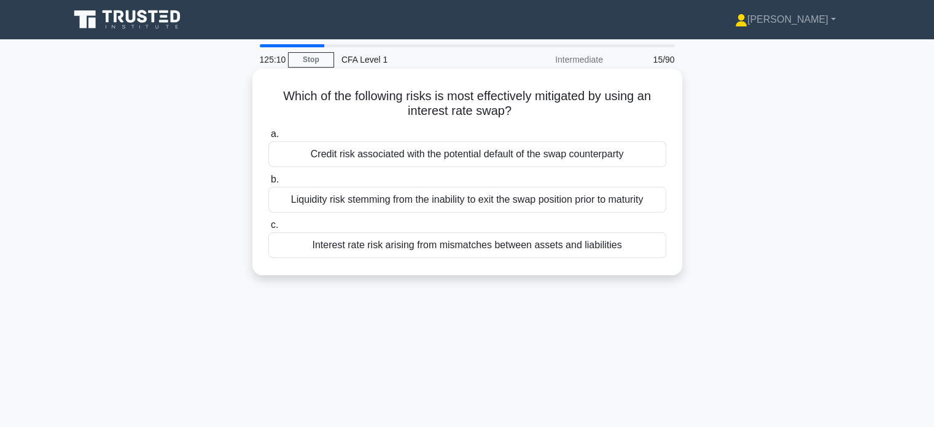
click at [489, 245] on div "Interest rate risk arising from mismatches between assets and liabilities" at bounding box center [467, 245] width 398 height 26
click at [268, 229] on input "c. Interest rate risk arising from mismatches between assets and liabilities" at bounding box center [268, 225] width 0 height 8
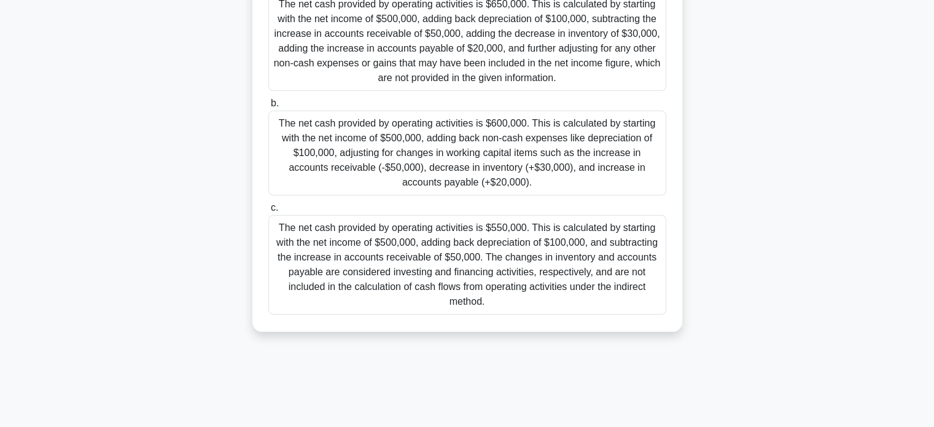
scroll to position [236, 0]
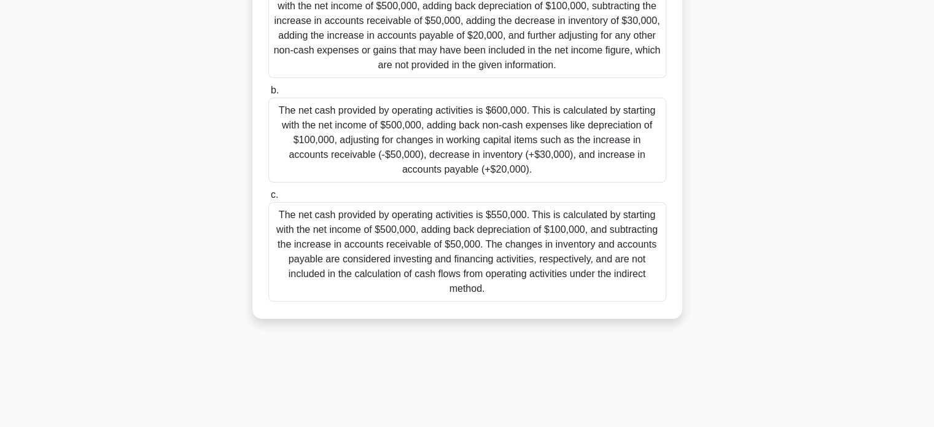
click at [561, 150] on div "The net cash provided by operating activities is $600,000. This is calculated b…" at bounding box center [467, 140] width 398 height 85
click at [268, 95] on input "b. The net cash provided by operating activities is $600,000. This is calculate…" at bounding box center [268, 91] width 0 height 8
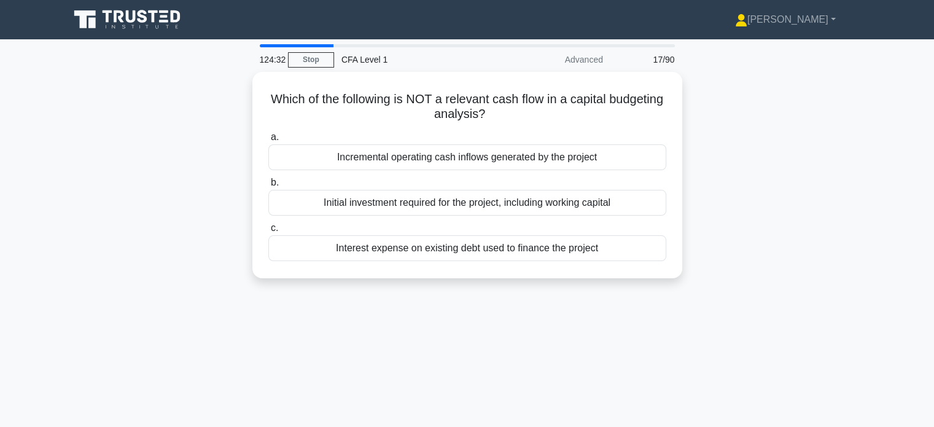
scroll to position [0, 0]
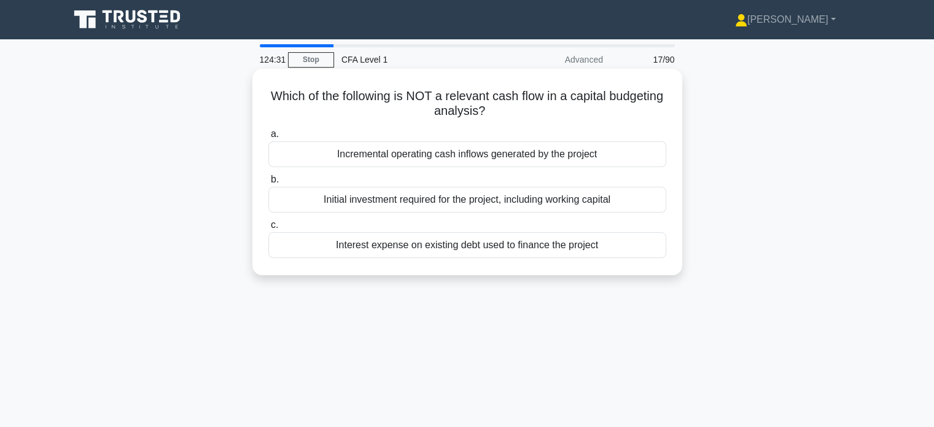
drag, startPoint x: 460, startPoint y: 85, endPoint x: 524, endPoint y: 107, distance: 68.0
click at [524, 107] on div "Which of the following is NOT a relevant cash flow in a capital budgeting analy…" at bounding box center [467, 172] width 420 height 196
click at [564, 107] on h5 "Which of the following is NOT a relevant cash flow in a capital budgeting analy…" at bounding box center [467, 103] width 400 height 31
click at [460, 249] on div "Interest expense on existing debt used to finance the project" at bounding box center [467, 245] width 398 height 26
click at [268, 229] on input "c. Interest expense on existing debt used to finance the project" at bounding box center [268, 225] width 0 height 8
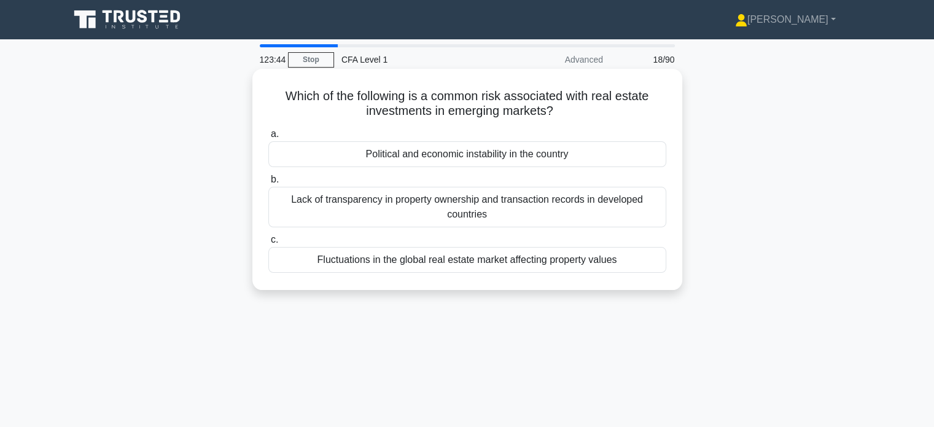
click at [562, 267] on div "Fluctuations in the global real estate market affecting property values" at bounding box center [467, 260] width 398 height 26
click at [268, 244] on input "c. Fluctuations in the global real estate market affecting property values" at bounding box center [268, 240] width 0 height 8
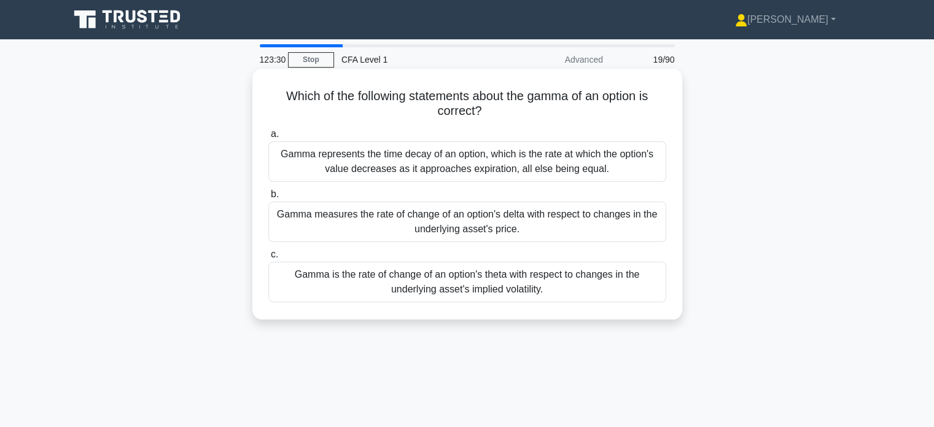
click at [524, 220] on div "Gamma measures the rate of change of an option's delta with respect to changes …" at bounding box center [467, 221] width 398 height 41
click at [268, 198] on input "b. Gamma measures the rate of change of an option's delta with respect to chang…" at bounding box center [268, 194] width 0 height 8
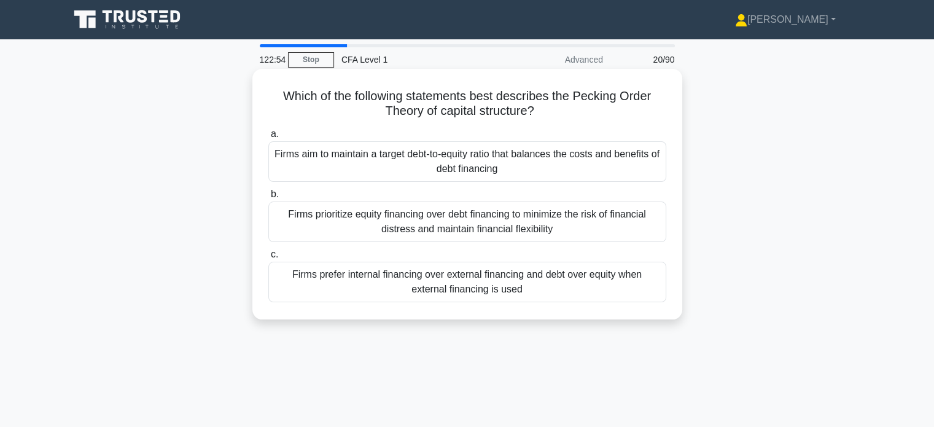
click at [538, 158] on div "Firms aim to maintain a target debt-to-equity ratio that balances the costs and…" at bounding box center [467, 161] width 398 height 41
click at [268, 138] on input "a. Firms aim to maintain a target debt-to-equity ratio that balances the costs …" at bounding box center [268, 134] width 0 height 8
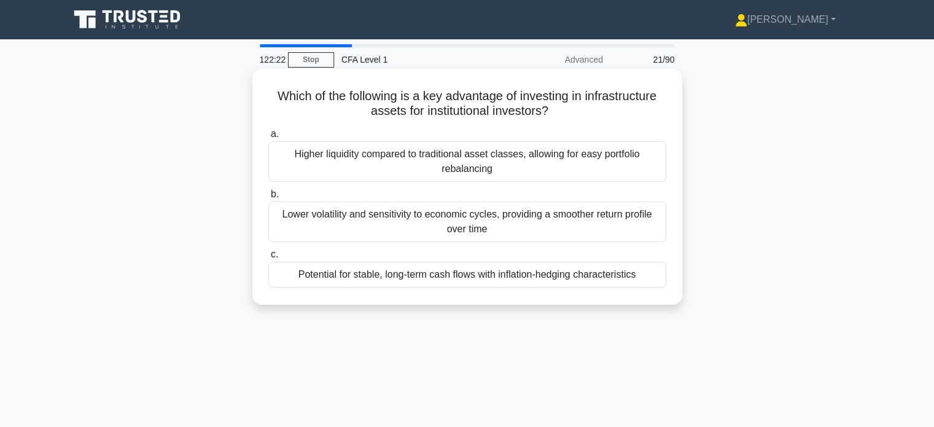
click at [403, 276] on div "Potential for stable, long-term cash flows with inflation-hedging characteristi…" at bounding box center [467, 275] width 398 height 26
click at [268, 258] on input "c. Potential for stable, long-term cash flows with inflation-hedging characteri…" at bounding box center [268, 255] width 0 height 8
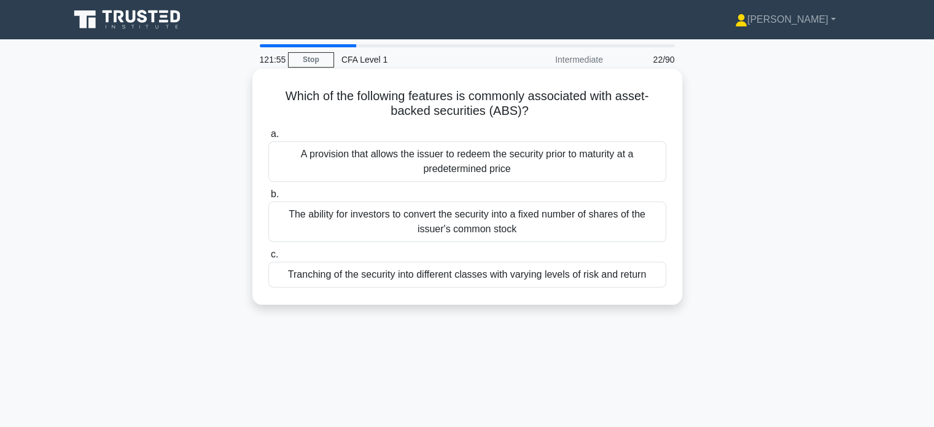
click at [550, 278] on div "Tranching of the security into different classes with varying levels of risk an…" at bounding box center [467, 275] width 398 height 26
click at [268, 258] on input "c. Tranching of the security into different classes with varying levels of risk…" at bounding box center [268, 255] width 0 height 8
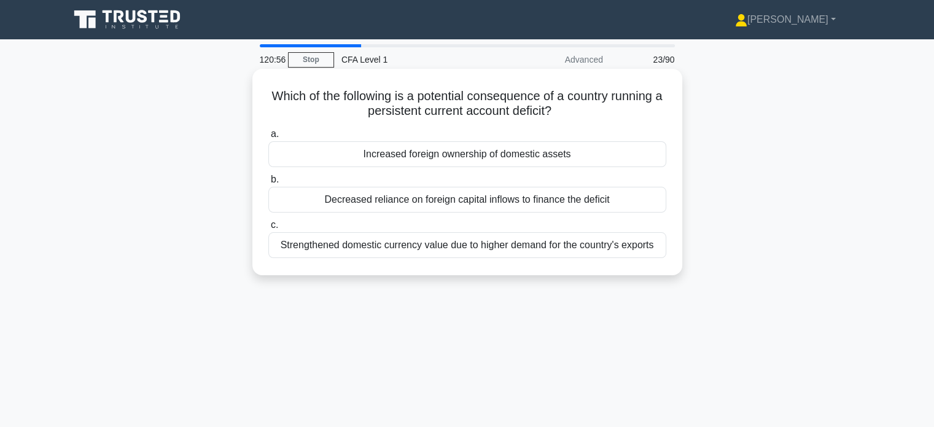
click at [508, 157] on div "Increased foreign ownership of domestic assets" at bounding box center [467, 154] width 398 height 26
click at [268, 138] on input "a. Increased foreign ownership of domestic assets" at bounding box center [268, 134] width 0 height 8
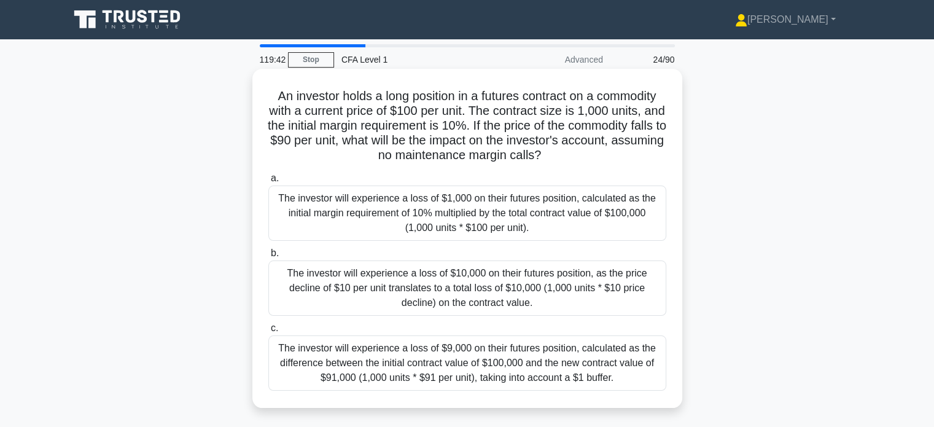
click at [550, 282] on div "The investor will experience a loss of $10,000 on their futures position, as th…" at bounding box center [467, 287] width 398 height 55
click at [268, 257] on input "b. The investor will experience a loss of $10,000 on their futures position, as…" at bounding box center [268, 253] width 0 height 8
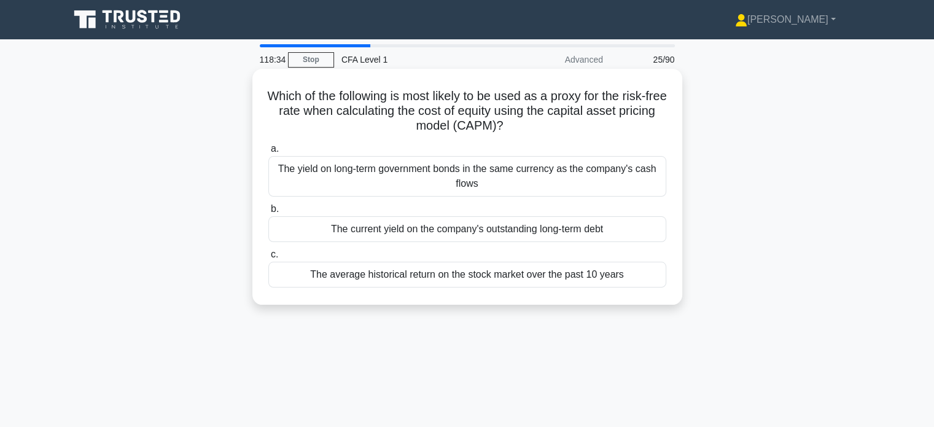
click at [520, 174] on div "The yield on long-term government bonds in the same currency as the company's c…" at bounding box center [467, 176] width 398 height 41
click at [268, 153] on input "a. The yield on long-term government bonds in the same currency as the company'…" at bounding box center [268, 149] width 0 height 8
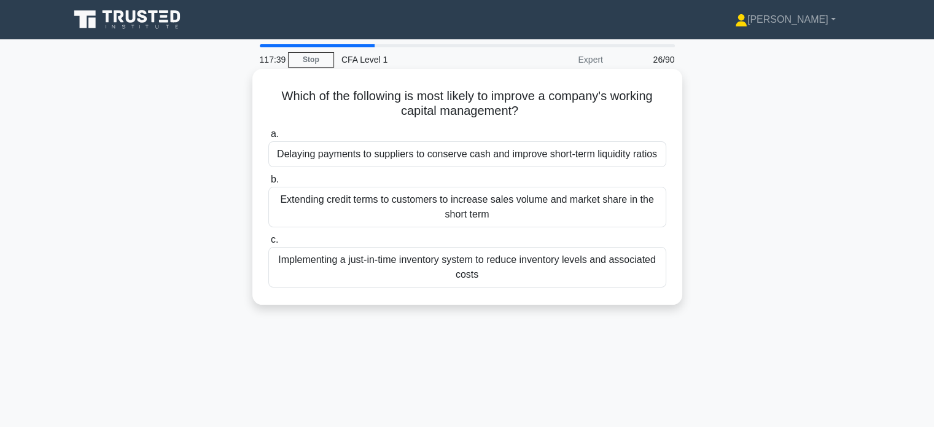
click at [481, 266] on div "Implementing a just-in-time inventory system to reduce inventory levels and ass…" at bounding box center [467, 267] width 398 height 41
click at [268, 244] on input "c. Implementing a just-in-time inventory system to reduce inventory levels and …" at bounding box center [268, 240] width 0 height 8
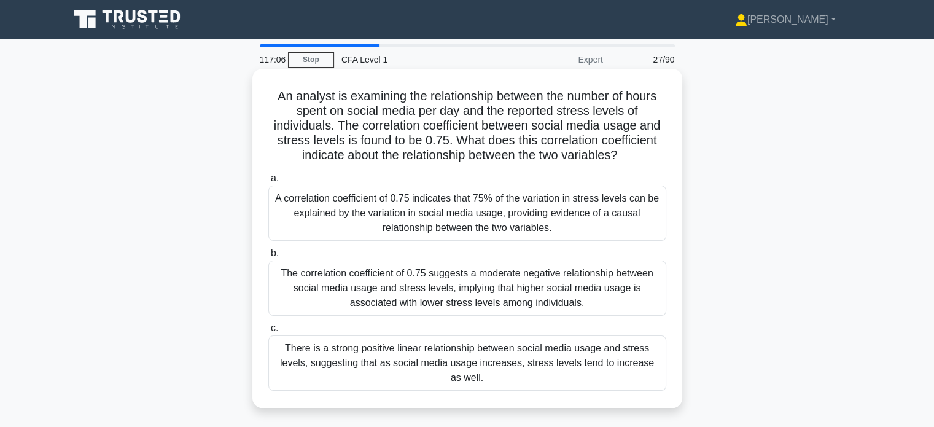
click at [498, 359] on div "There is a strong positive linear relationship between social media usage and s…" at bounding box center [467, 362] width 398 height 55
click at [268, 332] on input "c. There is a strong positive linear relationship between social media usage an…" at bounding box center [268, 328] width 0 height 8
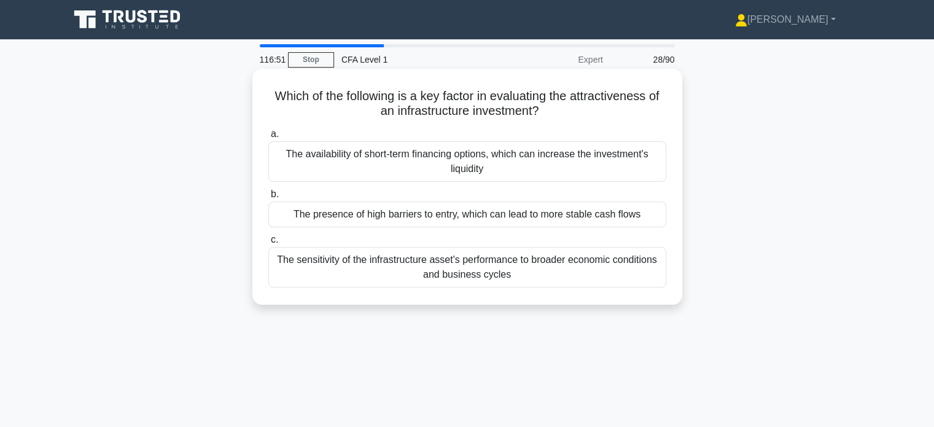
click at [562, 218] on div "The presence of high barriers to entry, which can lead to more stable cash flows" at bounding box center [467, 214] width 398 height 26
click at [268, 198] on input "b. The presence of high barriers to entry, which can lead to more stable cash f…" at bounding box center [268, 194] width 0 height 8
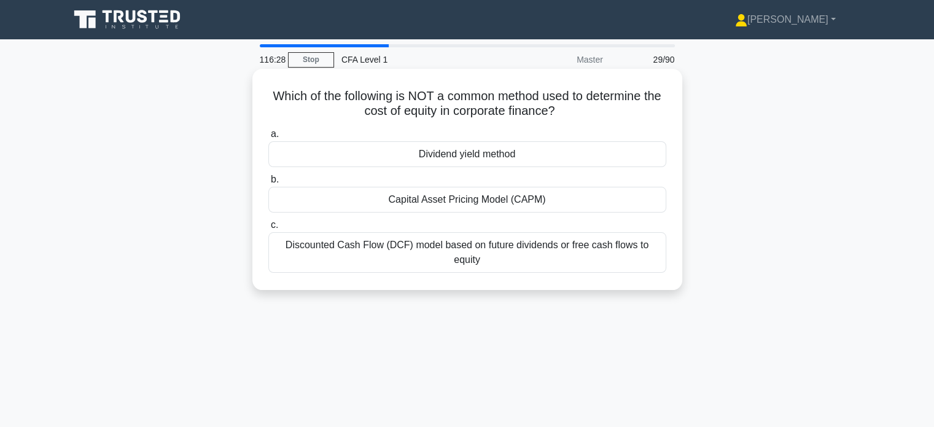
click at [514, 153] on div "Dividend yield method" at bounding box center [467, 154] width 398 height 26
click at [268, 138] on input "a. Dividend yield method" at bounding box center [268, 134] width 0 height 8
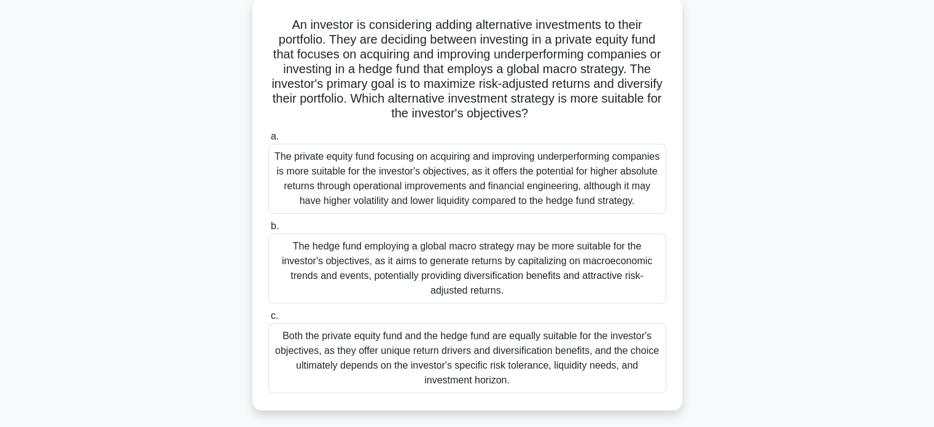
scroll to position [123, 0]
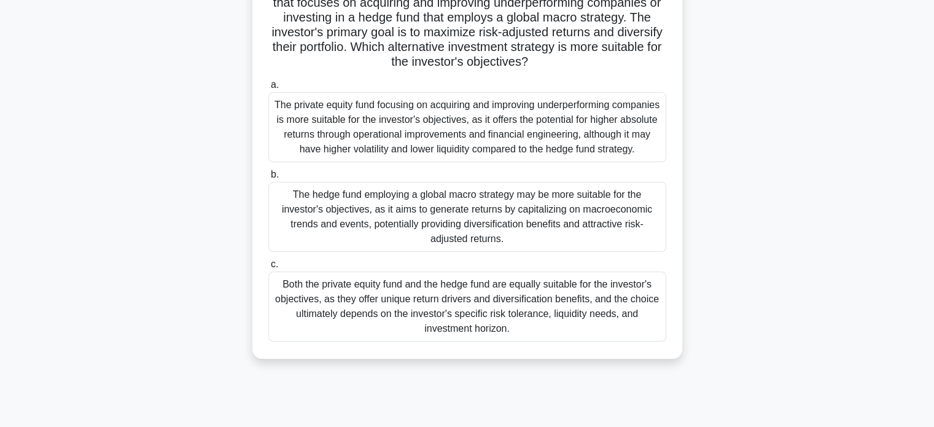
click at [447, 306] on div "Both the private equity fund and the hedge fund are equally suitable for the in…" at bounding box center [467, 306] width 398 height 70
click at [268, 268] on input "c. Both the private equity fund and the hedge fund are equally suitable for the…" at bounding box center [268, 264] width 0 height 8
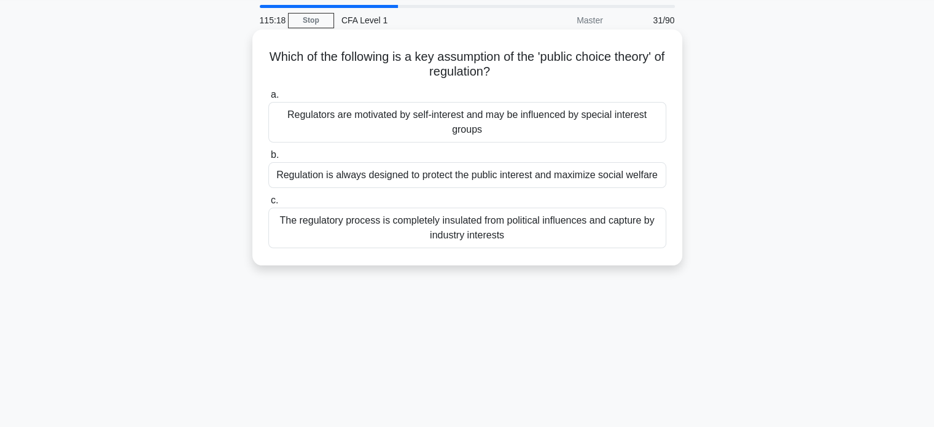
scroll to position [0, 0]
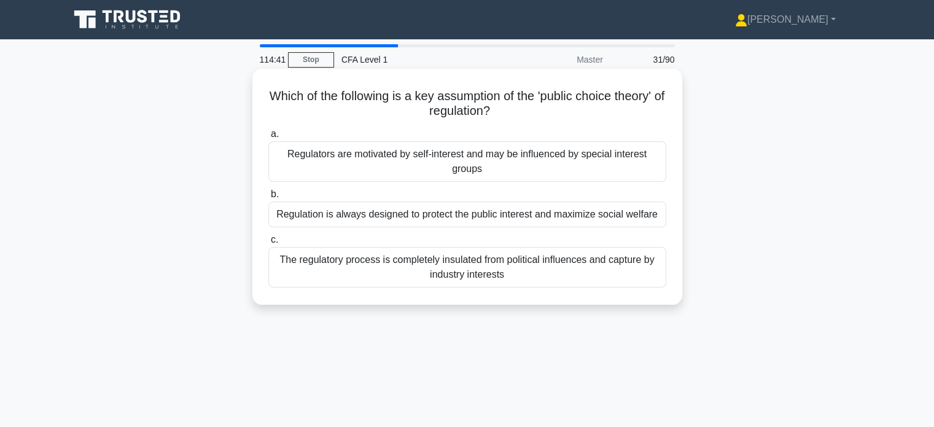
click at [512, 220] on div "Regulation is always designed to protect the public interest and maximize socia…" at bounding box center [467, 214] width 398 height 26
click at [268, 198] on input "b. Regulation is always designed to protect the public interest and maximize so…" at bounding box center [268, 194] width 0 height 8
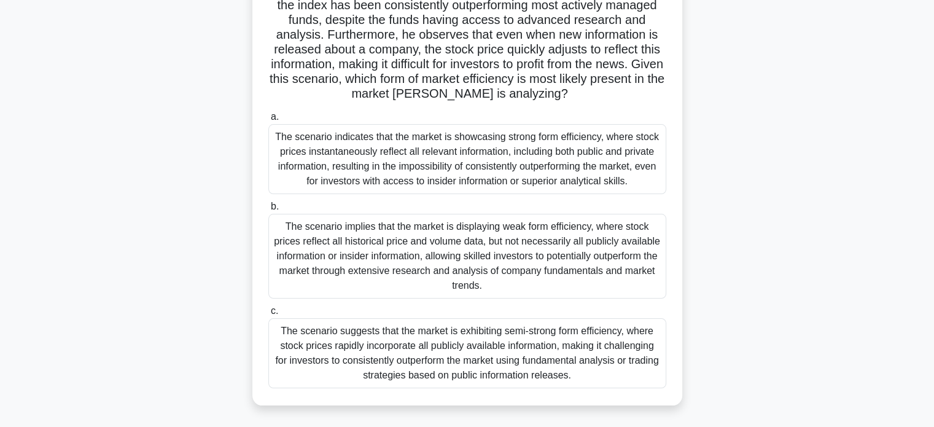
scroll to position [123, 0]
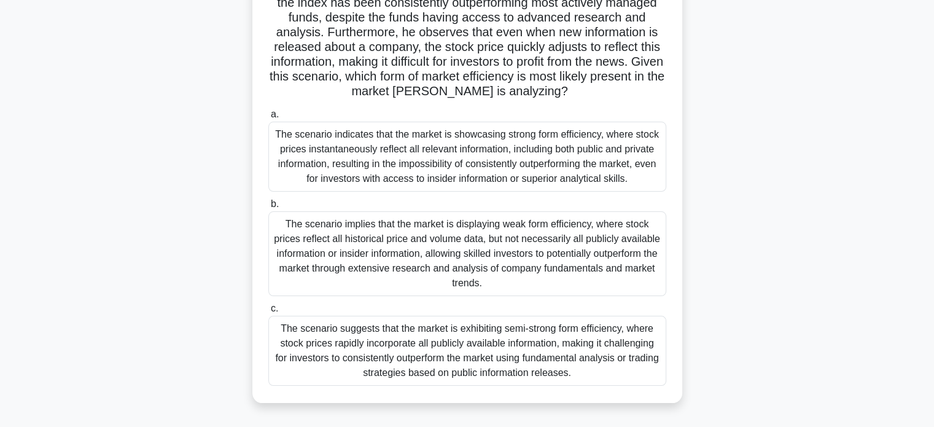
click at [562, 164] on div "The scenario indicates that the market is showcasing strong form efficiency, wh…" at bounding box center [467, 157] width 398 height 70
click at [268, 118] on input "a. The scenario indicates that the market is showcasing strong form efficiency,…" at bounding box center [268, 115] width 0 height 8
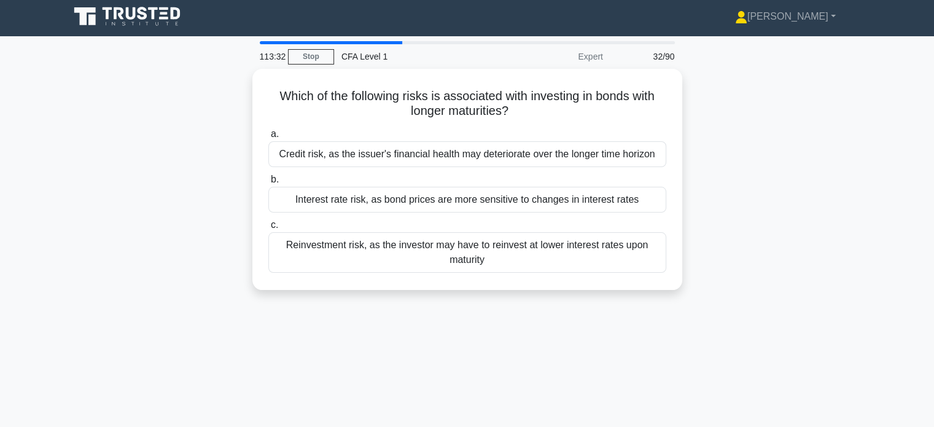
scroll to position [0, 0]
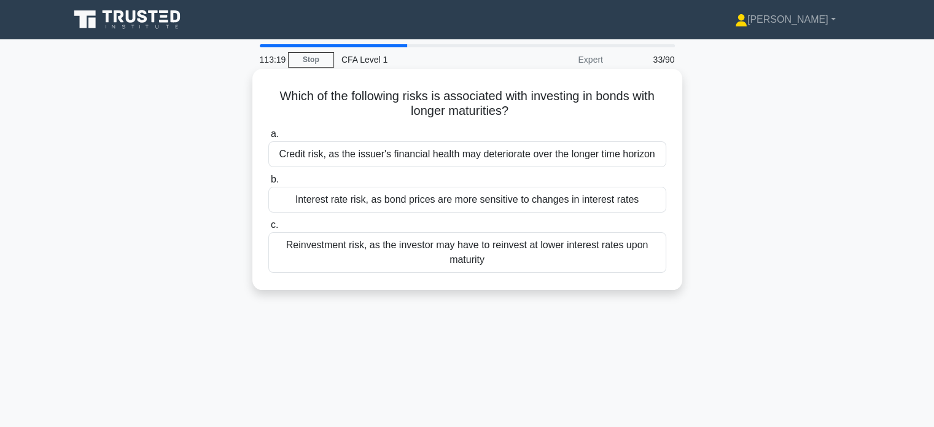
click at [553, 201] on div "Interest rate risk, as bond prices are more sensitive to changes in interest ra…" at bounding box center [467, 200] width 398 height 26
click at [268, 184] on input "b. Interest rate risk, as bond prices are more sensitive to changes in interest…" at bounding box center [268, 180] width 0 height 8
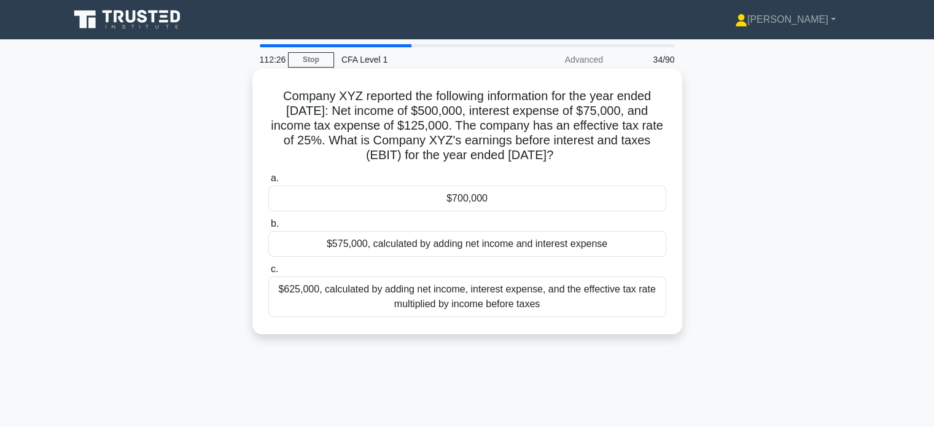
click at [493, 196] on div "$700,000" at bounding box center [467, 198] width 398 height 26
click at [268, 182] on input "a. $700,000" at bounding box center [268, 178] width 0 height 8
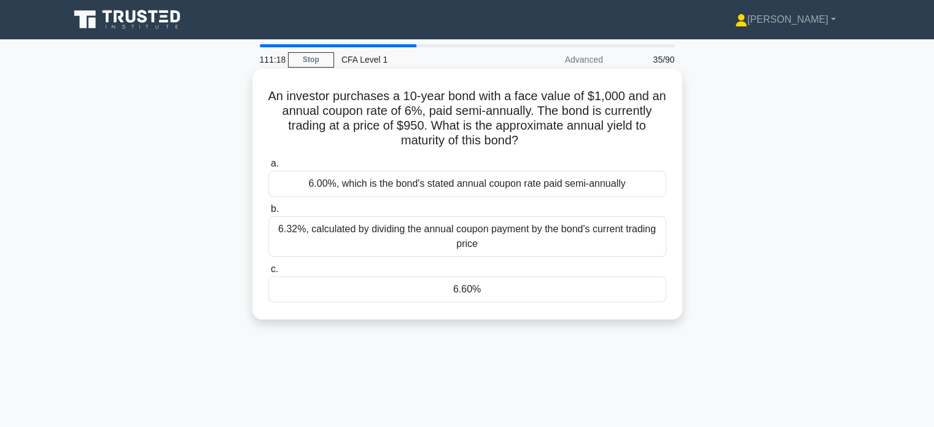
click at [470, 287] on div "6.60%" at bounding box center [467, 289] width 398 height 26
click at [268, 273] on input "c. 6.60%" at bounding box center [268, 269] width 0 height 8
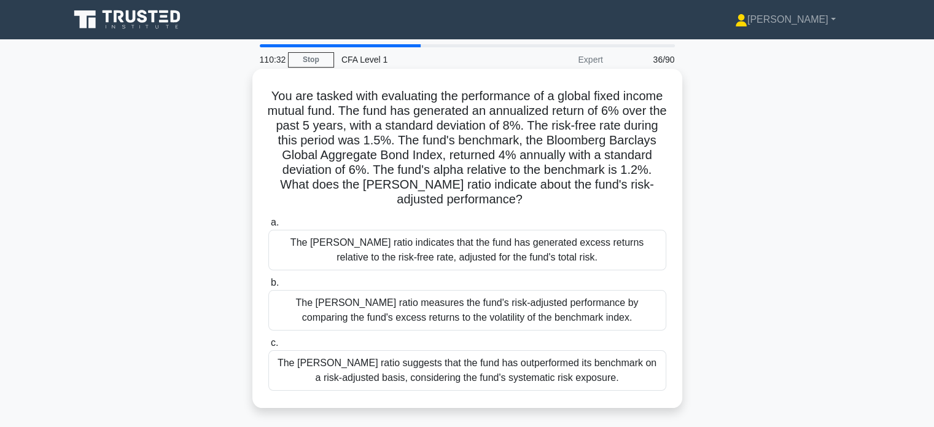
click at [529, 249] on div "The Sharpe ratio indicates that the fund has generated excess returns relative …" at bounding box center [467, 250] width 398 height 41
click at [268, 227] on input "a. The Sharpe ratio indicates that the fund has generated excess returns relati…" at bounding box center [268, 223] width 0 height 8
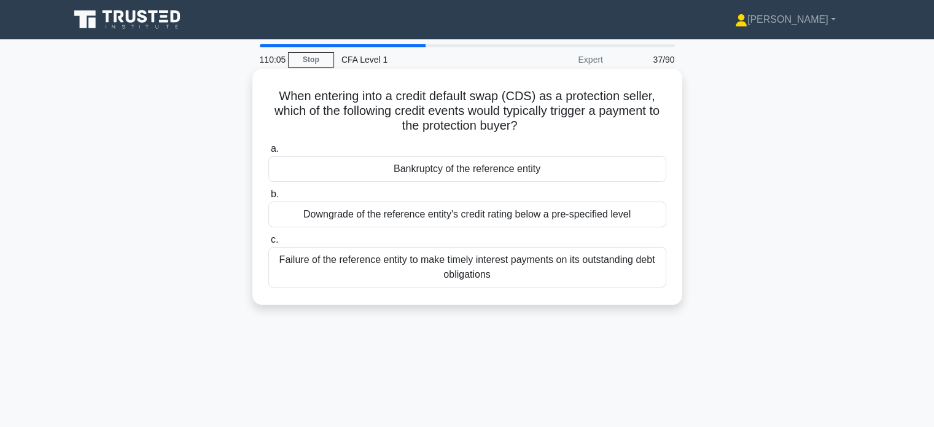
click at [591, 265] on div "Failure of the reference entity to make timely interest payments on its outstan…" at bounding box center [467, 267] width 398 height 41
click at [268, 244] on input "c. Failure of the reference entity to make timely interest payments on its outs…" at bounding box center [268, 240] width 0 height 8
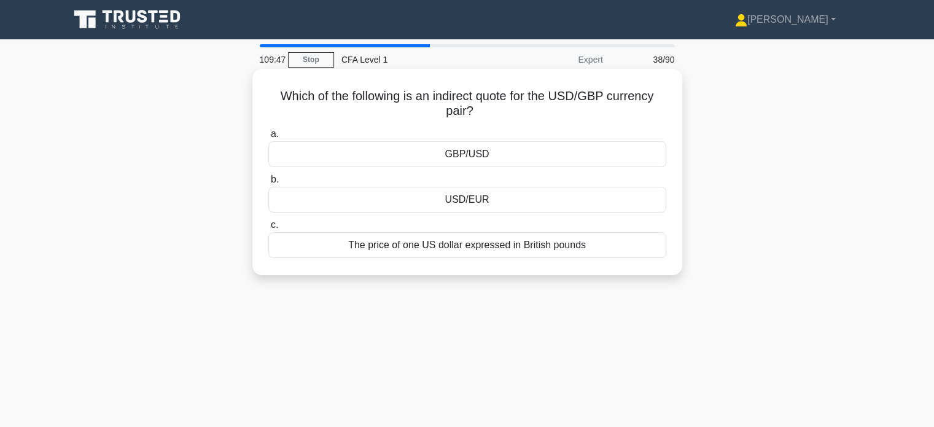
click at [486, 155] on div "GBP/USD" at bounding box center [467, 154] width 398 height 26
click at [268, 138] on input "a. GBP/USD" at bounding box center [268, 134] width 0 height 8
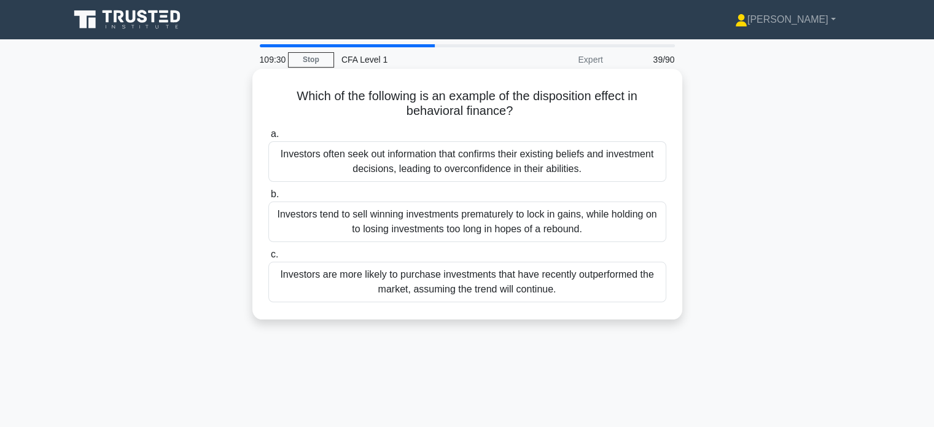
click at [597, 219] on div "Investors tend to sell winning investments prematurely to lock in gains, while …" at bounding box center [467, 221] width 398 height 41
click at [268, 198] on input "b. Investors tend to sell winning investments prematurely to lock in gains, whi…" at bounding box center [268, 194] width 0 height 8
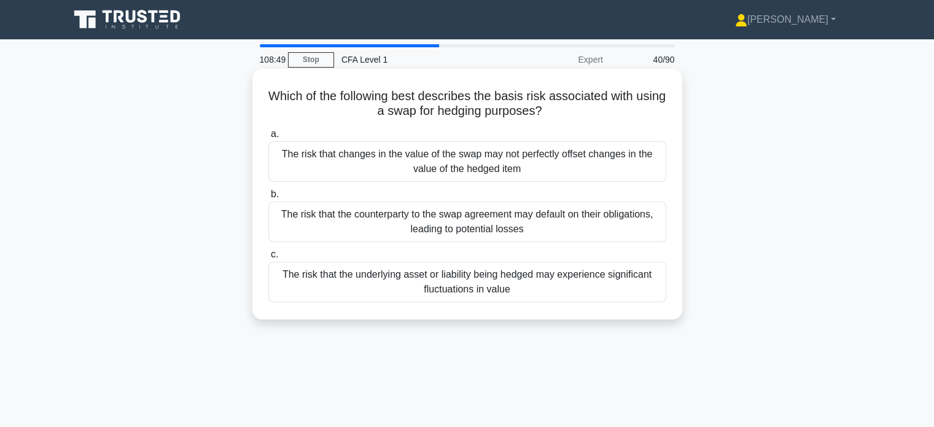
click at [528, 287] on div "The risk that the underlying asset or liability being hedged may experience sig…" at bounding box center [467, 282] width 398 height 41
click at [268, 258] on input "c. The risk that the underlying asset or liability being hedged may experience …" at bounding box center [268, 255] width 0 height 8
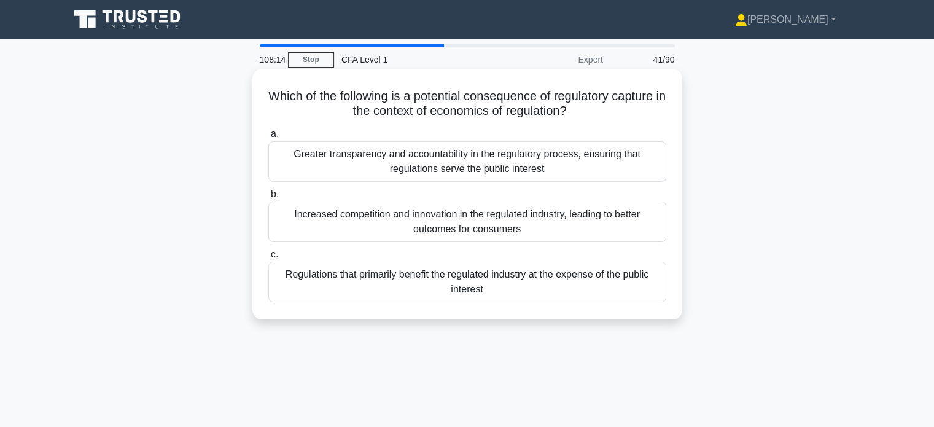
click at [559, 160] on div "Greater transparency and accountability in the regulatory process, ensuring tha…" at bounding box center [467, 161] width 398 height 41
click at [268, 138] on input "a. Greater transparency and accountability in the regulatory process, ensuring …" at bounding box center [268, 134] width 0 height 8
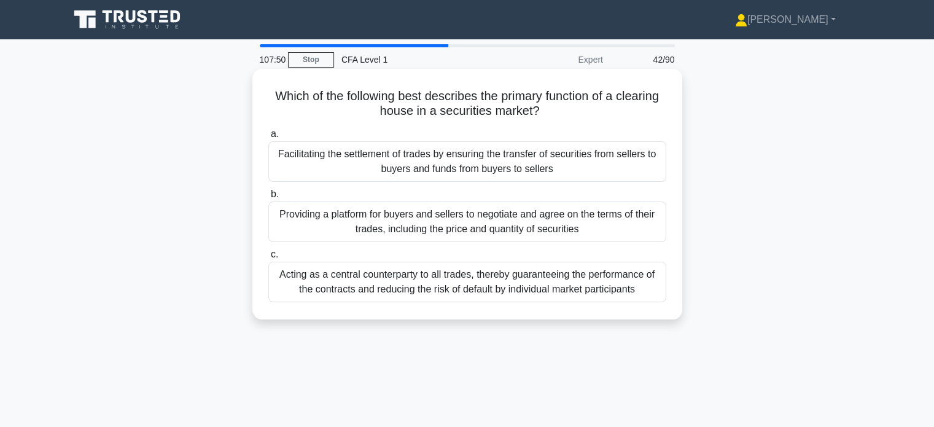
click at [419, 285] on div "Acting as a central counterparty to all trades, thereby guaranteeing the perfor…" at bounding box center [467, 282] width 398 height 41
click at [268, 258] on input "c. Acting as a central counterparty to all trades, thereby guaranteeing the per…" at bounding box center [268, 255] width 0 height 8
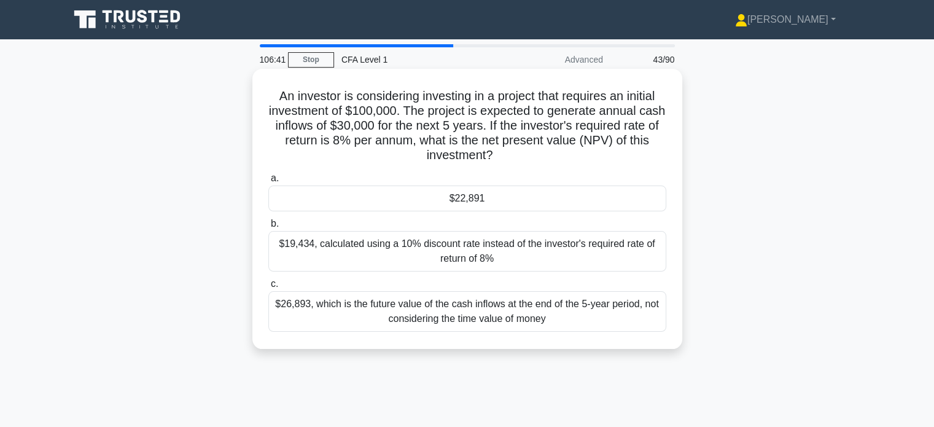
drag, startPoint x: 275, startPoint y: 93, endPoint x: 508, endPoint y: 152, distance: 240.6
click at [508, 152] on h5 "An investor is considering investing in a project that requires an initial inve…" at bounding box center [467, 125] width 400 height 75
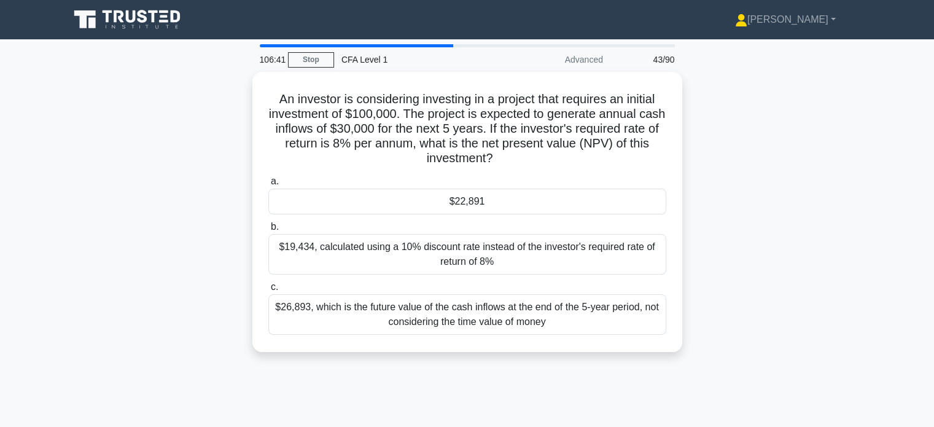
copy h5 "An investor is considering investing in a project that requires an initial inve…"
click at [775, 134] on div "An investor is considering investing in a project that requires an initial inve…" at bounding box center [467, 219] width 810 height 295
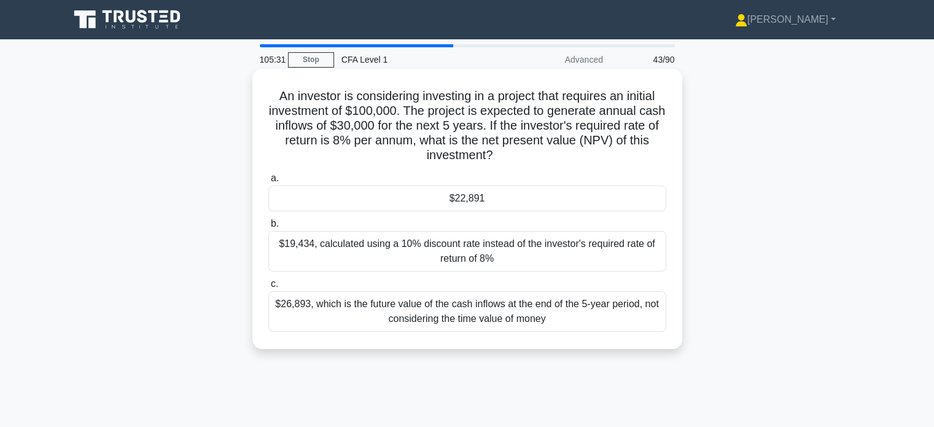
click at [459, 250] on div "$19,434, calculated using a 10% discount rate instead of the investor's require…" at bounding box center [467, 251] width 398 height 41
click at [268, 228] on input "b. $19,434, calculated using a 10% discount rate instead of the investor's requ…" at bounding box center [268, 224] width 0 height 8
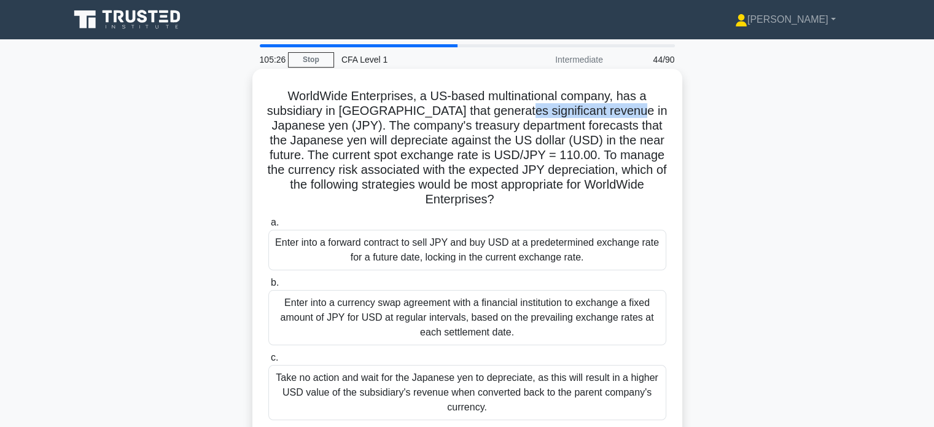
drag, startPoint x: 523, startPoint y: 112, endPoint x: 633, endPoint y: 118, distance: 110.7
click at [633, 118] on h5 "WorldWide Enterprises, a US-based multinational company, has a subsidiary in Ja…" at bounding box center [467, 147] width 400 height 119
click at [595, 130] on h5 "WorldWide Enterprises, a US-based multinational company, has a subsidiary in Ja…" at bounding box center [467, 147] width 400 height 119
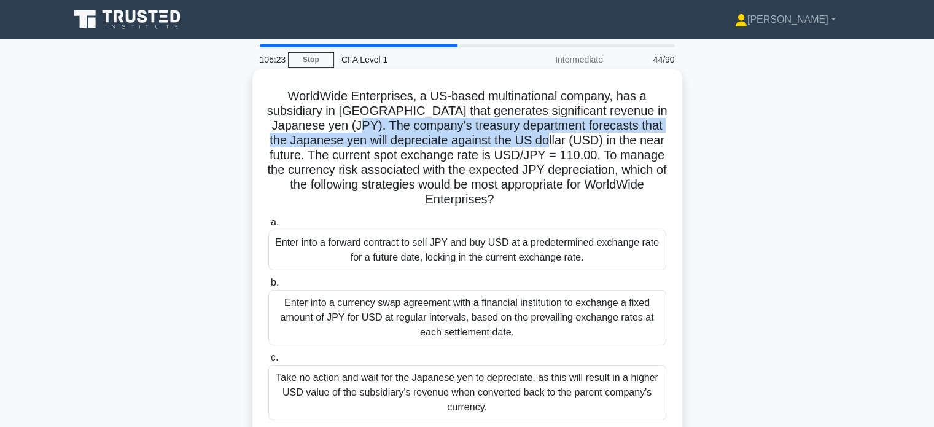
drag, startPoint x: 349, startPoint y: 130, endPoint x: 543, endPoint y: 137, distance: 194.2
click at [543, 137] on h5 "WorldWide Enterprises, a US-based multinational company, has a subsidiary in Ja…" at bounding box center [467, 147] width 400 height 119
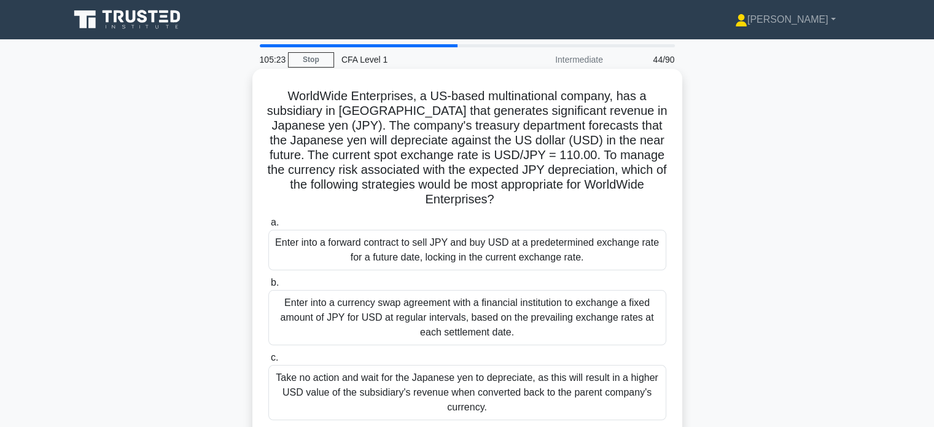
click at [584, 134] on h5 "WorldWide Enterprises, a US-based multinational company, has a subsidiary in Ja…" at bounding box center [467, 147] width 400 height 119
drag, startPoint x: 424, startPoint y: 144, endPoint x: 502, endPoint y: 147, distance: 77.4
click at [501, 147] on h5 "WorldWide Enterprises, a US-based multinational company, has a subsidiary in Ja…" at bounding box center [467, 147] width 400 height 119
drag, startPoint x: 572, startPoint y: 150, endPoint x: 627, endPoint y: 157, distance: 55.7
click at [627, 156] on h5 "WorldWide Enterprises, a US-based multinational company, has a subsidiary in Ja…" at bounding box center [467, 147] width 400 height 119
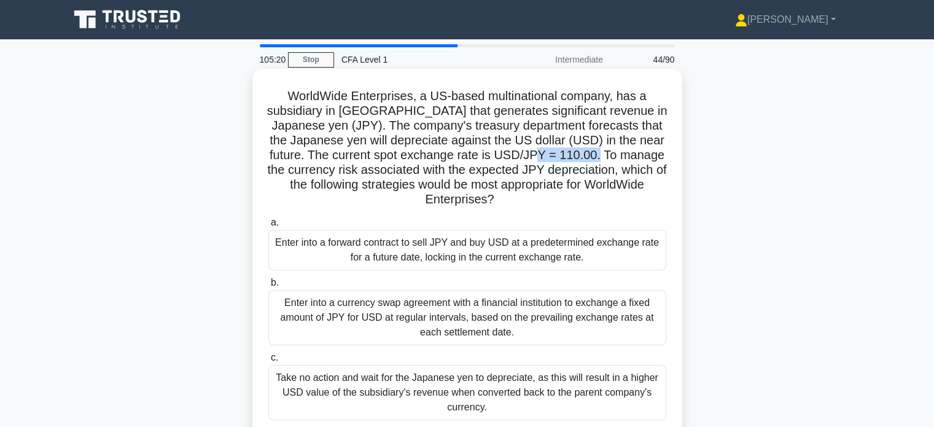
click at [627, 161] on h5 "WorldWide Enterprises, a US-based multinational company, has a subsidiary in Ja…" at bounding box center [467, 147] width 400 height 119
click at [612, 134] on h5 "WorldWide Enterprises, a US-based multinational company, has a subsidiary in Ja…" at bounding box center [467, 147] width 400 height 119
drag, startPoint x: 615, startPoint y: 151, endPoint x: 635, endPoint y: 162, distance: 23.6
click at [635, 162] on h5 "WorldWide Enterprises, a US-based multinational company, has a subsidiary in Ja…" at bounding box center [467, 147] width 400 height 119
click at [640, 163] on h5 "WorldWide Enterprises, a US-based multinational company, has a subsidiary in Ja…" at bounding box center [467, 147] width 400 height 119
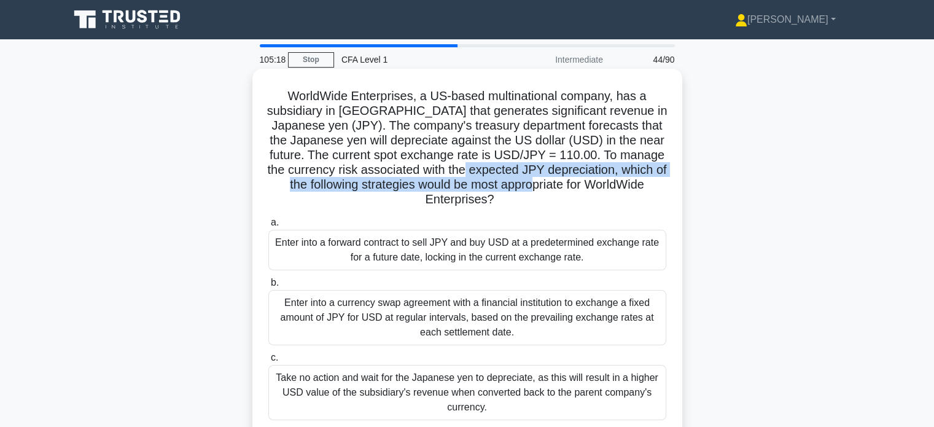
drag, startPoint x: 528, startPoint y: 165, endPoint x: 596, endPoint y: 185, distance: 70.5
click at [596, 185] on h5 "WorldWide Enterprises, a US-based multinational company, has a subsidiary in Ja…" at bounding box center [467, 147] width 400 height 119
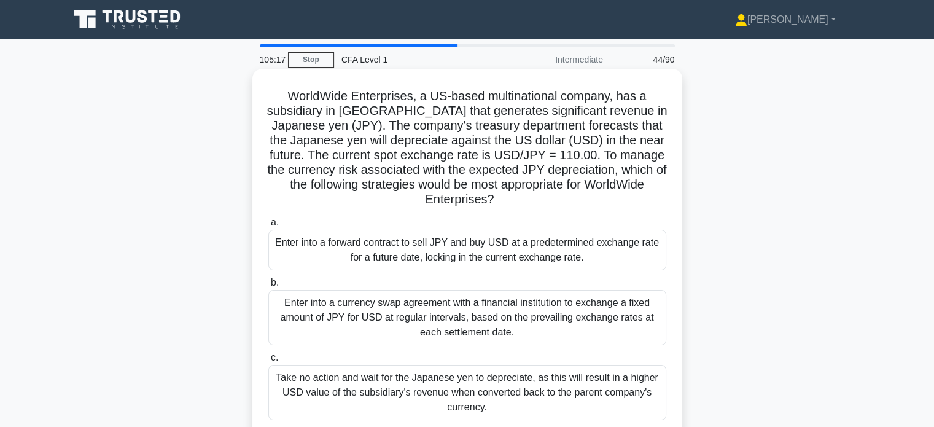
click at [639, 184] on h5 "WorldWide Enterprises, a US-based multinational company, has a subsidiary in Ja…" at bounding box center [467, 147] width 400 height 119
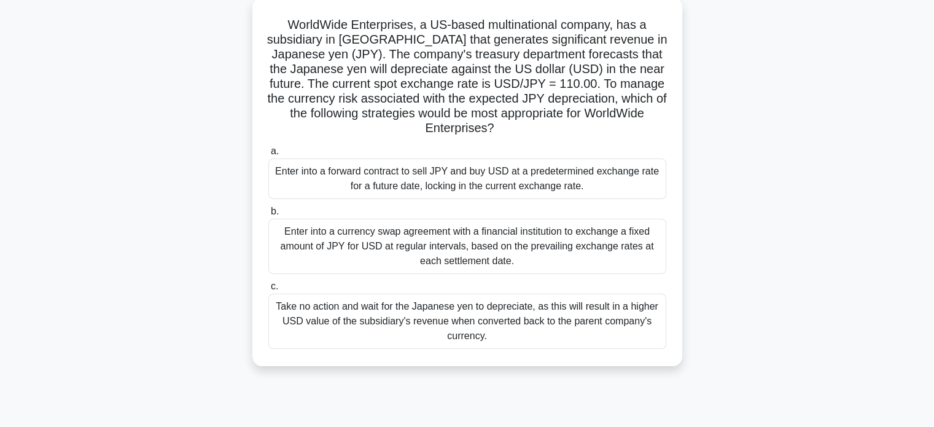
scroll to position [123, 0]
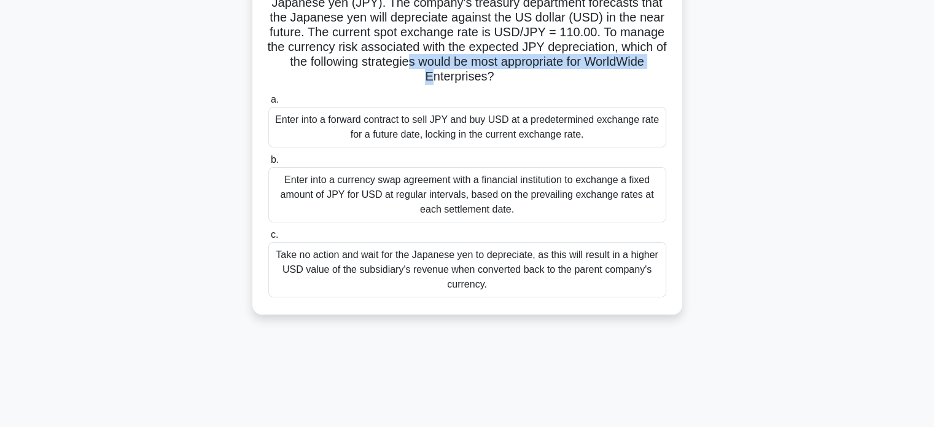
drag, startPoint x: 478, startPoint y: 58, endPoint x: 540, endPoint y: 75, distance: 64.2
click at [535, 74] on h5 "WorldWide Enterprises, a US-based multinational company, has a subsidiary in Ja…" at bounding box center [467, 25] width 400 height 119
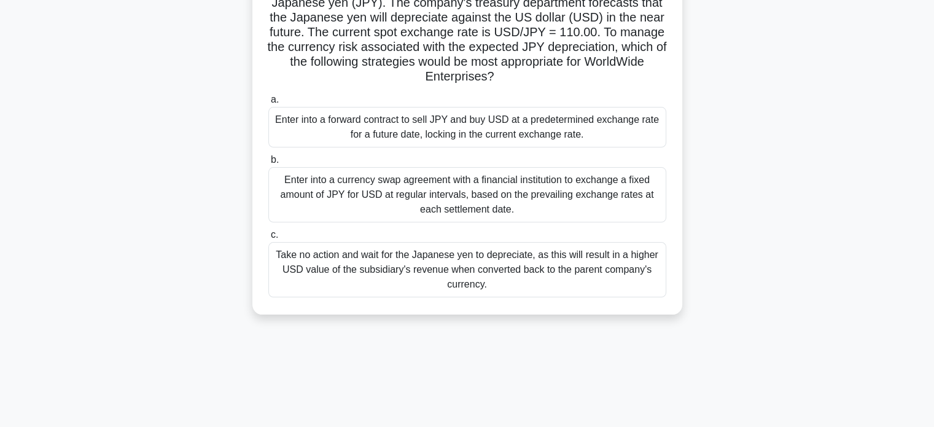
click at [572, 82] on h5 "WorldWide Enterprises, a US-based multinational company, has a subsidiary in Ja…" at bounding box center [467, 25] width 400 height 119
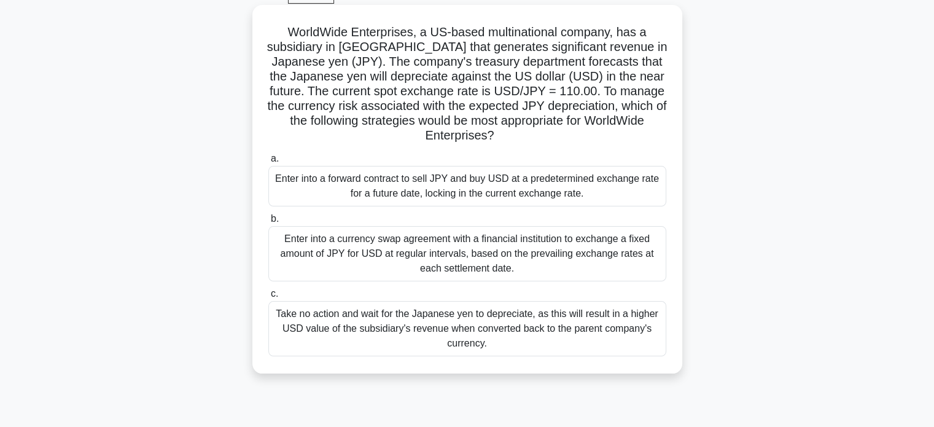
scroll to position [61, 0]
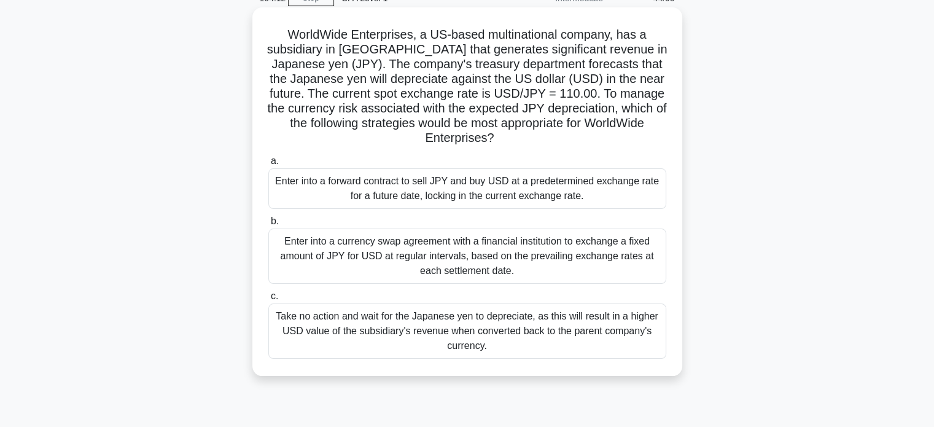
click at [487, 188] on div "Enter into a forward contract to sell JPY and buy USD at a predetermined exchan…" at bounding box center [467, 188] width 398 height 41
click at [268, 165] on input "a. Enter into a forward contract to sell JPY and buy USD at a predetermined exc…" at bounding box center [268, 161] width 0 height 8
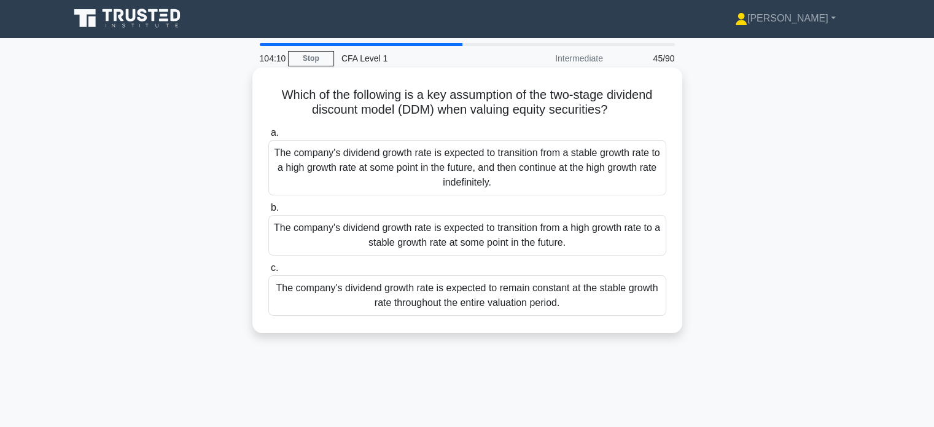
scroll to position [0, 0]
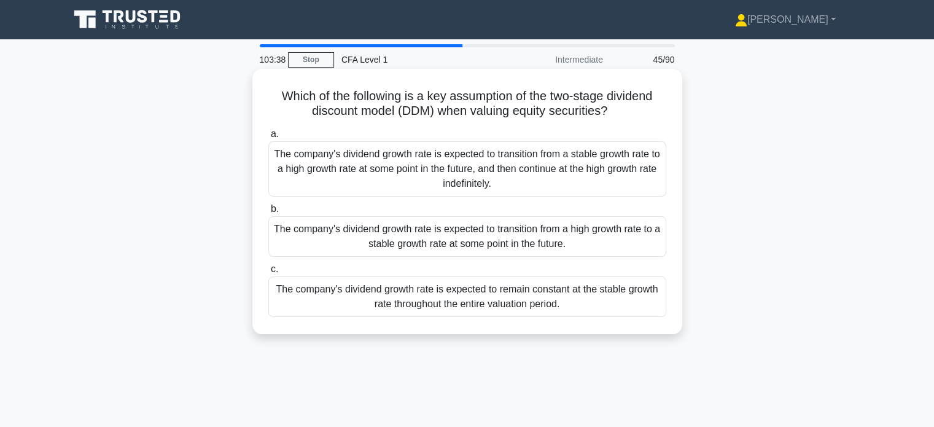
click at [562, 242] on div "The company's dividend growth rate is expected to transition from a high growth…" at bounding box center [467, 236] width 398 height 41
click at [268, 213] on input "b. The company's dividend growth rate is expected to transition from a high gro…" at bounding box center [268, 209] width 0 height 8
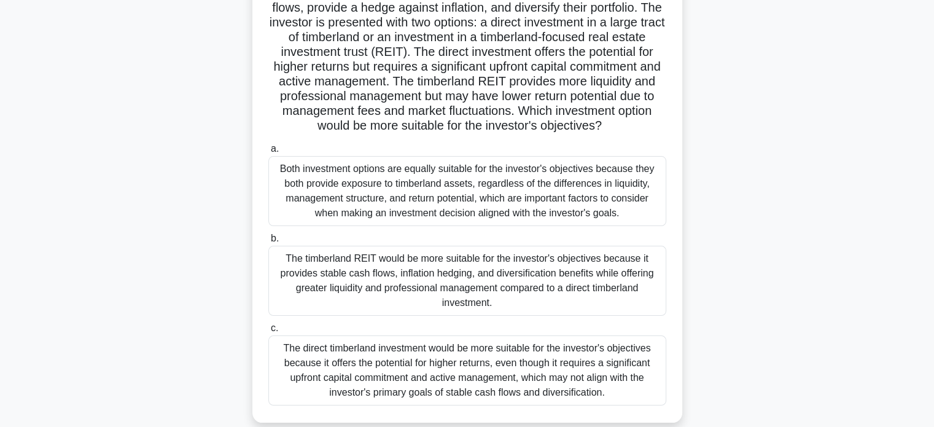
scroll to position [123, 0]
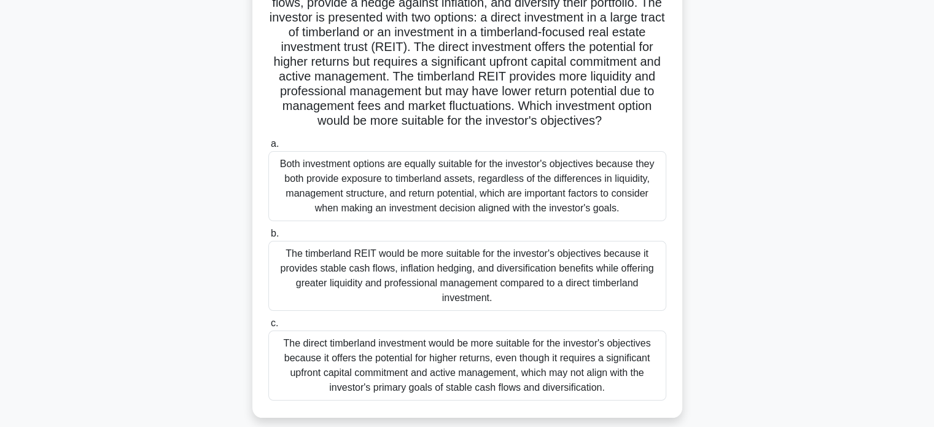
click at [538, 286] on div "The timberland REIT would be more suitable for the investor's objectives becaus…" at bounding box center [467, 276] width 398 height 70
click at [268, 238] on input "b. The timberland REIT would be more suitable for the investor's objectives bec…" at bounding box center [268, 234] width 0 height 8
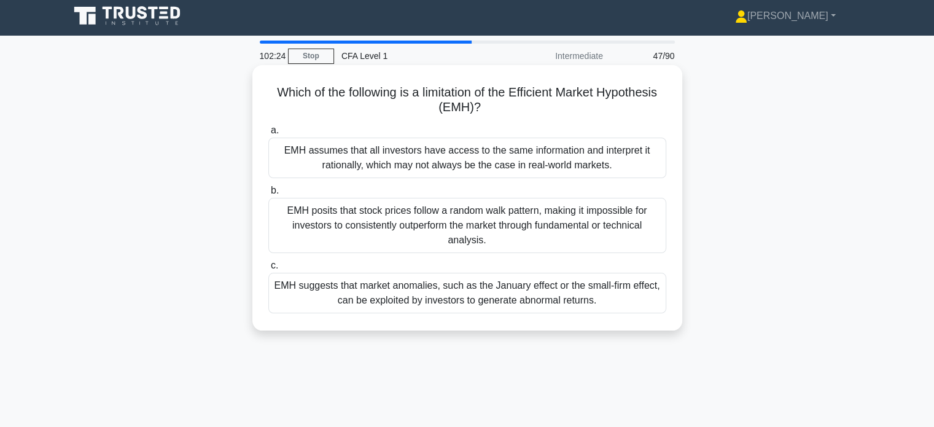
scroll to position [0, 0]
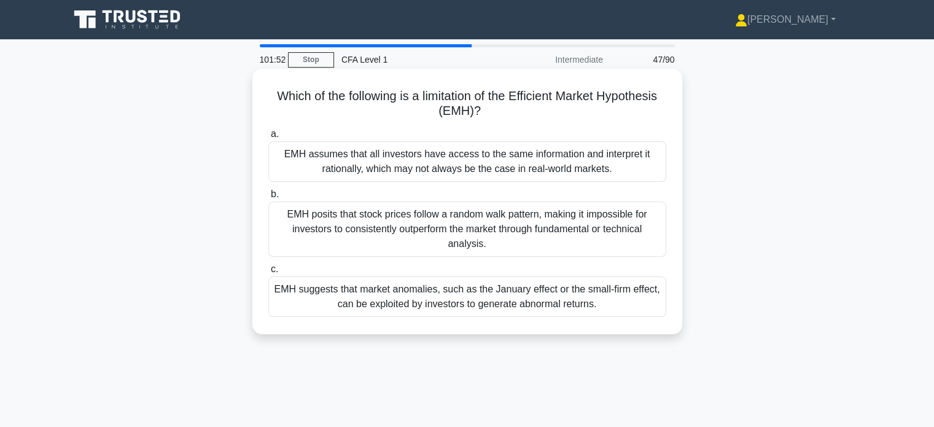
click at [526, 169] on div "EMH assumes that all investors have access to the same information and interpre…" at bounding box center [467, 161] width 398 height 41
click at [268, 138] on input "a. EMH assumes that all investors have access to the same information and inter…" at bounding box center [268, 134] width 0 height 8
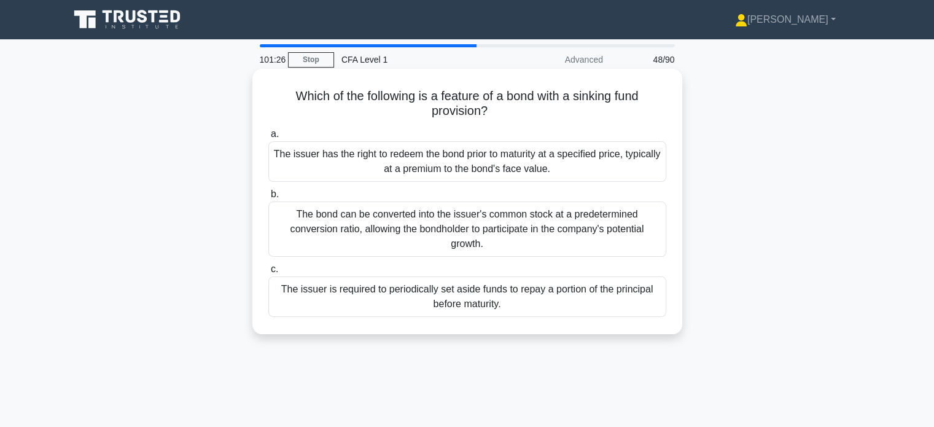
click at [530, 298] on div "The issuer is required to periodically set aside funds to repay a portion of th…" at bounding box center [467, 296] width 398 height 41
click at [268, 273] on input "c. The issuer is required to periodically set aside funds to repay a portion of…" at bounding box center [268, 269] width 0 height 8
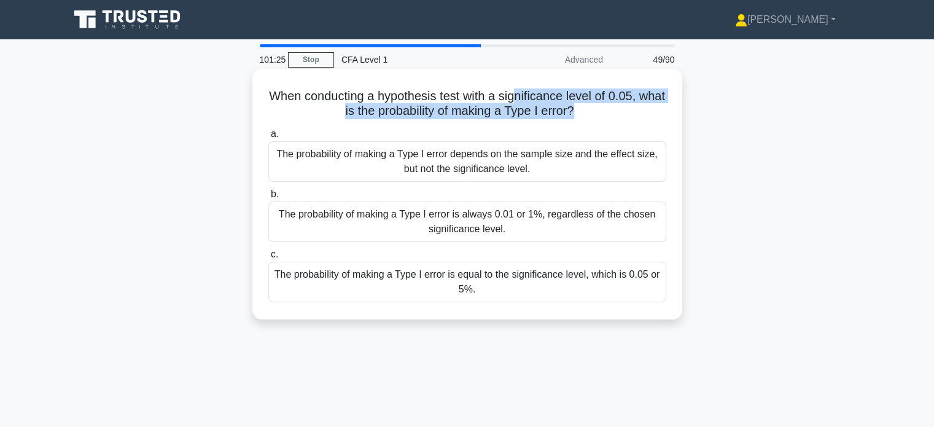
drag, startPoint x: 532, startPoint y: 99, endPoint x: 589, endPoint y: 117, distance: 60.0
click at [589, 117] on h5 "When conducting a hypothesis test with a significance level of 0.05, what is th…" at bounding box center [467, 103] width 400 height 31
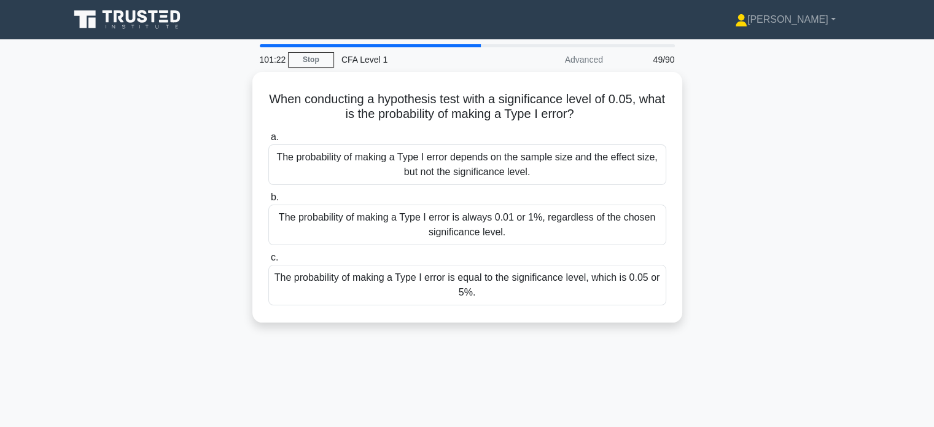
click at [914, 62] on main "101:22 Stop CFA Level 1 Advanced 49/90 When conducting a hypothesis test with a…" at bounding box center [467, 351] width 934 height 624
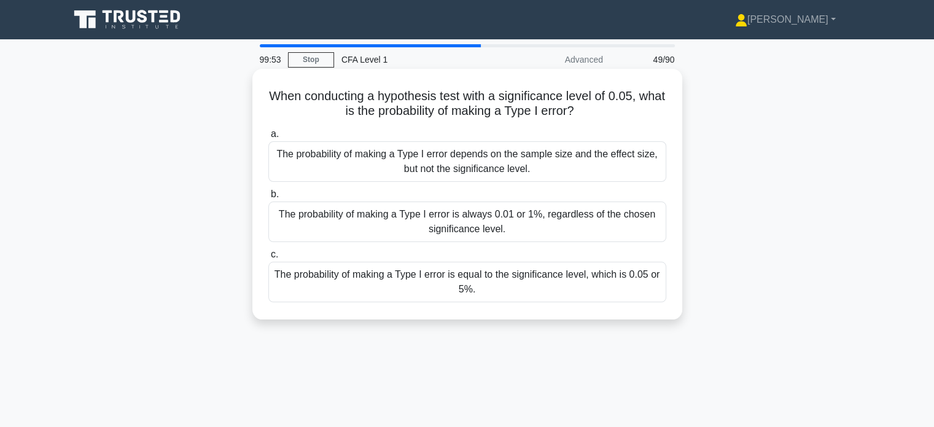
click at [562, 284] on div "The probability of making a Type I error is equal to the significance level, wh…" at bounding box center [467, 282] width 398 height 41
click at [268, 258] on input "c. The probability of making a Type I error is equal to the significance level,…" at bounding box center [268, 255] width 0 height 8
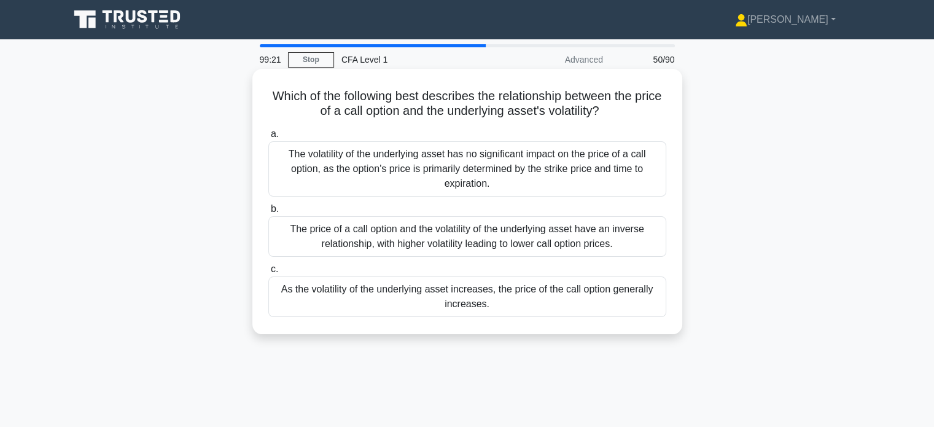
click at [554, 292] on div "As the volatility of the underlying asset increases, the price of the call opti…" at bounding box center [467, 296] width 398 height 41
click at [268, 273] on input "c. As the volatility of the underlying asset increases, the price of the call o…" at bounding box center [268, 269] width 0 height 8
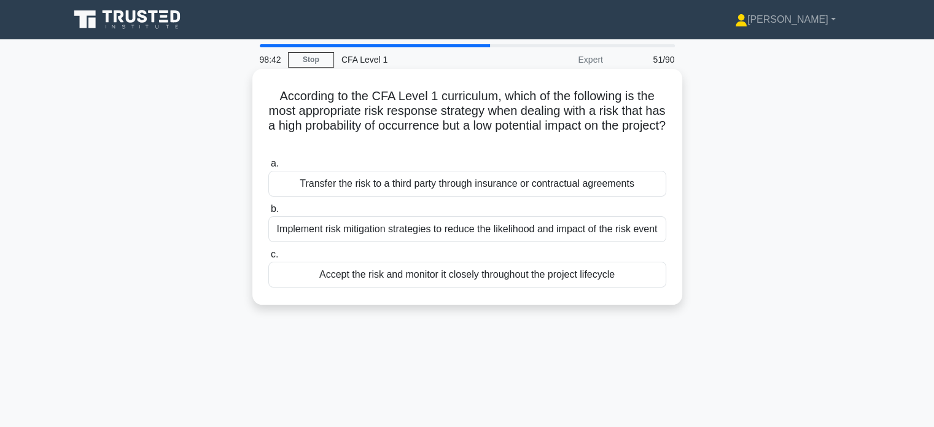
click at [496, 268] on div "Accept the risk and monitor it closely throughout the project lifecycle" at bounding box center [467, 275] width 398 height 26
click at [268, 258] on input "c. Accept the risk and monitor it closely throughout the project lifecycle" at bounding box center [268, 255] width 0 height 8
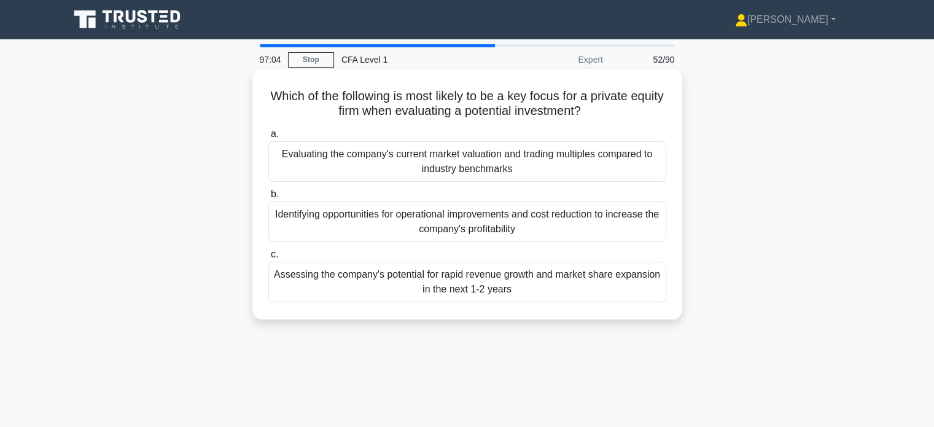
click at [535, 221] on div "Identifying opportunities for operational improvements and cost reduction to in…" at bounding box center [467, 221] width 398 height 41
click at [268, 198] on input "b. Identifying opportunities for operational improvements and cost reduction to…" at bounding box center [268, 194] width 0 height 8
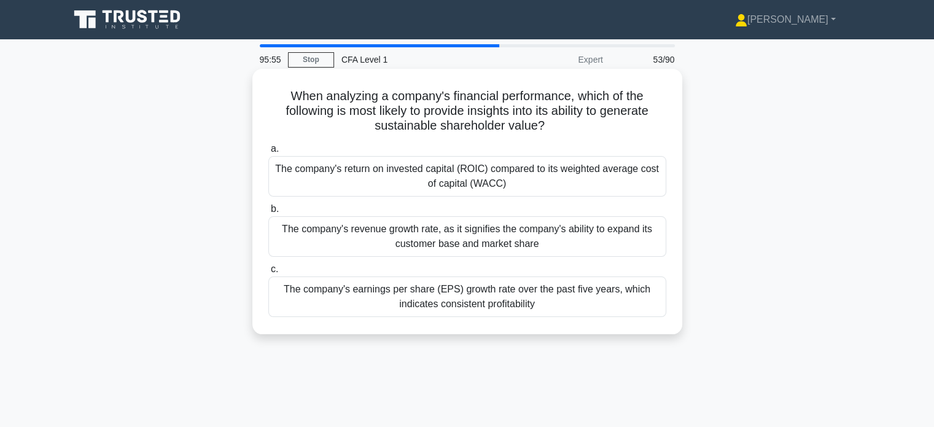
click at [522, 186] on div "The company's return on invested capital (ROIC) compared to its weighted averag…" at bounding box center [467, 176] width 398 height 41
click at [268, 153] on input "a. The company's return on invested capital (ROIC) compared to its weighted ave…" at bounding box center [268, 149] width 0 height 8
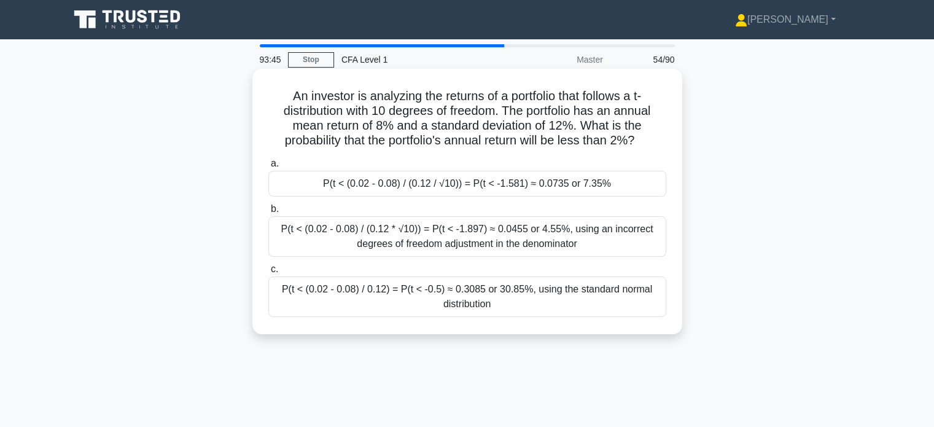
click at [554, 188] on div "P(t < (0.02 - 0.08) / (0.12 / √10)) = P(t < -1.581) ≈ 0.0735 or 7.35%" at bounding box center [467, 184] width 398 height 26
click at [268, 168] on input "a. P(t < (0.02 - 0.08) / (0.12 / √10)) = P(t < -1.581) ≈ 0.0735 or 7.35%" at bounding box center [268, 164] width 0 height 8
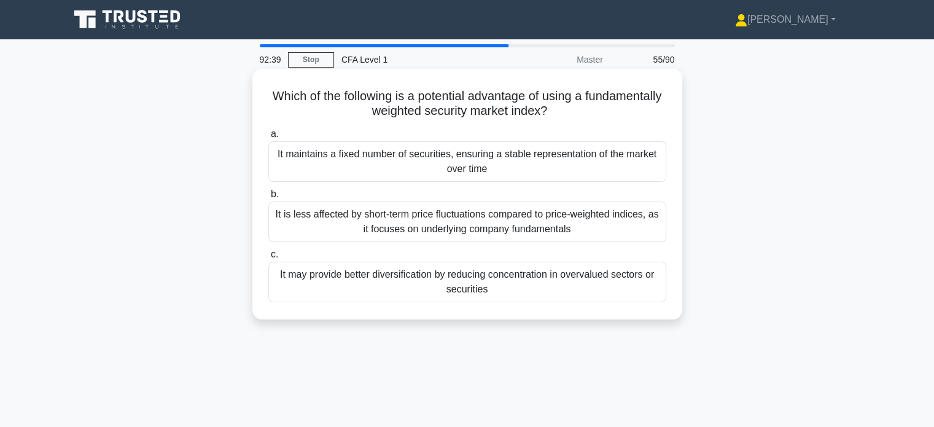
click at [521, 284] on div "It may provide better diversification by reducing concentration in overvalued s…" at bounding box center [467, 282] width 398 height 41
click at [268, 258] on input "c. It may provide better diversification by reducing concentration in overvalue…" at bounding box center [268, 255] width 0 height 8
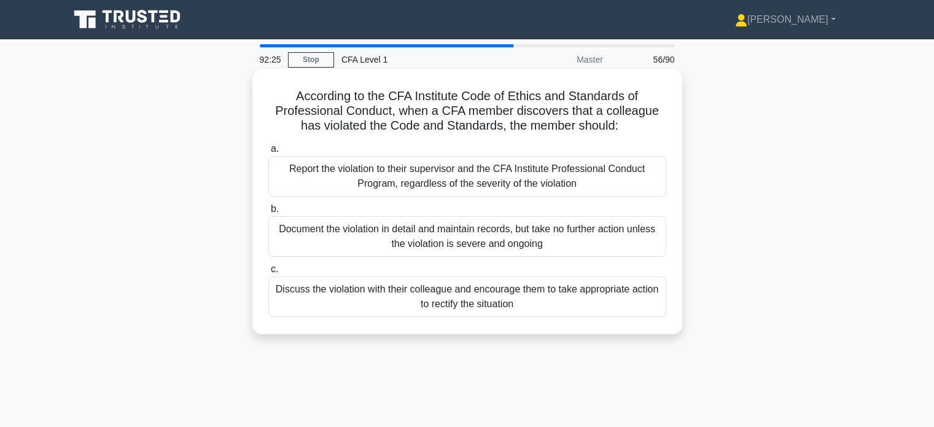
click at [540, 300] on div "Discuss the violation with their colleague and encourage them to take appropria…" at bounding box center [467, 296] width 398 height 41
click at [268, 273] on input "c. Discuss the violation with their colleague and encourage them to take approp…" at bounding box center [268, 269] width 0 height 8
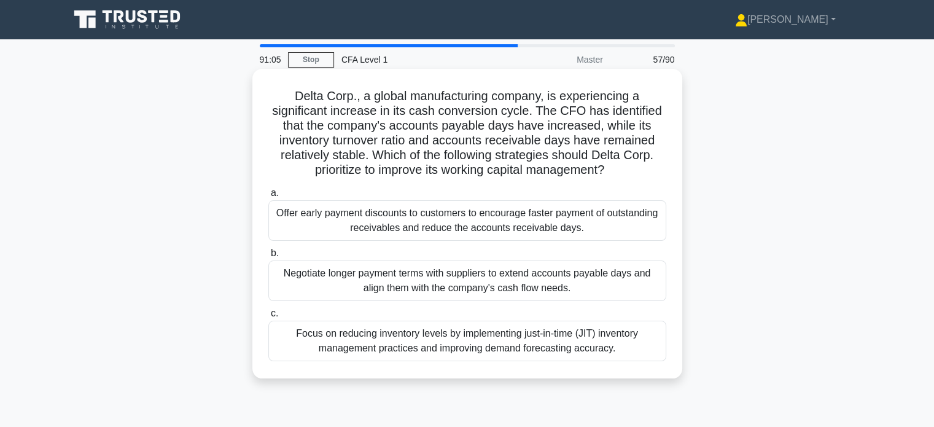
click at [585, 223] on div "Offer early payment discounts to customers to encourage faster payment of outst…" at bounding box center [467, 220] width 398 height 41
click at [268, 197] on input "a. Offer early payment discounts to customers to encourage faster payment of ou…" at bounding box center [268, 193] width 0 height 8
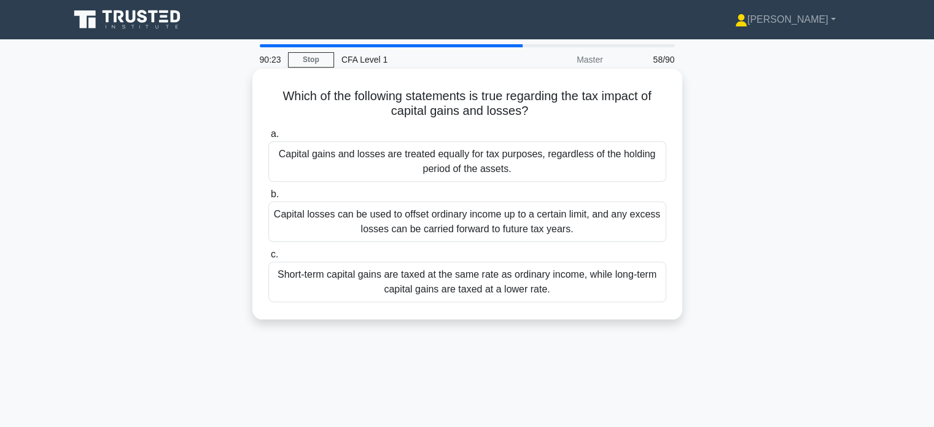
click at [558, 224] on div "Capital losses can be used to offset ordinary income up to a certain limit, and…" at bounding box center [467, 221] width 398 height 41
click at [268, 198] on input "b. Capital losses can be used to offset ordinary income up to a certain limit, …" at bounding box center [268, 194] width 0 height 8
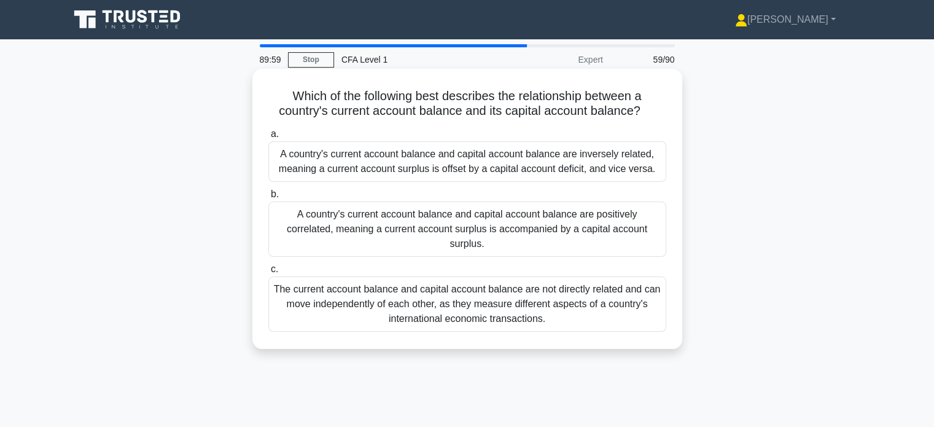
click at [561, 211] on div "A country's current account balance and capital account balance are positively …" at bounding box center [467, 228] width 398 height 55
click at [268, 198] on input "b. A country's current account balance and capital account balance are positive…" at bounding box center [268, 194] width 0 height 8
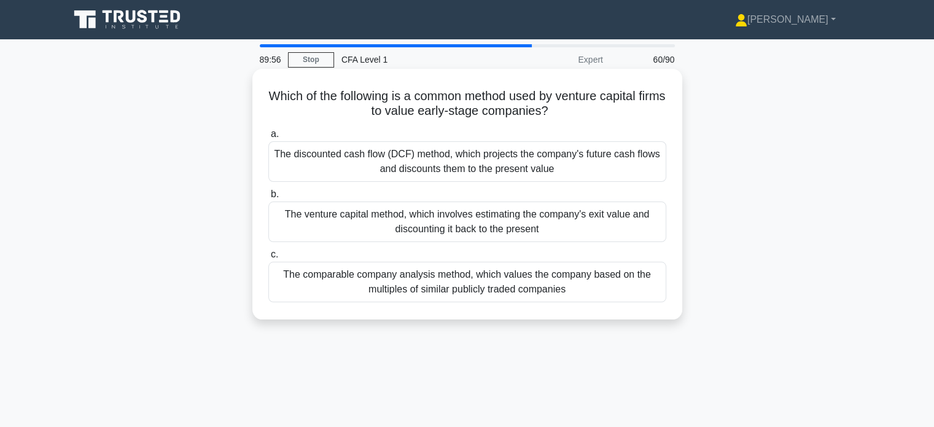
drag, startPoint x: 511, startPoint y: 92, endPoint x: 579, endPoint y: 117, distance: 72.1
click at [579, 117] on h5 "Which of the following is a common method used by venture capital firms to valu…" at bounding box center [467, 103] width 400 height 31
click at [604, 110] on h5 "Which of the following is a common method used by venture capital firms to valu…" at bounding box center [467, 103] width 400 height 31
click at [555, 218] on div "The venture capital method, which involves estimating the company's exit value …" at bounding box center [467, 221] width 398 height 41
click at [268, 198] on input "b. The venture capital method, which involves estimating the company's exit val…" at bounding box center [268, 194] width 0 height 8
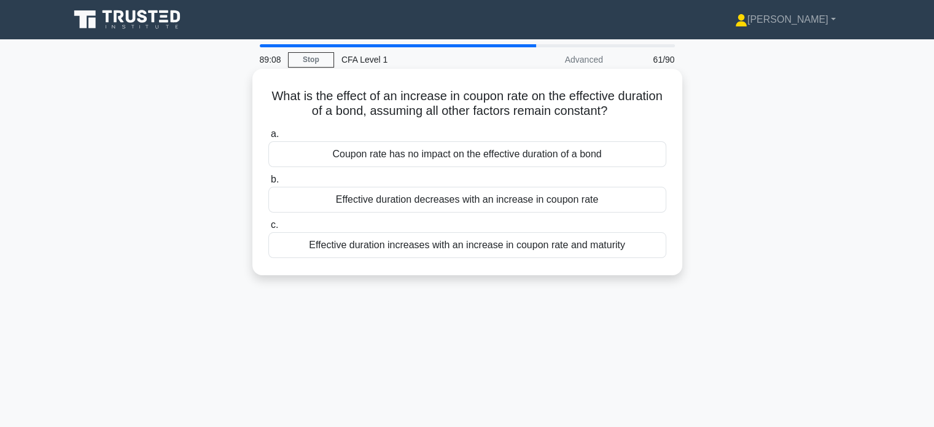
click at [501, 204] on div "Effective duration decreases with an increase in coupon rate" at bounding box center [467, 200] width 398 height 26
click at [268, 184] on input "b. Effective duration decreases with an increase in coupon rate" at bounding box center [268, 180] width 0 height 8
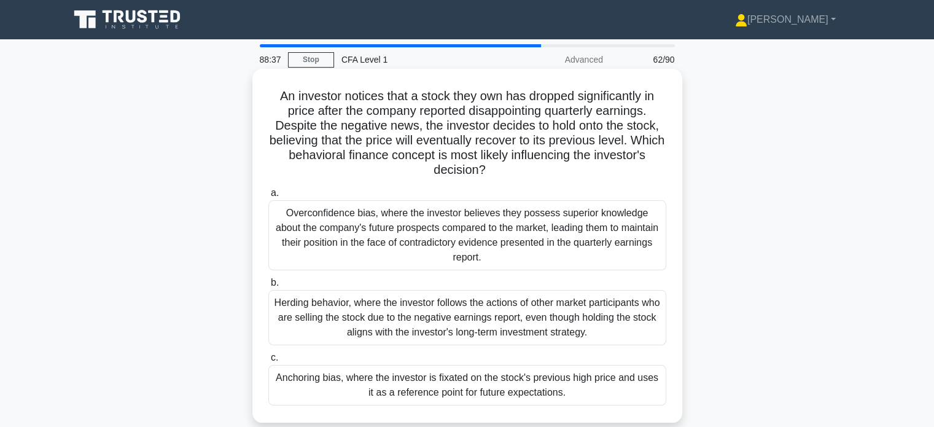
click at [467, 378] on div "Anchoring bias, where the investor is fixated on the stock's previous high pric…" at bounding box center [467, 385] width 398 height 41
click at [268, 362] on input "c. Anchoring bias, where the investor is fixated on the stock's previous high p…" at bounding box center [268, 358] width 0 height 8
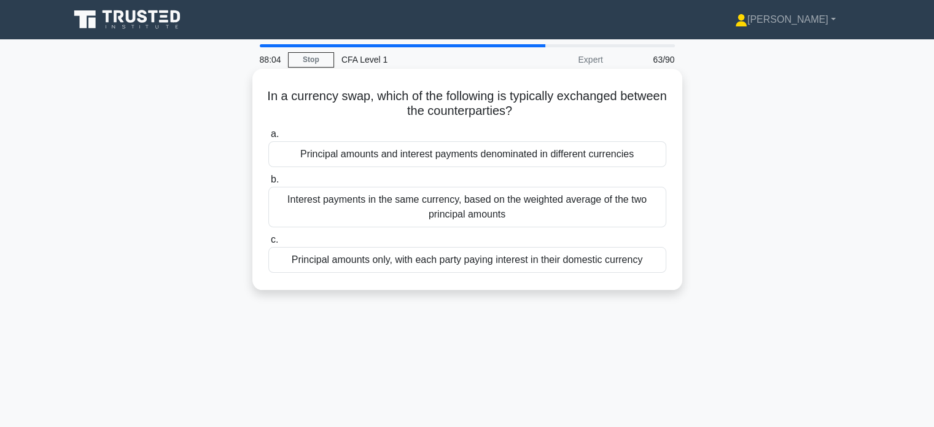
click at [440, 153] on div "Principal amounts and interest payments denominated in different currencies" at bounding box center [467, 154] width 398 height 26
click at [268, 138] on input "a. Principal amounts and interest payments denominated in different currencies" at bounding box center [268, 134] width 0 height 8
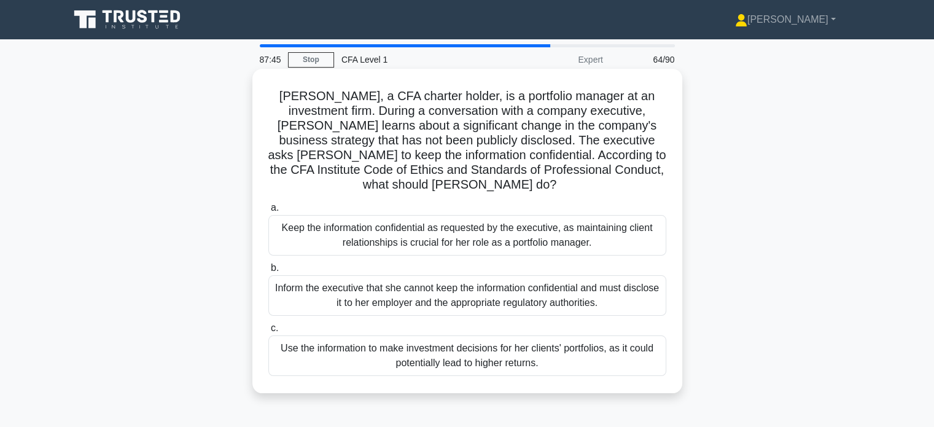
click at [494, 279] on div "Inform the executive that she cannot keep the information confidential and must…" at bounding box center [467, 295] width 398 height 41
click at [268, 272] on input "b. Inform the executive that she cannot keep the information confidential and m…" at bounding box center [268, 268] width 0 height 8
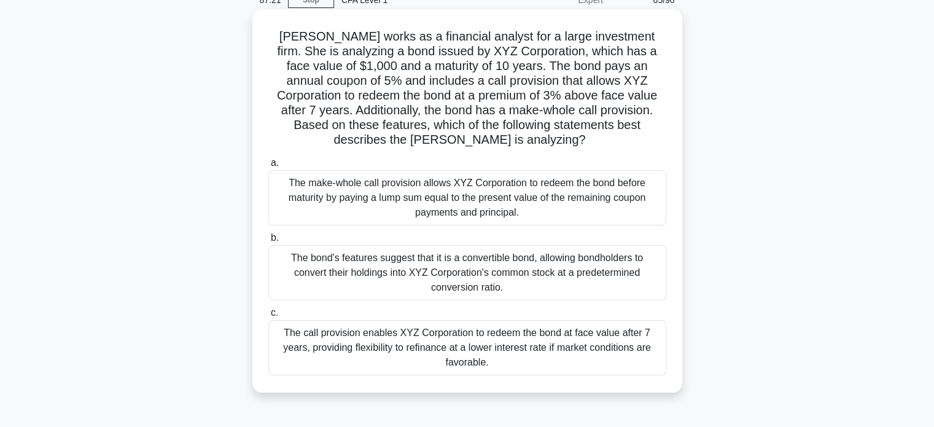
scroll to position [61, 0]
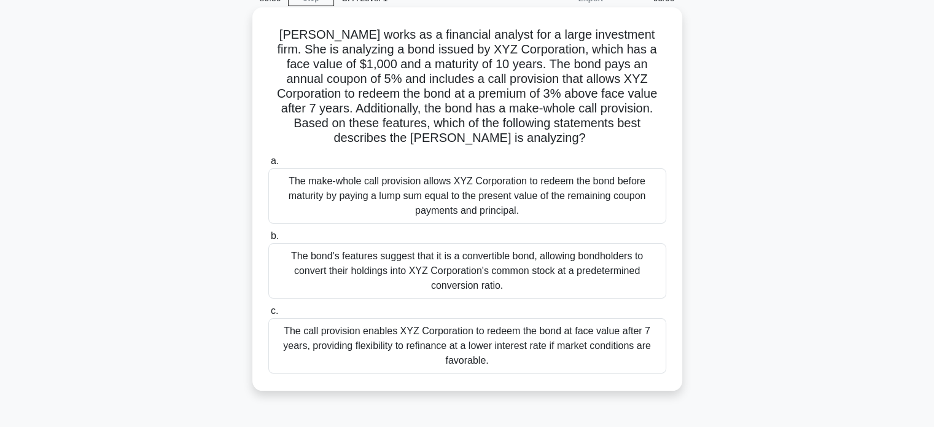
click at [578, 339] on div "The call provision enables XYZ Corporation to redeem the bond at face value aft…" at bounding box center [467, 345] width 398 height 55
click at [268, 315] on input "c. The call provision enables XYZ Corporation to redeem the bond at face value …" at bounding box center [268, 311] width 0 height 8
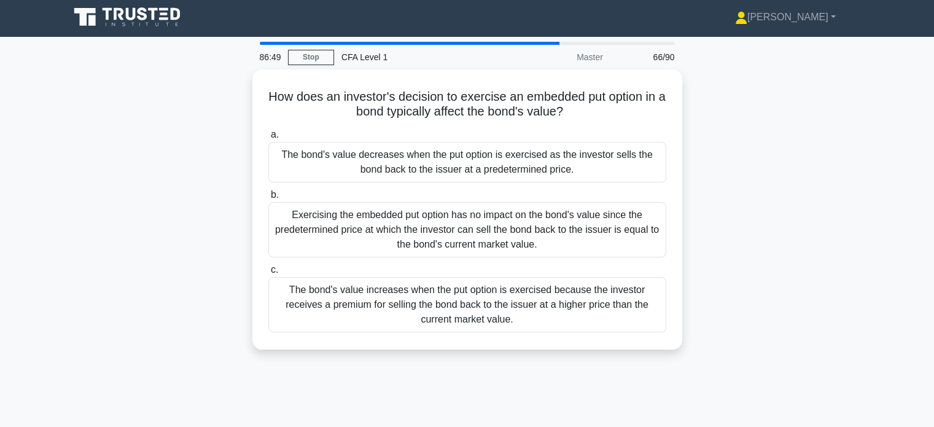
scroll to position [0, 0]
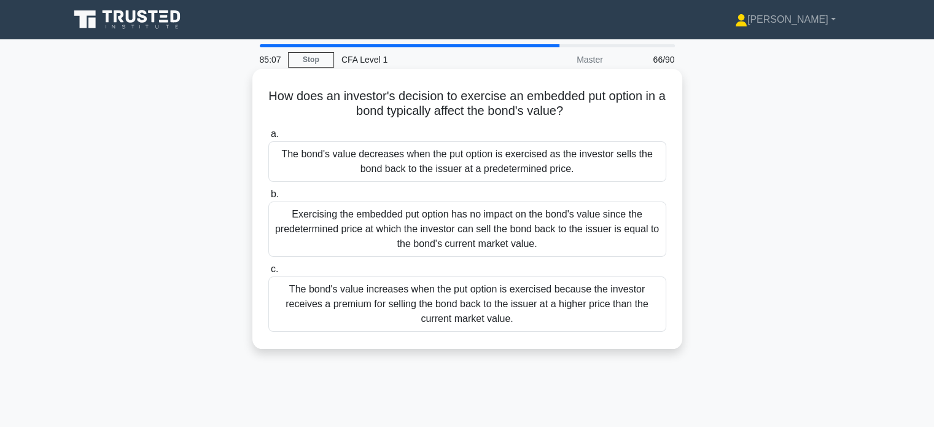
click at [500, 302] on div "The bond's value increases when the put option is exercised because the investo…" at bounding box center [467, 303] width 398 height 55
click at [268, 273] on input "c. The bond's value increases when the put option is exercised because the inve…" at bounding box center [268, 269] width 0 height 8
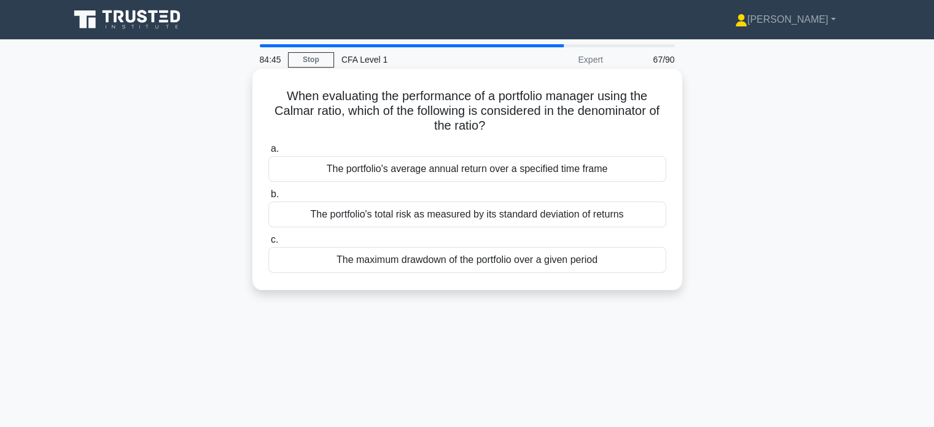
click at [578, 269] on div "The maximum drawdown of the portfolio over a given period" at bounding box center [467, 260] width 398 height 26
click at [268, 244] on input "c. The maximum drawdown of the portfolio over a given period" at bounding box center [268, 240] width 0 height 8
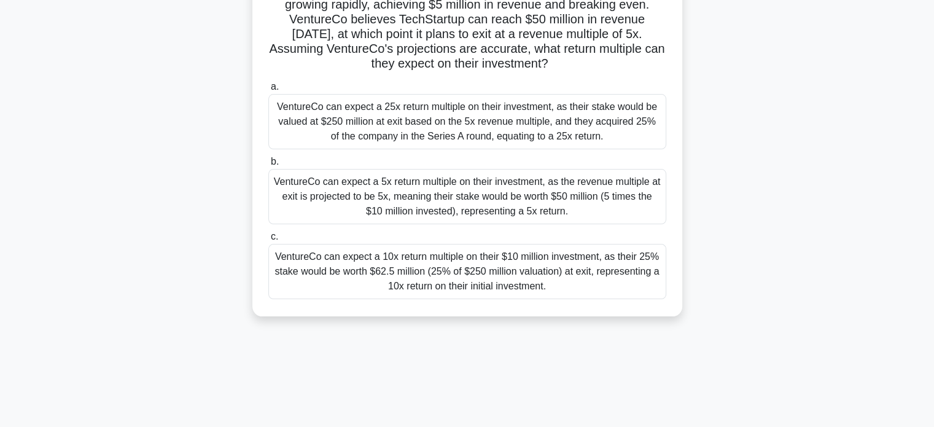
scroll to position [123, 0]
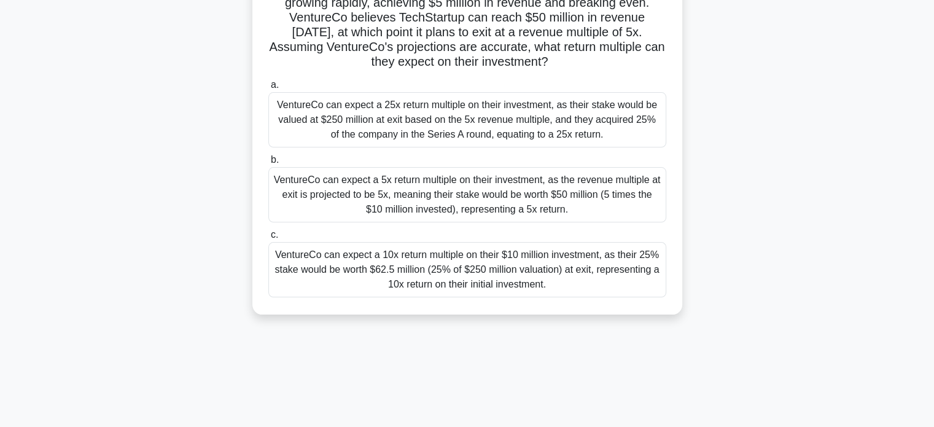
click at [536, 274] on div "VentureCo can expect a 10x return multiple on their $10 million investment, as …" at bounding box center [467, 269] width 398 height 55
click at [268, 239] on input "c. VentureCo can expect a 10x return multiple on their $10 million investment, …" at bounding box center [268, 235] width 0 height 8
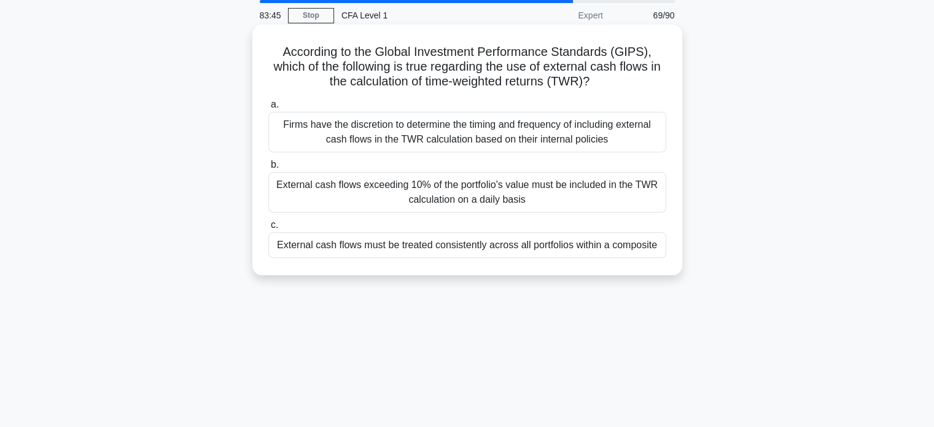
scroll to position [0, 0]
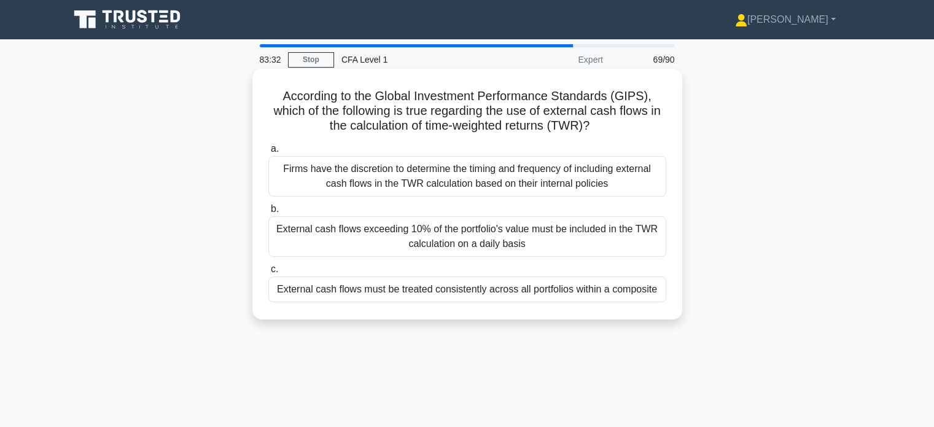
click at [606, 285] on div "External cash flows must be treated consistently across all portfolios within a…" at bounding box center [467, 289] width 398 height 26
click at [268, 273] on input "c. External cash flows must be treated consistently across all portfolios withi…" at bounding box center [268, 269] width 0 height 8
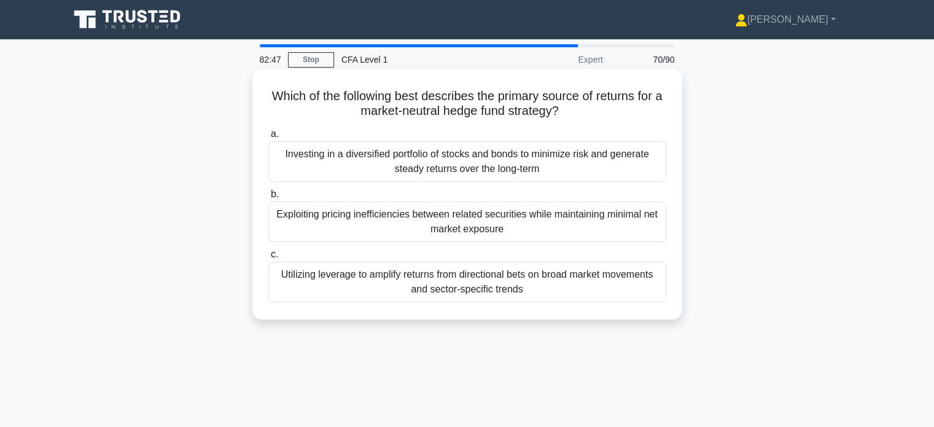
click at [530, 220] on div "Exploiting pricing inefficiencies between related securities while maintaining …" at bounding box center [467, 221] width 398 height 41
click at [268, 198] on input "b. Exploiting pricing inefficiencies between related securities while maintaini…" at bounding box center [268, 194] width 0 height 8
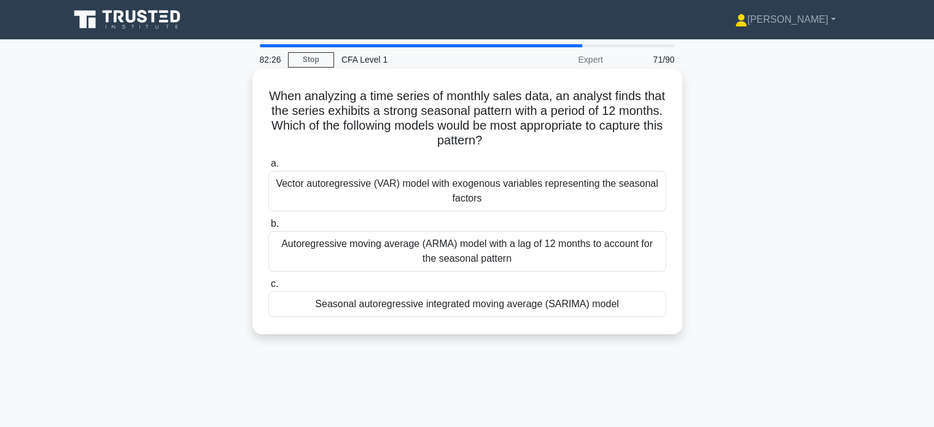
click at [440, 297] on div "Seasonal autoregressive integrated moving average (SARIMA) model" at bounding box center [467, 304] width 398 height 26
click at [268, 288] on input "c. Seasonal autoregressive integrated moving average (SARIMA) model" at bounding box center [268, 284] width 0 height 8
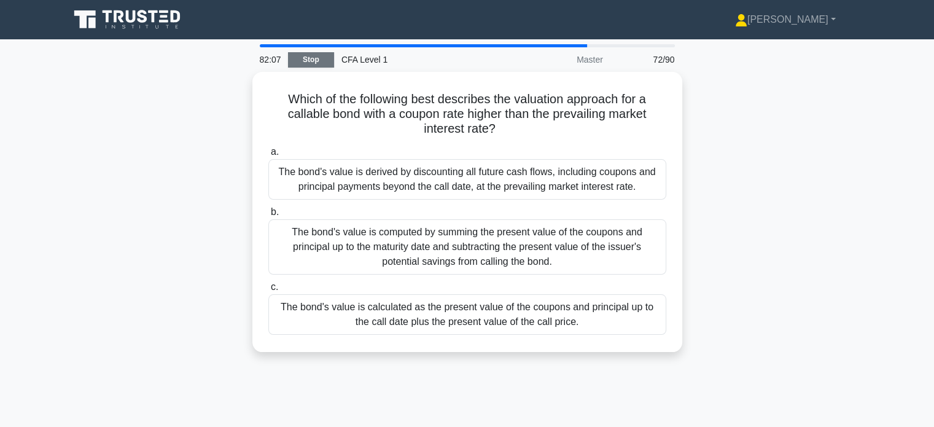
click at [327, 60] on link "Stop" at bounding box center [311, 59] width 46 height 15
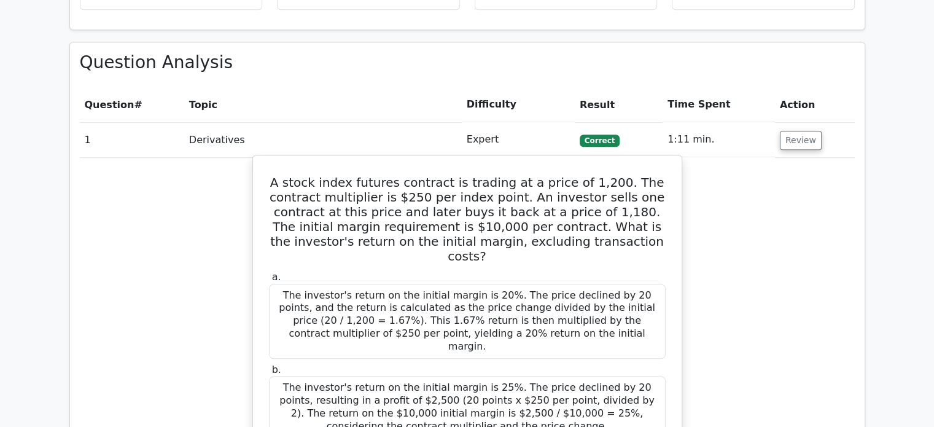
scroll to position [614, 0]
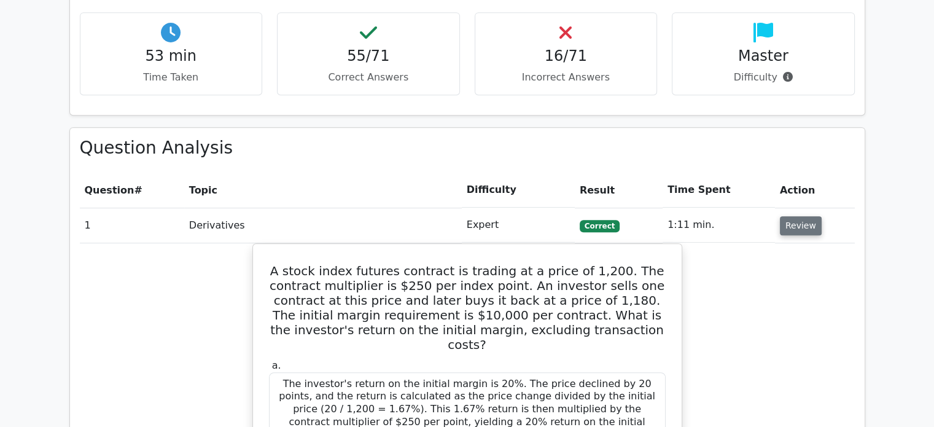
click at [785, 221] on button "Review" at bounding box center [801, 225] width 42 height 19
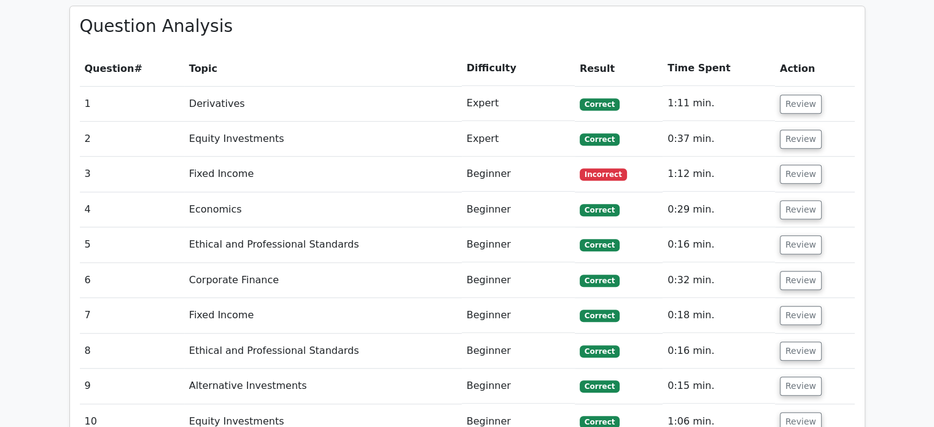
scroll to position [737, 0]
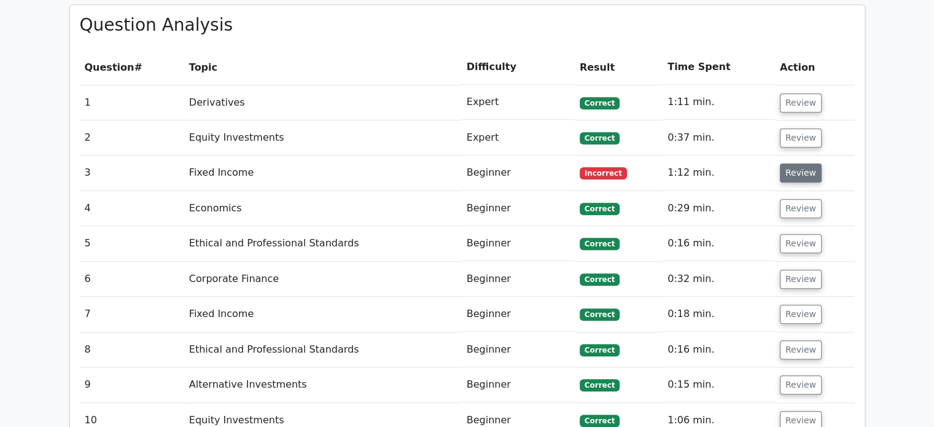
click at [783, 173] on button "Review" at bounding box center [801, 172] width 42 height 19
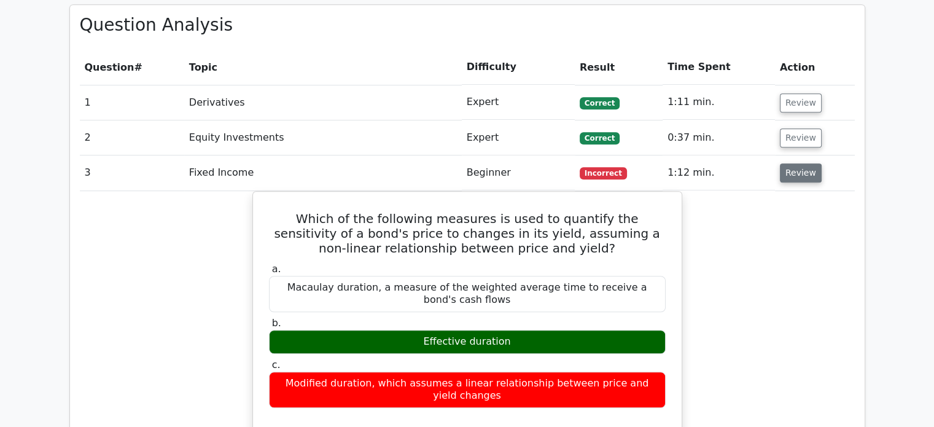
click at [782, 174] on button "Review" at bounding box center [801, 172] width 42 height 19
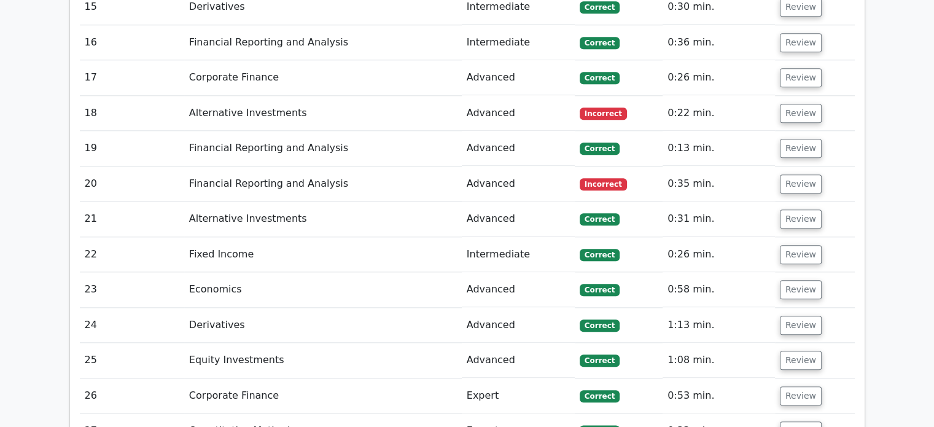
scroll to position [1351, 0]
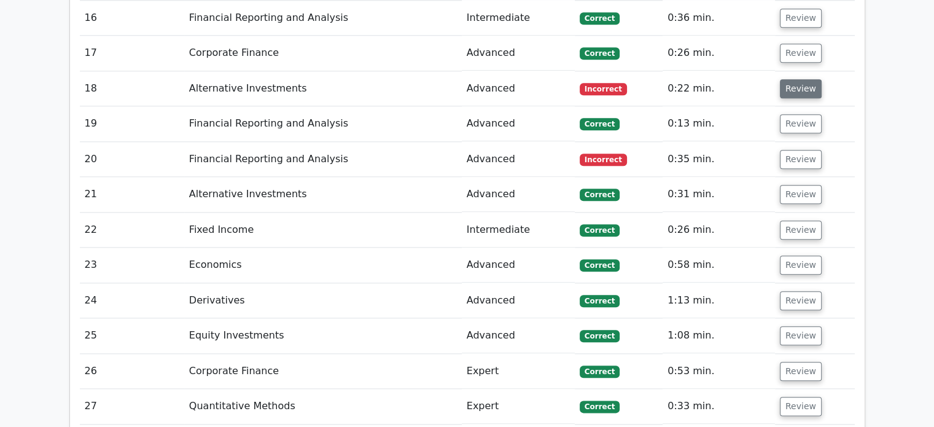
click at [805, 91] on button "Review" at bounding box center [801, 88] width 42 height 19
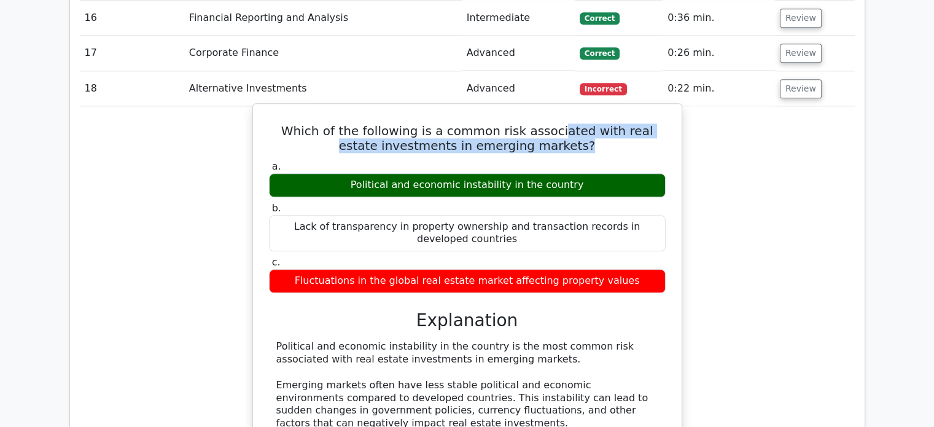
drag, startPoint x: 542, startPoint y: 129, endPoint x: 591, endPoint y: 147, distance: 52.5
click at [591, 147] on h5 "Which of the following is a common risk associated with real estate investments…" at bounding box center [467, 137] width 399 height 29
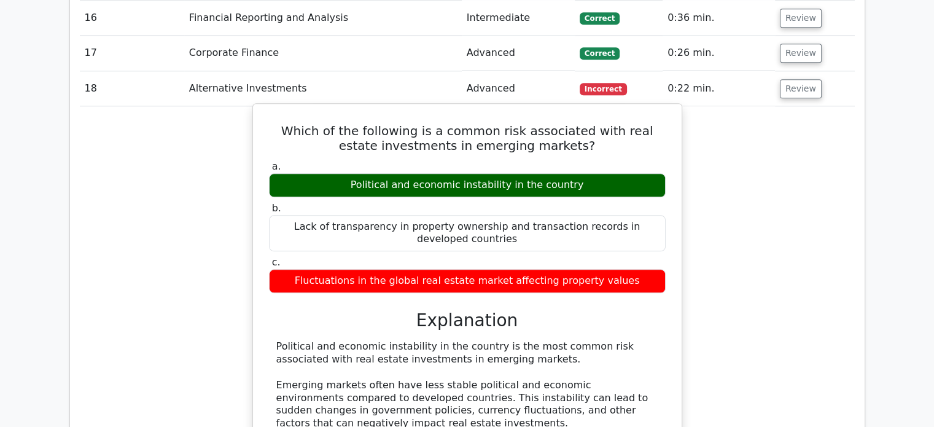
click at [608, 158] on div "a. Political and economic instability in the country b. Lack of transparency in…" at bounding box center [467, 227] width 411 height 138
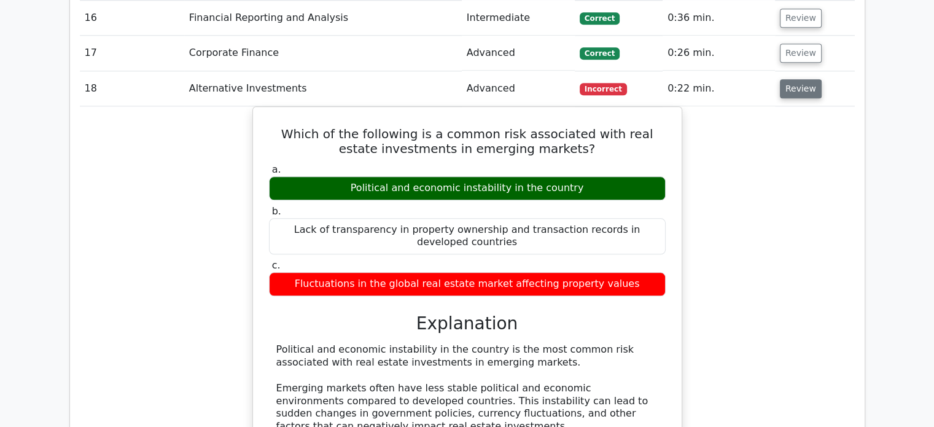
click at [790, 91] on button "Review" at bounding box center [801, 88] width 42 height 19
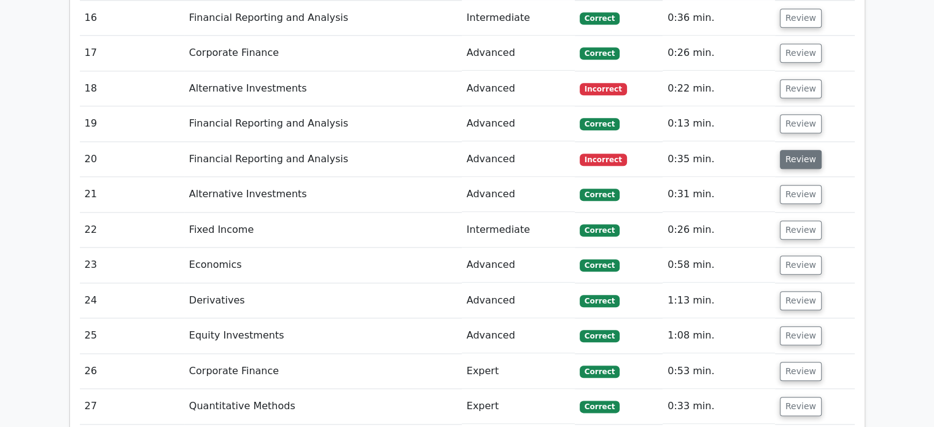
click at [787, 163] on button "Review" at bounding box center [801, 159] width 42 height 19
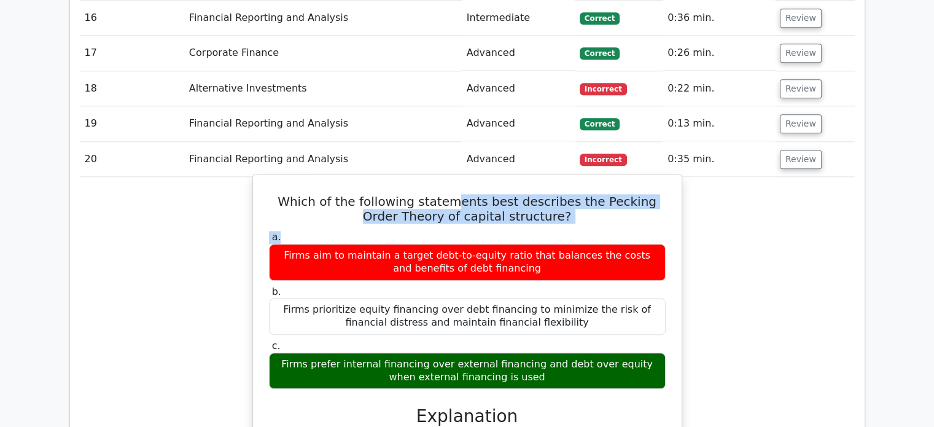
drag, startPoint x: 443, startPoint y: 191, endPoint x: 573, endPoint y: 227, distance: 135.5
click at [583, 228] on div "a. Firms aim to maintain a target debt-to-equity ratio that balances the costs …" at bounding box center [467, 309] width 411 height 163
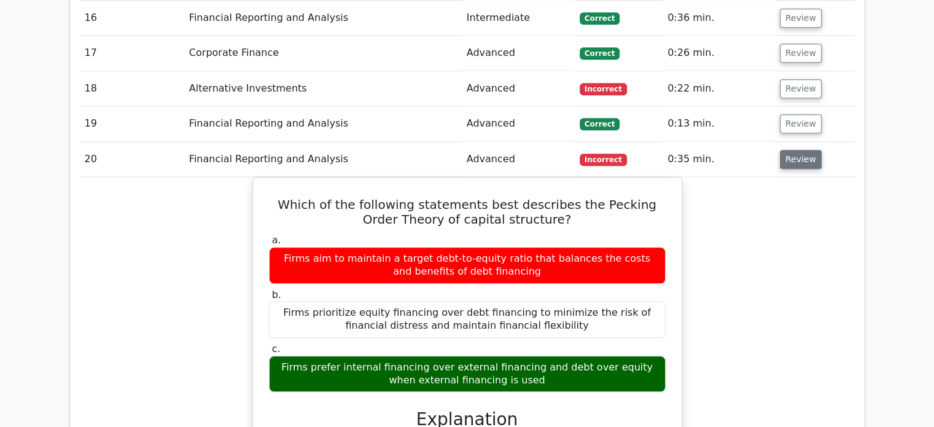
click at [784, 152] on button "Review" at bounding box center [801, 159] width 42 height 19
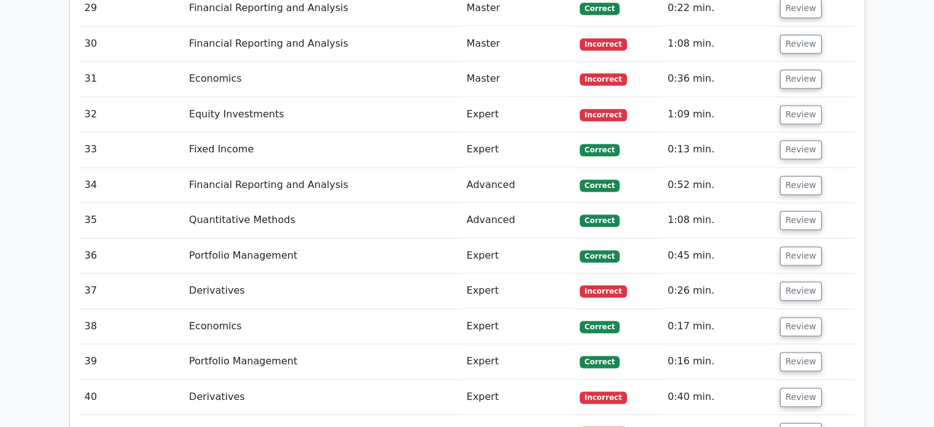
scroll to position [1781, 0]
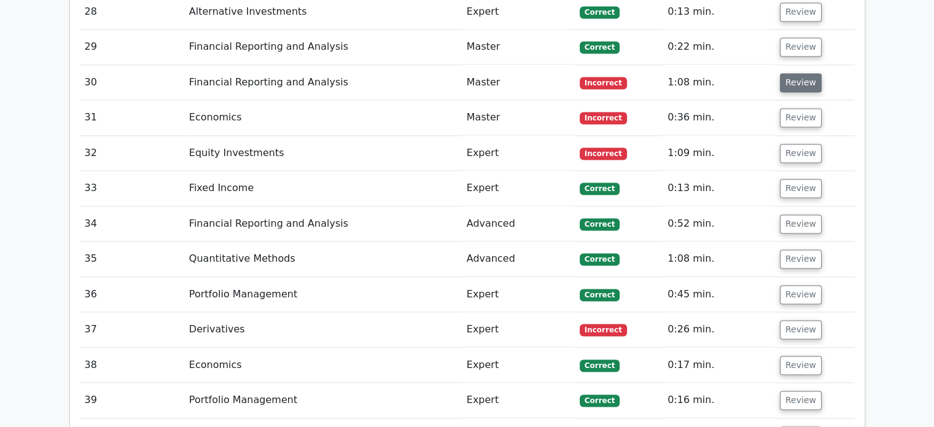
click at [806, 79] on button "Review" at bounding box center [801, 82] width 42 height 19
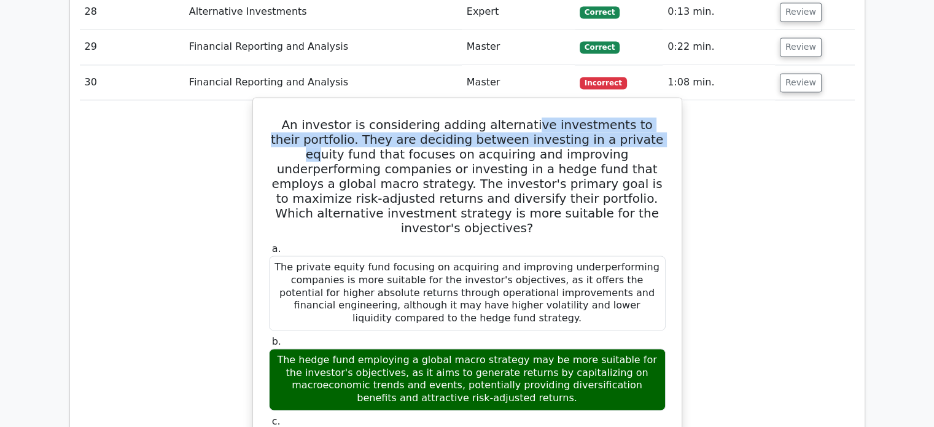
drag, startPoint x: 548, startPoint y: 118, endPoint x: 632, endPoint y: 134, distance: 85.7
click at [618, 128] on h5 "An investor is considering adding alternative investments to their portfolio. T…" at bounding box center [467, 176] width 399 height 118
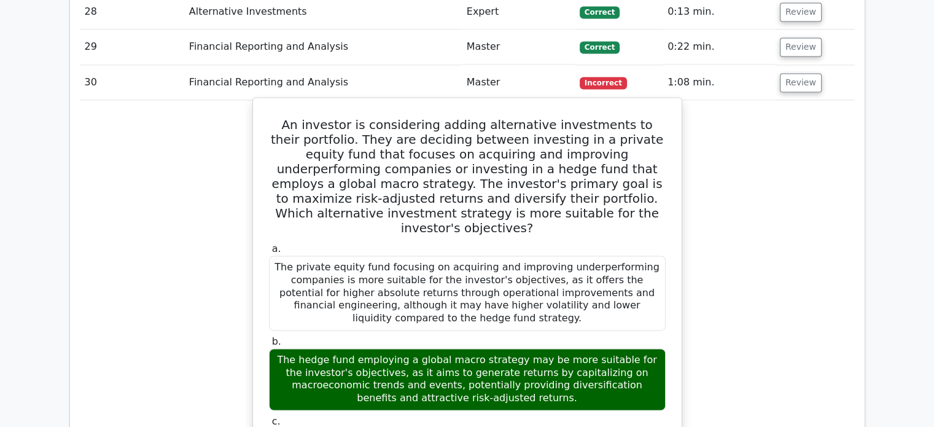
click at [633, 134] on h5 "An investor is considering adding alternative investments to their portfolio. T…" at bounding box center [467, 176] width 399 height 118
drag, startPoint x: 469, startPoint y: 141, endPoint x: 596, endPoint y: 157, distance: 127.4
click at [561, 143] on h5 "An investor is considering adding alternative investments to their portfolio. T…" at bounding box center [467, 176] width 399 height 118
click at [596, 158] on h5 "An investor is considering adding alternative investments to their portfolio. T…" at bounding box center [467, 176] width 399 height 118
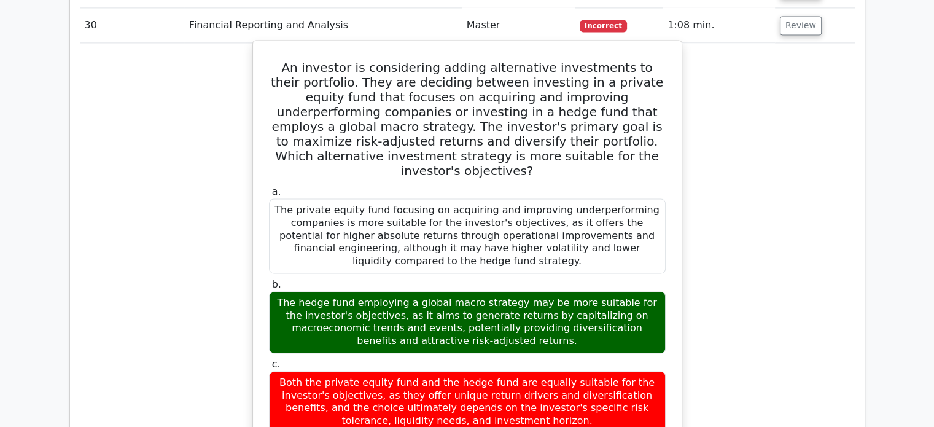
scroll to position [1842, 0]
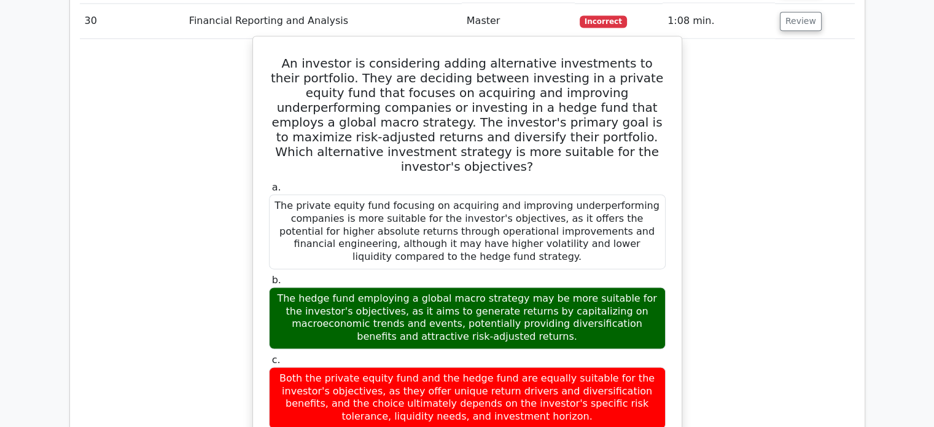
drag, startPoint x: 553, startPoint y: 289, endPoint x: 593, endPoint y: 311, distance: 46.5
click at [593, 311] on div "The hedge fund employing a global macro strategy may be more suitable for the i…" at bounding box center [467, 318] width 397 height 62
click at [603, 308] on div "The hedge fund employing a global macro strategy may be more suitable for the i…" at bounding box center [467, 318] width 397 height 62
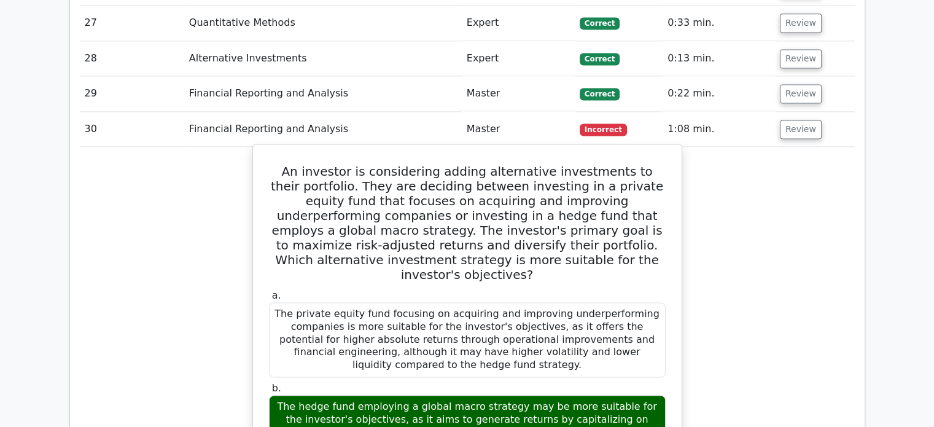
scroll to position [1658, 0]
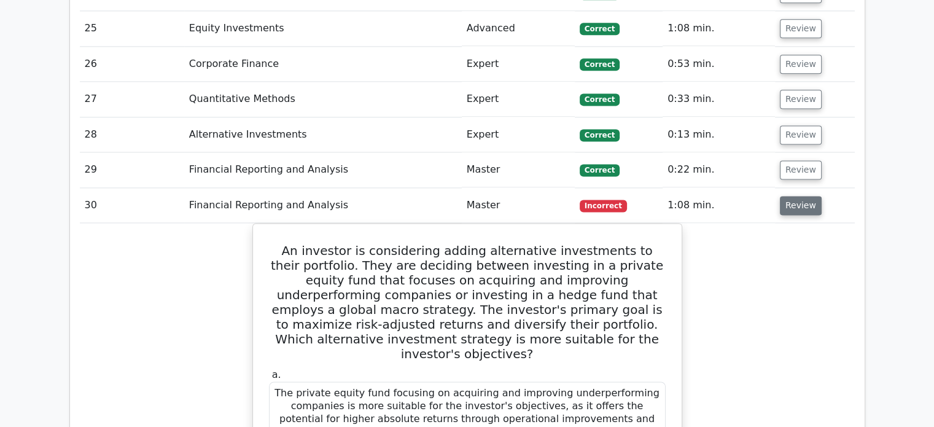
click at [791, 196] on button "Review" at bounding box center [801, 205] width 42 height 19
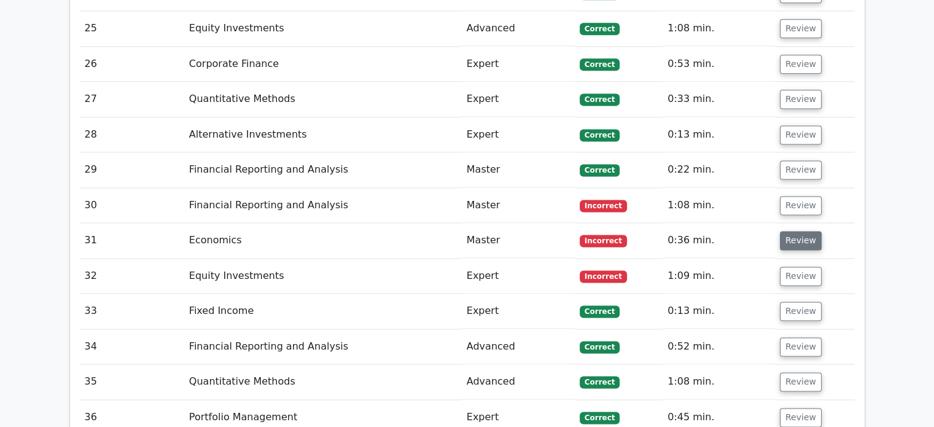
click at [806, 235] on button "Review" at bounding box center [801, 240] width 42 height 19
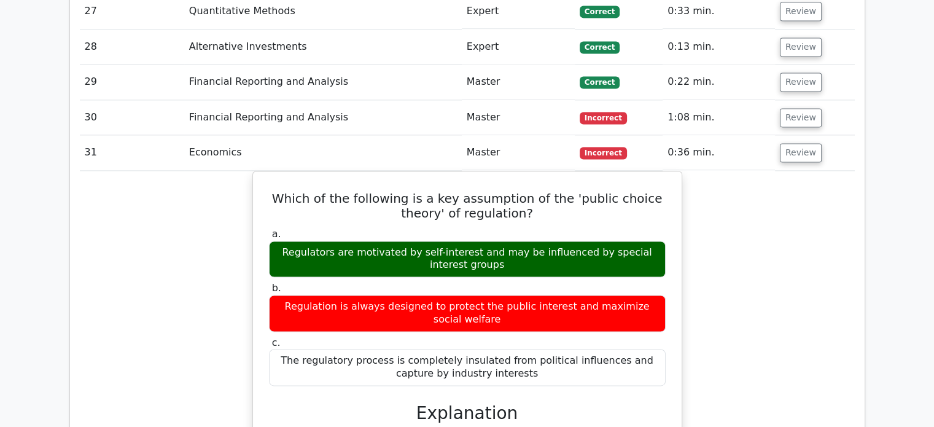
scroll to position [1781, 0]
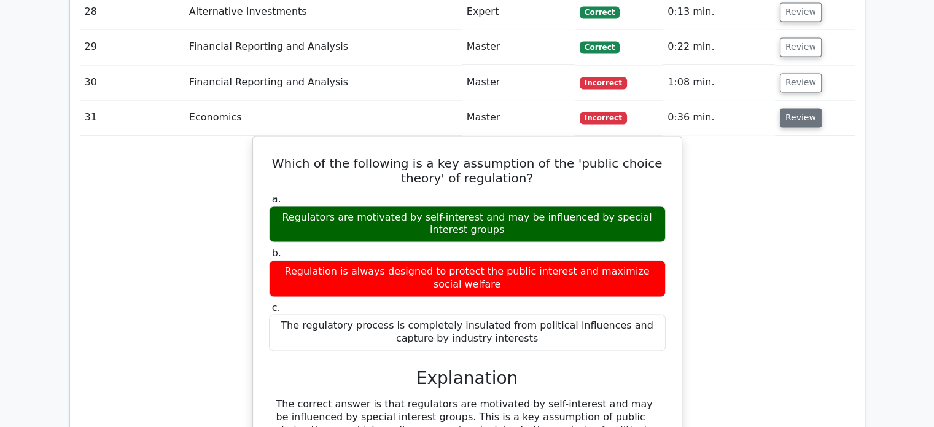
click at [796, 108] on button "Review" at bounding box center [801, 117] width 42 height 19
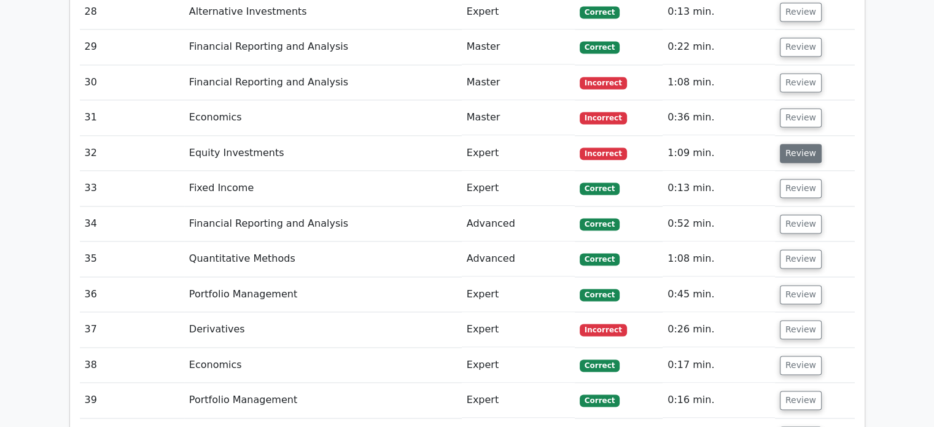
click at [793, 144] on button "Review" at bounding box center [801, 153] width 42 height 19
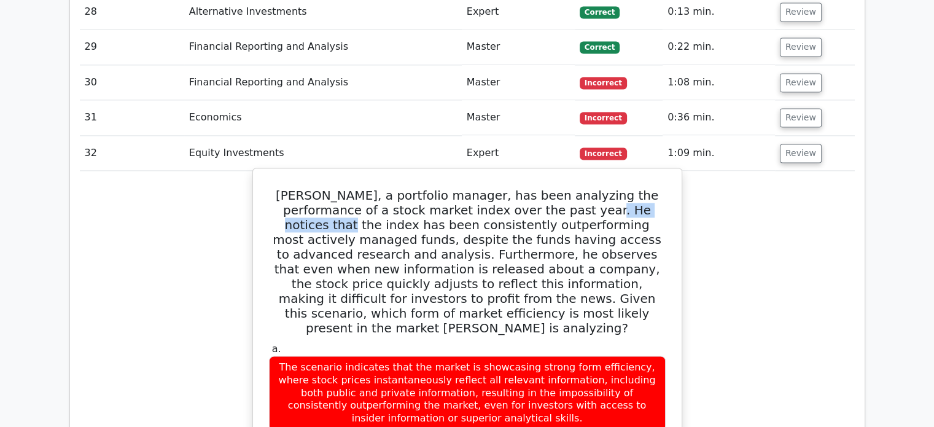
drag, startPoint x: 521, startPoint y: 208, endPoint x: 605, endPoint y: 210, distance: 84.8
click at [605, 210] on h5 "Michael, a portfolio manager, has been analyzing the performance of a stock mar…" at bounding box center [467, 261] width 399 height 147
click at [631, 220] on h5 "Michael, a portfolio manager, has been analyzing the performance of a stock mar…" at bounding box center [467, 261] width 399 height 147
drag, startPoint x: 592, startPoint y: 200, endPoint x: 623, endPoint y: 210, distance: 33.0
click at [623, 210] on h5 "Michael, a portfolio manager, has been analyzing the performance of a stock mar…" at bounding box center [467, 261] width 399 height 147
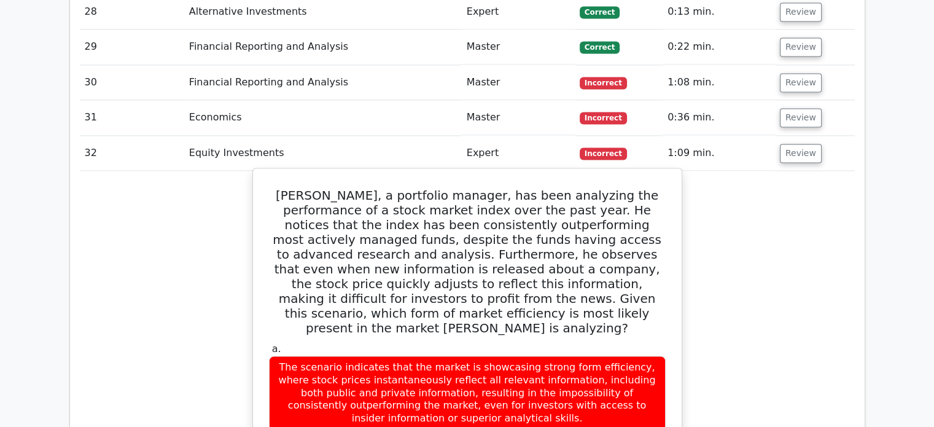
click at [615, 221] on h5 "Michael, a portfolio manager, has been analyzing the performance of a stock mar…" at bounding box center [467, 261] width 399 height 147
drag, startPoint x: 609, startPoint y: 217, endPoint x: 635, endPoint y: 223, distance: 26.5
click at [635, 223] on h5 "Michael, a portfolio manager, has been analyzing the performance of a stock mar…" at bounding box center [467, 261] width 399 height 147
click at [640, 230] on h5 "Michael, a portfolio manager, has been analyzing the performance of a stock mar…" at bounding box center [467, 261] width 399 height 147
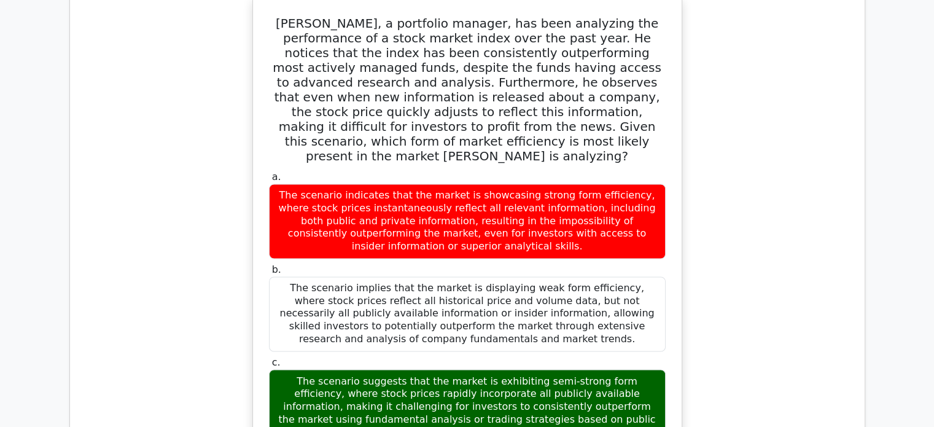
scroll to position [1965, 0]
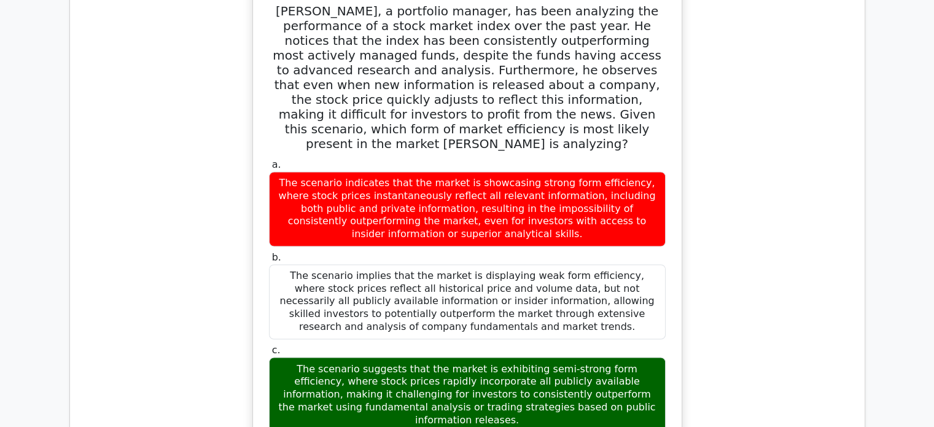
drag, startPoint x: 549, startPoint y: 351, endPoint x: 603, endPoint y: 385, distance: 63.7
click at [602, 385] on div "The scenario suggests that the market is exhibiting semi-strong form efficiency…" at bounding box center [467, 394] width 397 height 75
click at [612, 384] on div "The scenario suggests that the market is exhibiting semi-strong form efficiency…" at bounding box center [467, 394] width 397 height 75
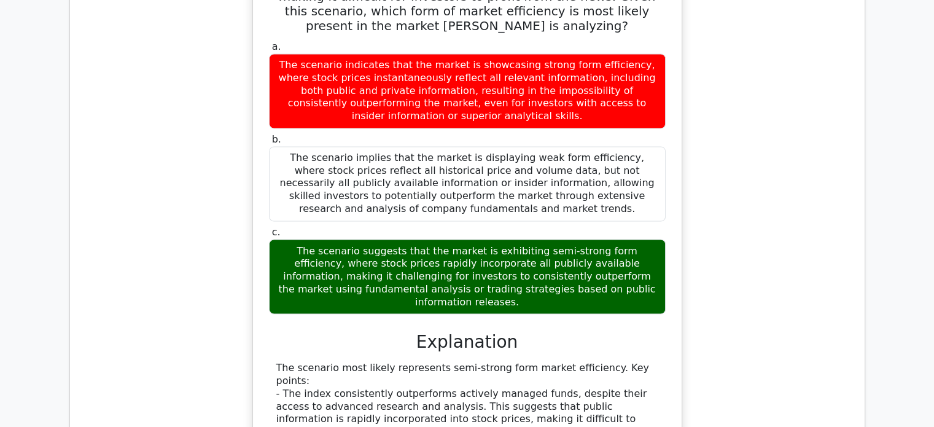
scroll to position [2149, 0]
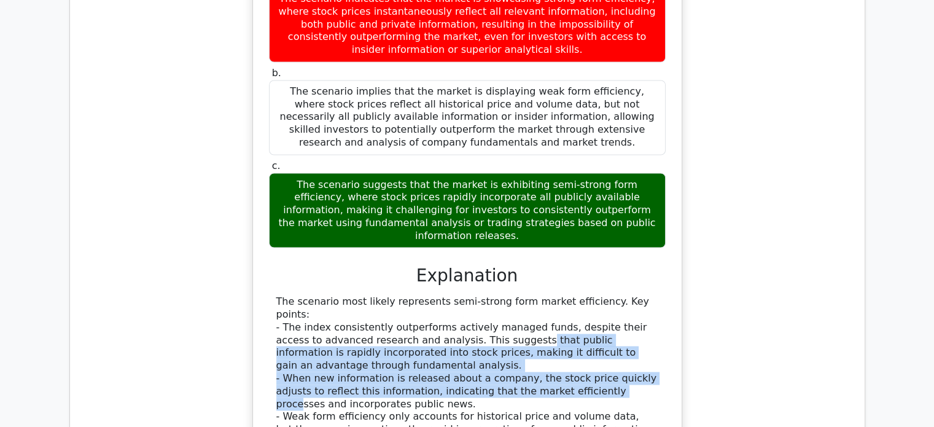
drag, startPoint x: 473, startPoint y: 297, endPoint x: 561, endPoint y: 346, distance: 100.9
click at [561, 346] on div "The scenario most likely represents semi-strong form market efficiency. Key poi…" at bounding box center [467, 416] width 382 height 243
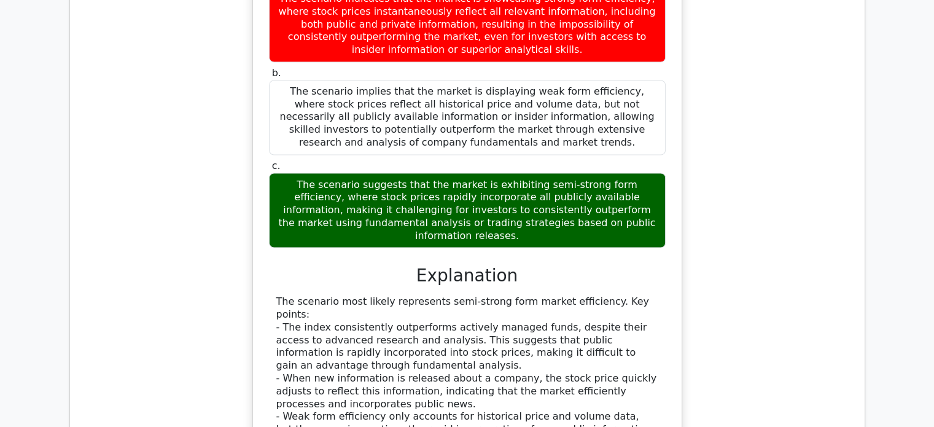
click at [580, 350] on div "The scenario most likely represents semi-strong form market efficiency. Key poi…" at bounding box center [467, 416] width 382 height 243
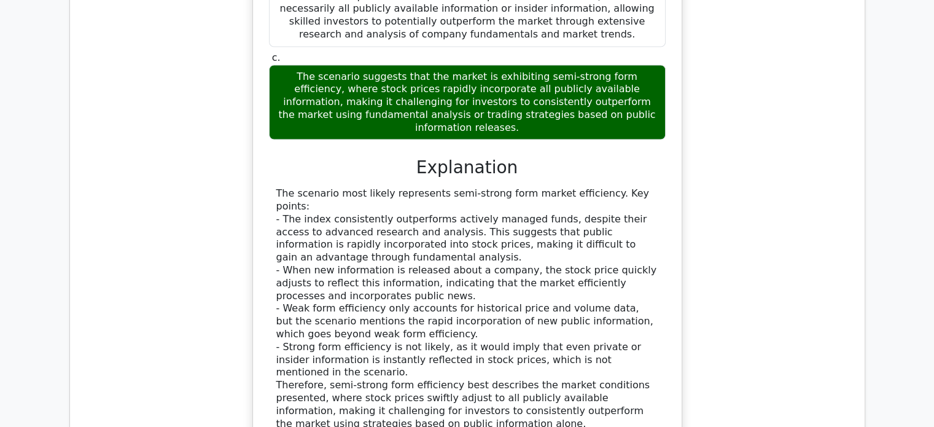
scroll to position [2272, 0]
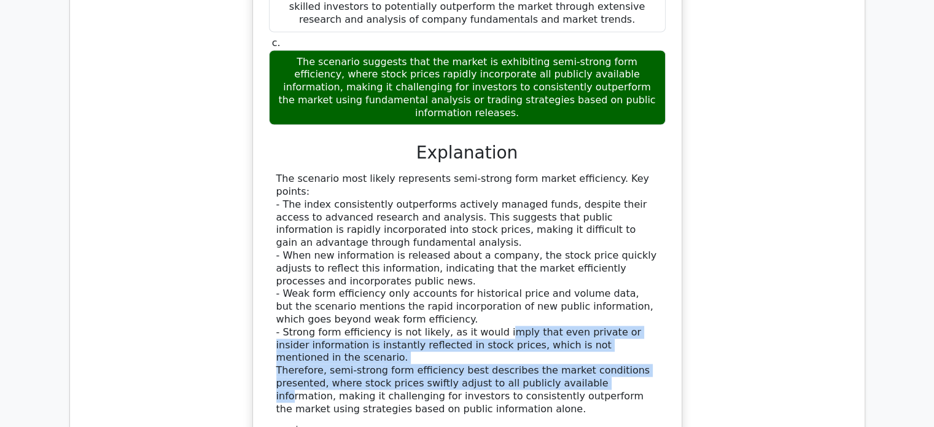
drag, startPoint x: 484, startPoint y: 287, endPoint x: 534, endPoint y: 319, distance: 58.6
click at [534, 319] on div "The scenario most likely represents semi-strong form market efficiency. Key poi…" at bounding box center [467, 293] width 382 height 243
click at [613, 314] on div "The scenario most likely represents semi-strong form market efficiency. Key poi…" at bounding box center [467, 293] width 382 height 243
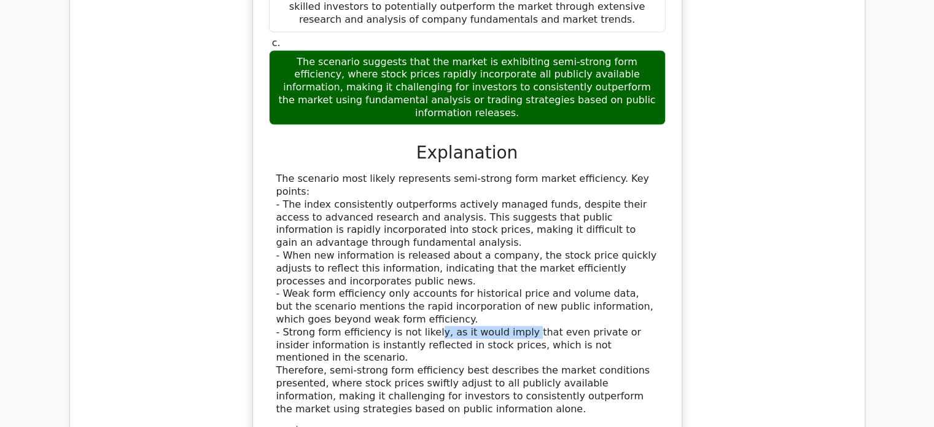
drag, startPoint x: 425, startPoint y: 277, endPoint x: 511, endPoint y: 280, distance: 86.0
click at [511, 280] on div "The scenario most likely represents semi-strong form market efficiency. Key poi…" at bounding box center [467, 293] width 382 height 243
click at [571, 287] on div "The scenario most likely represents semi-strong form market efficiency. Key poi…" at bounding box center [467, 293] width 382 height 243
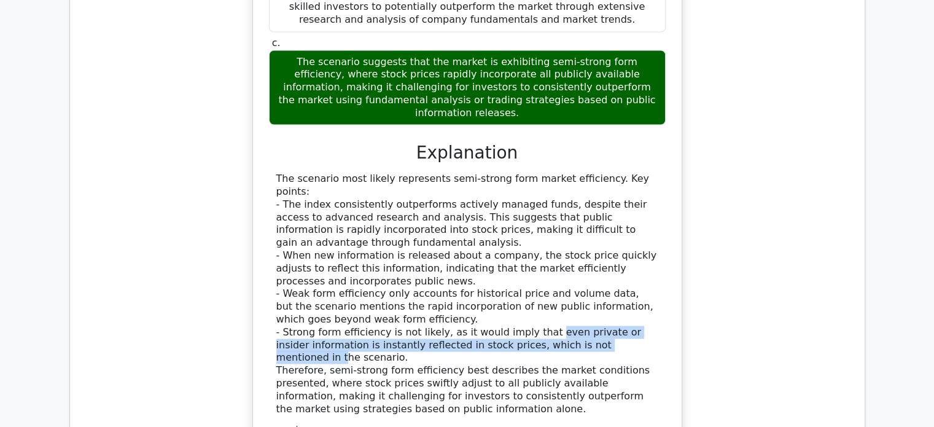
drag, startPoint x: 530, startPoint y: 283, endPoint x: 604, endPoint y: 292, distance: 74.2
click at [604, 292] on div "The scenario most likely represents semi-strong form market efficiency. Key poi…" at bounding box center [467, 293] width 382 height 243
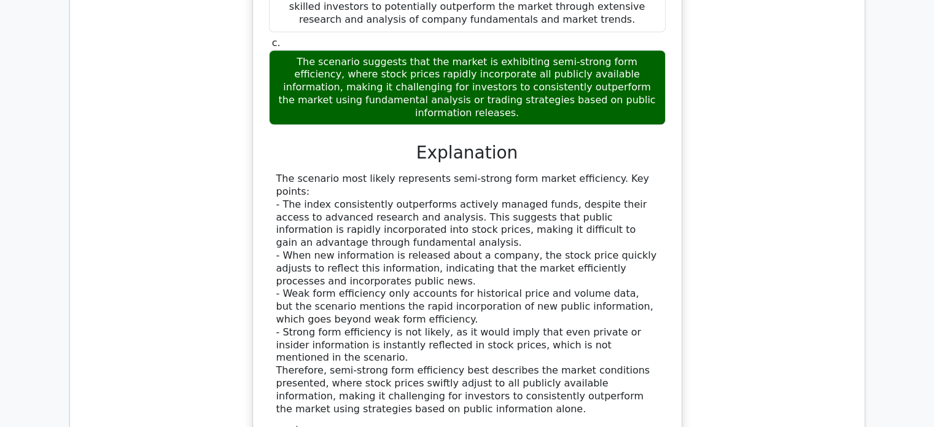
click at [609, 298] on div "The scenario most likely represents semi-strong form market efficiency. Key poi…" at bounding box center [467, 293] width 382 height 243
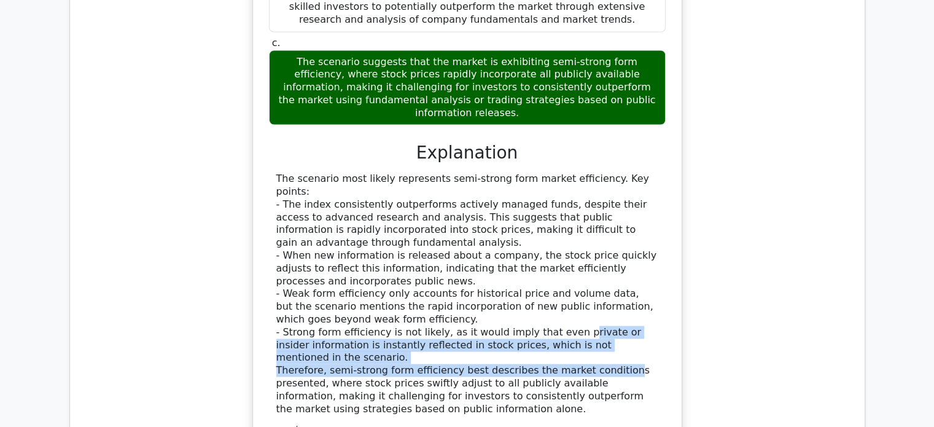
drag, startPoint x: 558, startPoint y: 284, endPoint x: 599, endPoint y: 314, distance: 51.0
click at [597, 314] on div "The scenario most likely represents semi-strong form market efficiency. Key poi…" at bounding box center [467, 293] width 382 height 243
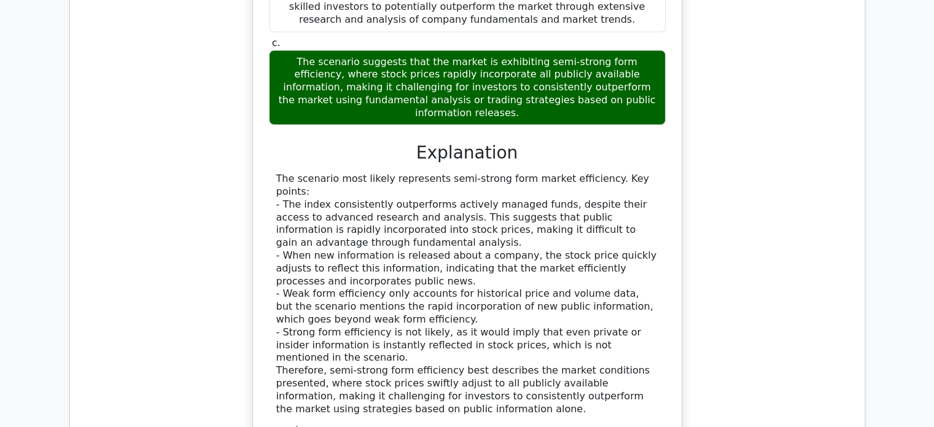
click at [645, 321] on div "The scenario most likely represents semi-strong form market efficiency. Key poi…" at bounding box center [467, 293] width 382 height 243
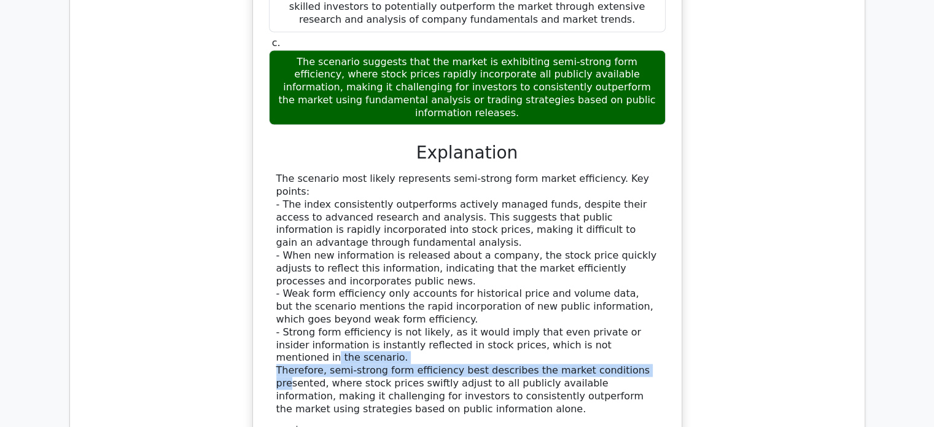
drag, startPoint x: 595, startPoint y: 298, endPoint x: 620, endPoint y: 315, distance: 30.0
click at [620, 315] on div "The scenario most likely represents semi-strong form market efficiency. Key poi…" at bounding box center [467, 293] width 382 height 243
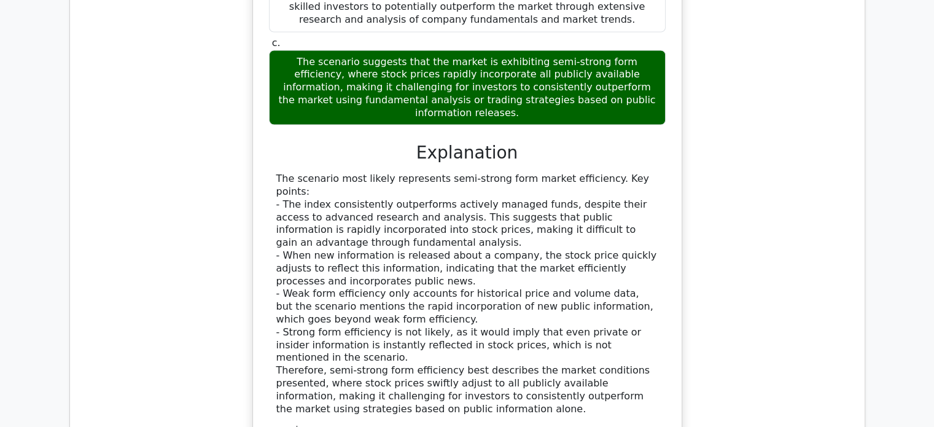
click at [621, 324] on div "The scenario most likely represents semi-strong form market efficiency. Key poi…" at bounding box center [467, 293] width 382 height 243
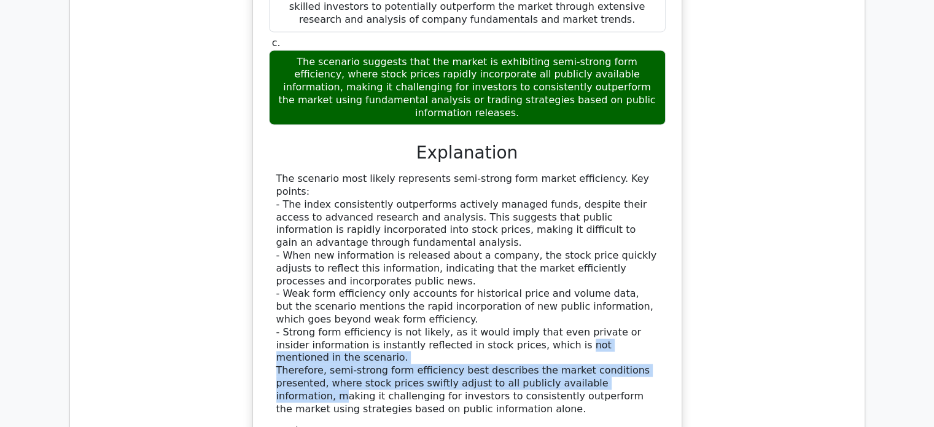
drag, startPoint x: 525, startPoint y: 297, endPoint x: 579, endPoint y: 317, distance: 57.5
click at [579, 317] on div "The scenario most likely represents semi-strong form market efficiency. Key poi…" at bounding box center [467, 293] width 382 height 243
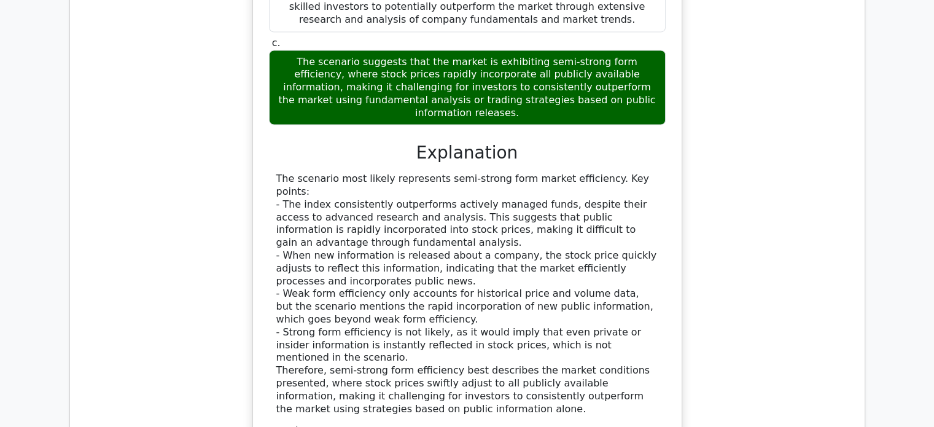
click at [614, 324] on div "The scenario most likely represents semi-strong form market efficiency. Key poi…" at bounding box center [467, 293] width 382 height 243
drag, startPoint x: 565, startPoint y: 292, endPoint x: 613, endPoint y: 302, distance: 48.4
click at [613, 302] on div "The scenario most likely represents semi-strong form market efficiency. Key poi…" at bounding box center [467, 293] width 382 height 243
click at [656, 316] on div "The scenario most likely represents semi-strong form market efficiency. Key poi…" at bounding box center [467, 293] width 382 height 243
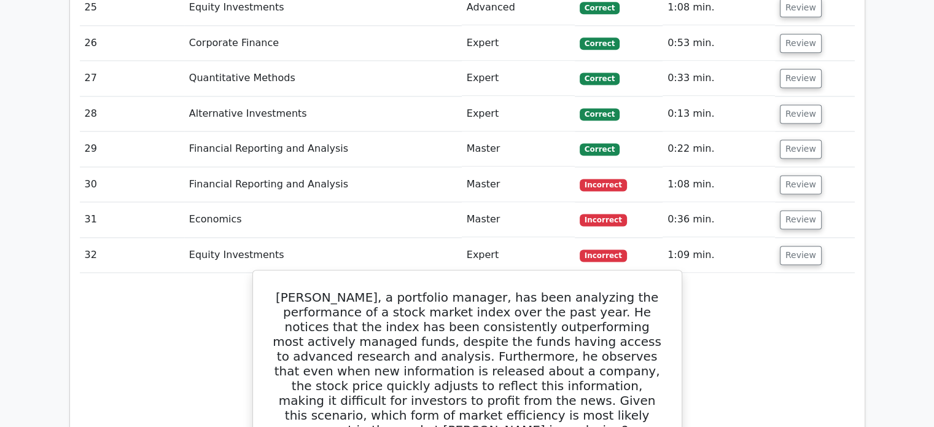
scroll to position [1658, 0]
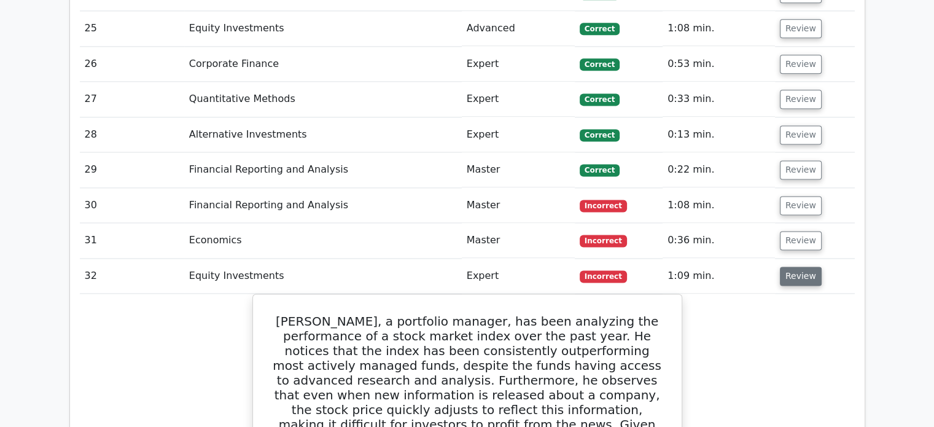
click at [784, 274] on button "Review" at bounding box center [801, 275] width 42 height 19
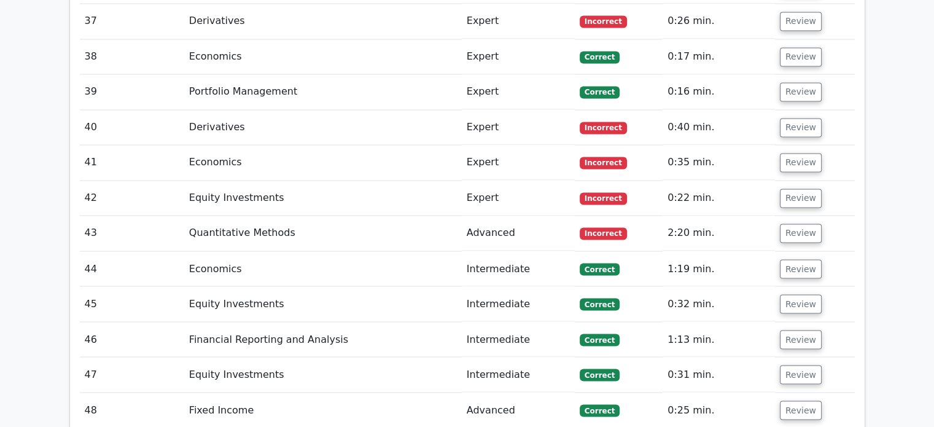
scroll to position [2088, 0]
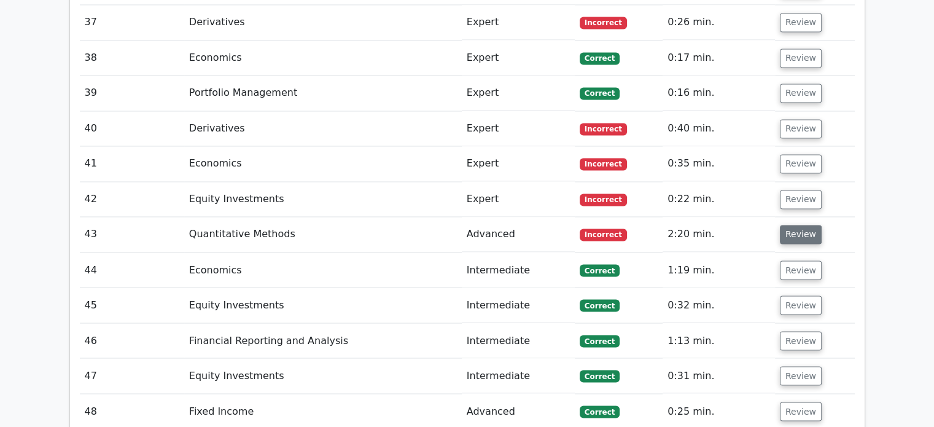
click at [812, 230] on button "Review" at bounding box center [801, 234] width 42 height 19
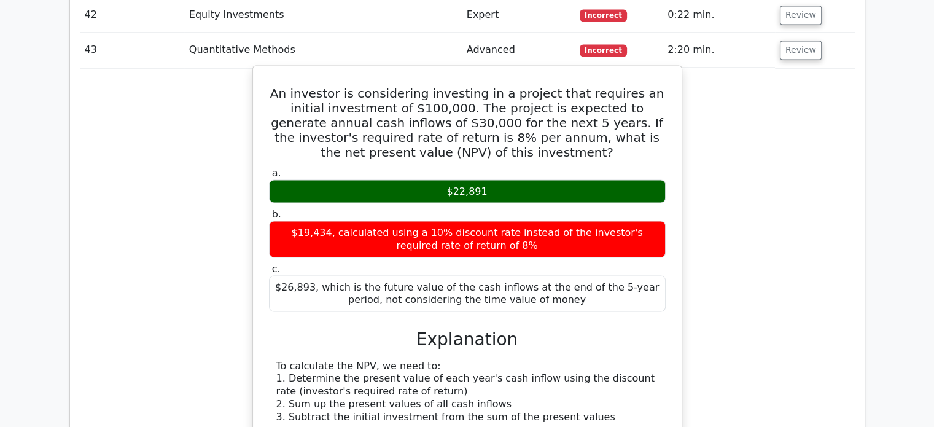
scroll to position [2272, 0]
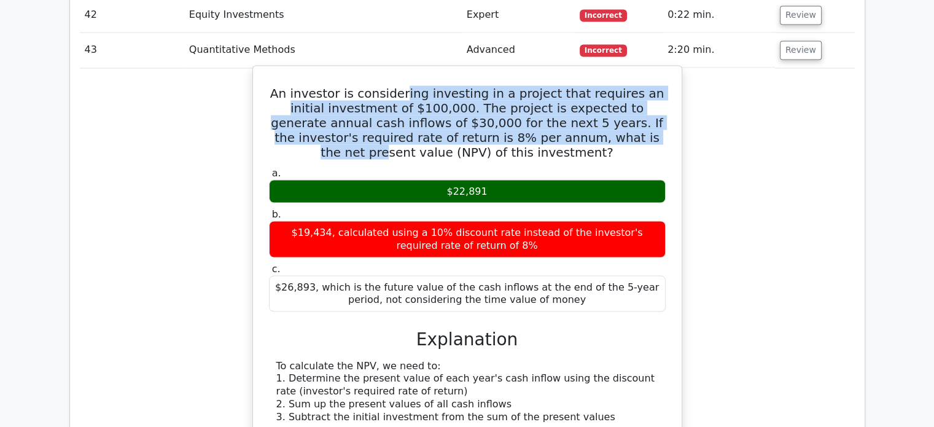
drag, startPoint x: 397, startPoint y: 90, endPoint x: 553, endPoint y: 132, distance: 160.9
click at [553, 132] on h5 "An investor is considering investing in a project that requires an initial inve…" at bounding box center [467, 122] width 399 height 74
click at [548, 134] on h5 "An investor is considering investing in a project that requires an initial inve…" at bounding box center [467, 122] width 399 height 74
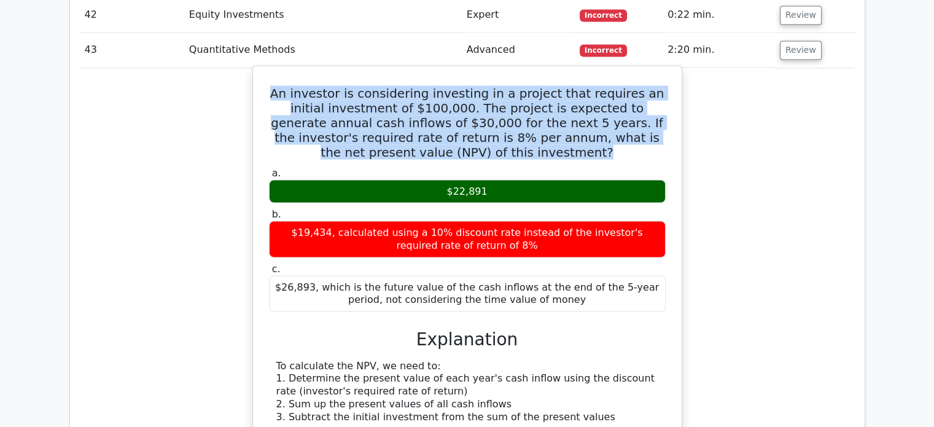
drag, startPoint x: 275, startPoint y: 85, endPoint x: 536, endPoint y: 147, distance: 268.2
click at [536, 147] on h5 "An investor is considering investing in a project that requires an initial inve…" at bounding box center [467, 122] width 399 height 74
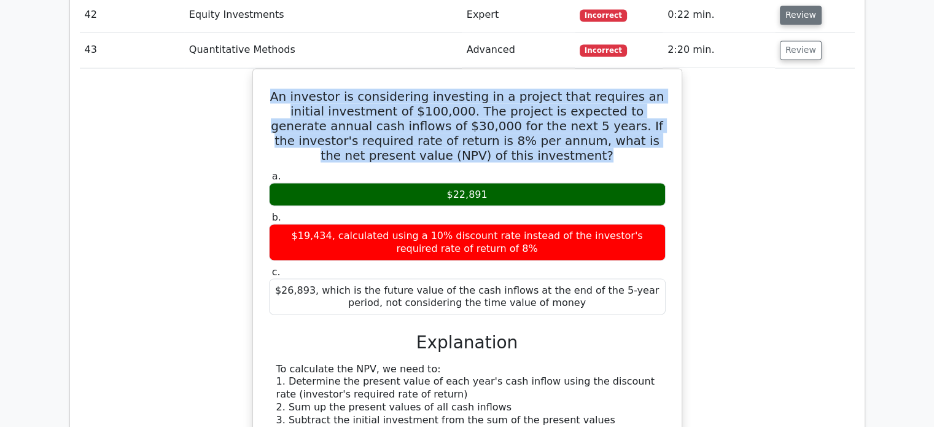
copy h5 "An investor is considering investing in a project that requires an initial inve…"
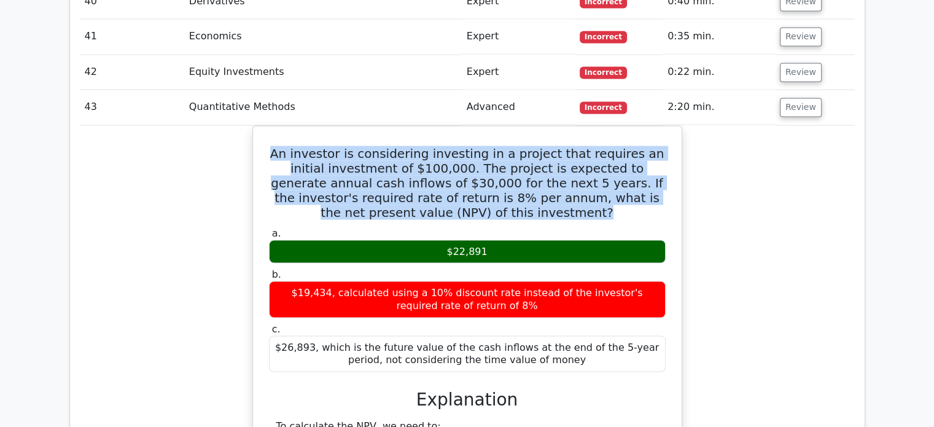
scroll to position [2210, 0]
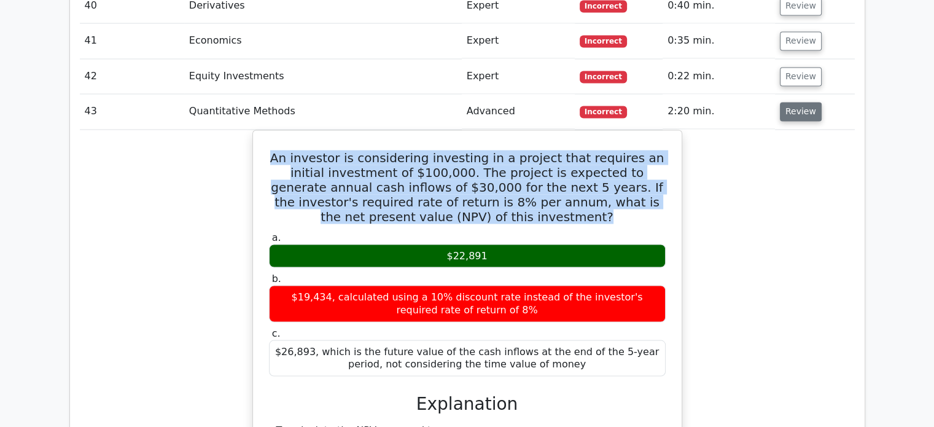
click at [795, 102] on button "Review" at bounding box center [801, 111] width 42 height 19
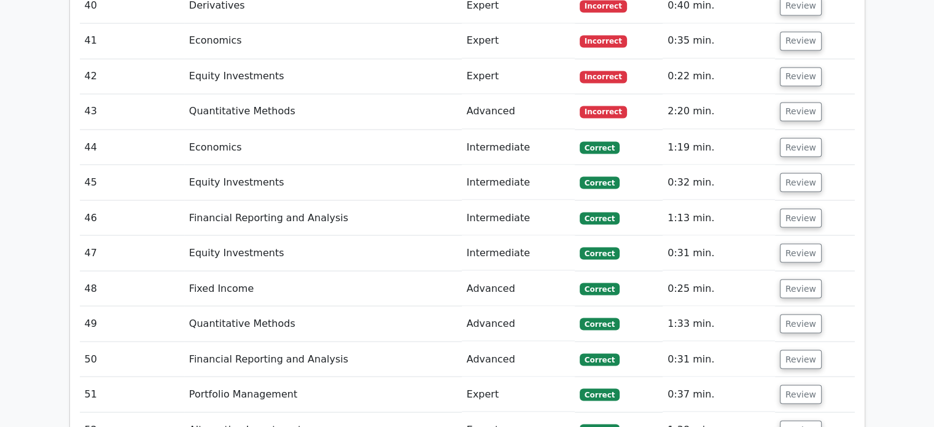
click at [703, 271] on td "0:25 min." at bounding box center [718, 288] width 112 height 35
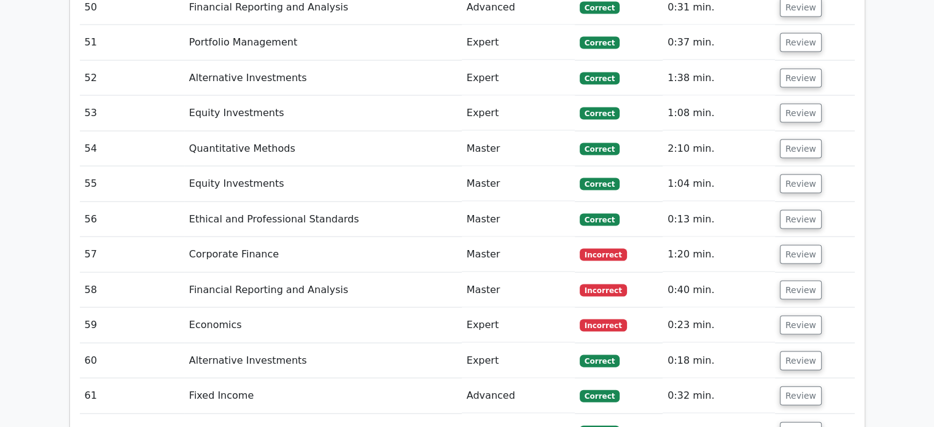
scroll to position [2579, 0]
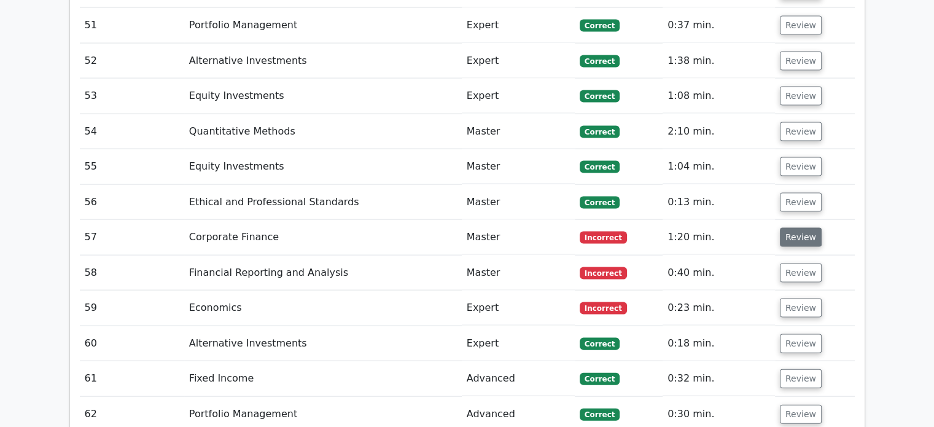
click at [798, 228] on button "Review" at bounding box center [801, 237] width 42 height 19
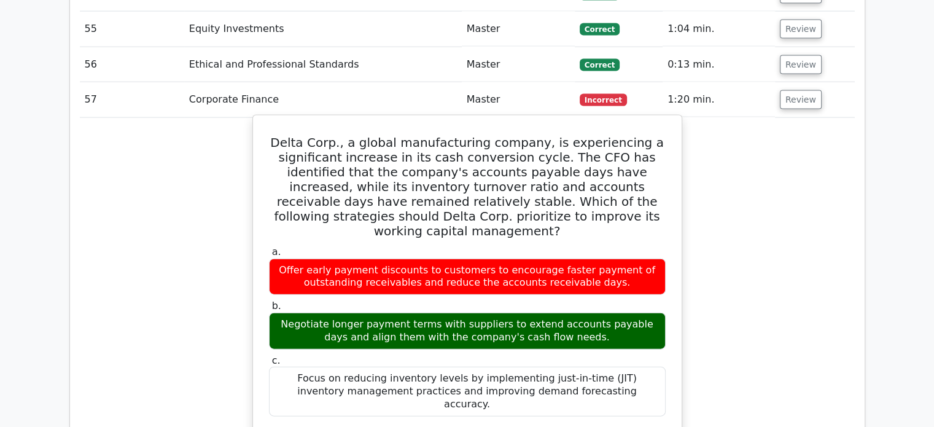
scroll to position [2702, 0]
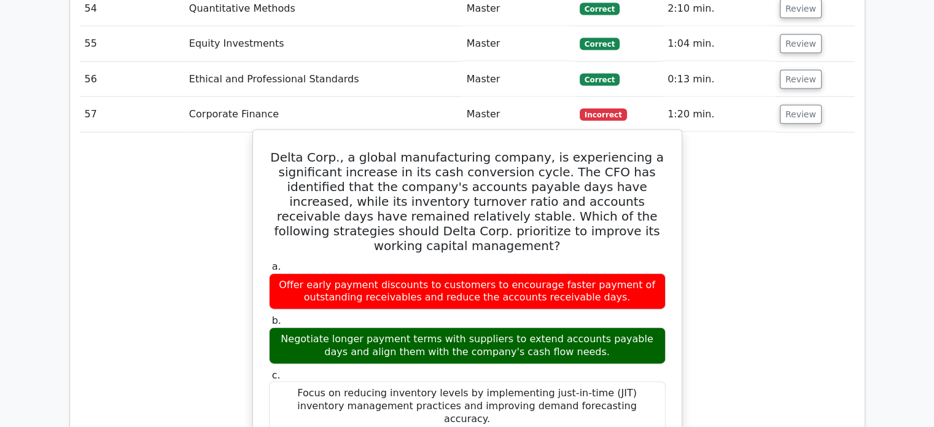
drag, startPoint x: 410, startPoint y: 151, endPoint x: 631, endPoint y: 247, distance: 241.1
click at [646, 260] on label "a. Offer early payment discounts to customers to encourage faster payment of ou…" at bounding box center [467, 284] width 397 height 49
drag, startPoint x: 511, startPoint y: 154, endPoint x: 624, endPoint y: 156, distance: 113.0
click at [623, 156] on h5 "Delta Corp., a global manufacturing company, is experiencing a significant incr…" at bounding box center [467, 201] width 399 height 103
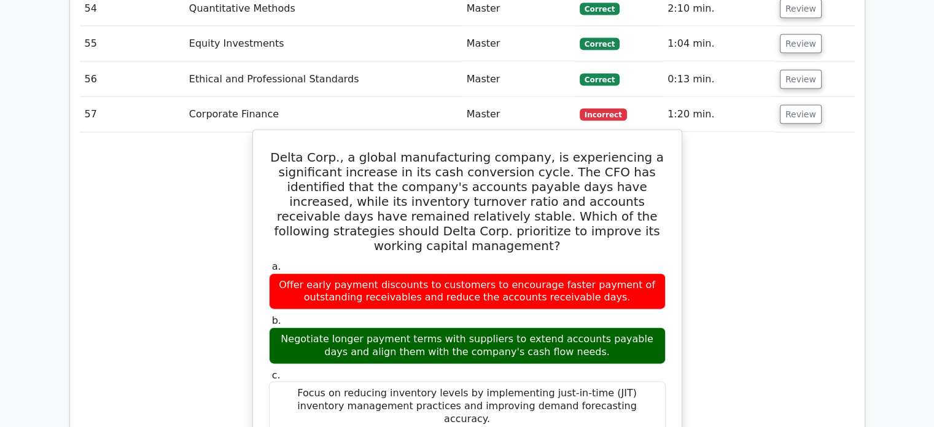
click at [637, 161] on h5 "Delta Corp., a global manufacturing company, is experiencing a significant incr…" at bounding box center [467, 201] width 399 height 103
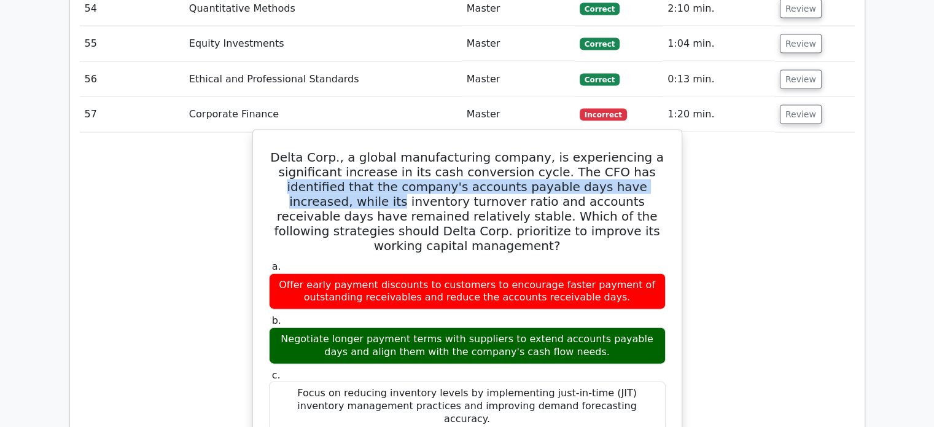
drag, startPoint x: 607, startPoint y: 165, endPoint x: 672, endPoint y: 176, distance: 66.0
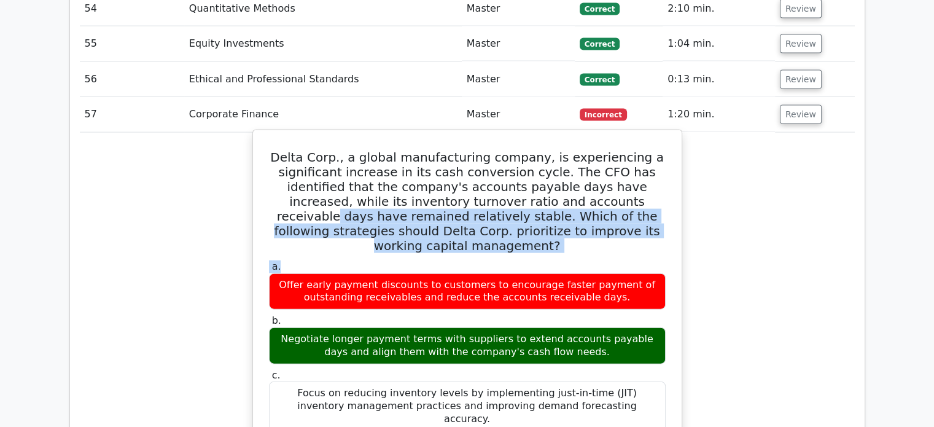
drag, startPoint x: 543, startPoint y: 196, endPoint x: 629, endPoint y: 231, distance: 92.8
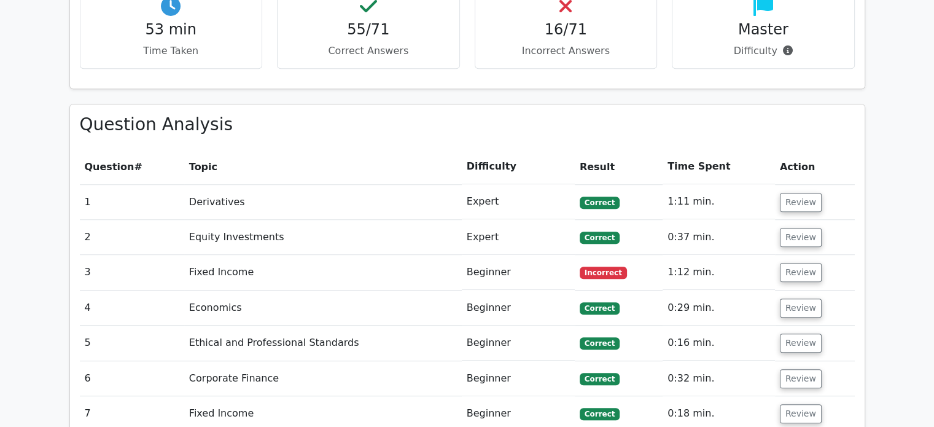
scroll to position [0, 0]
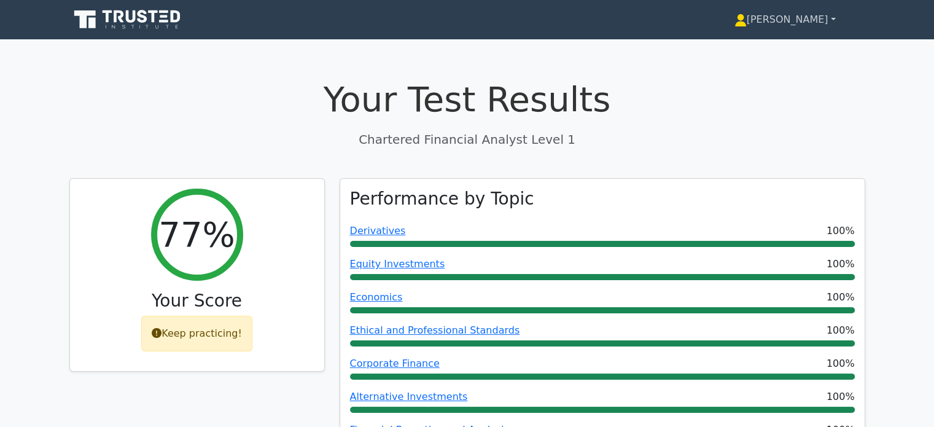
click at [803, 21] on link "[PERSON_NAME]" at bounding box center [785, 19] width 160 height 25
click at [788, 50] on link "Profile" at bounding box center [753, 49] width 97 height 20
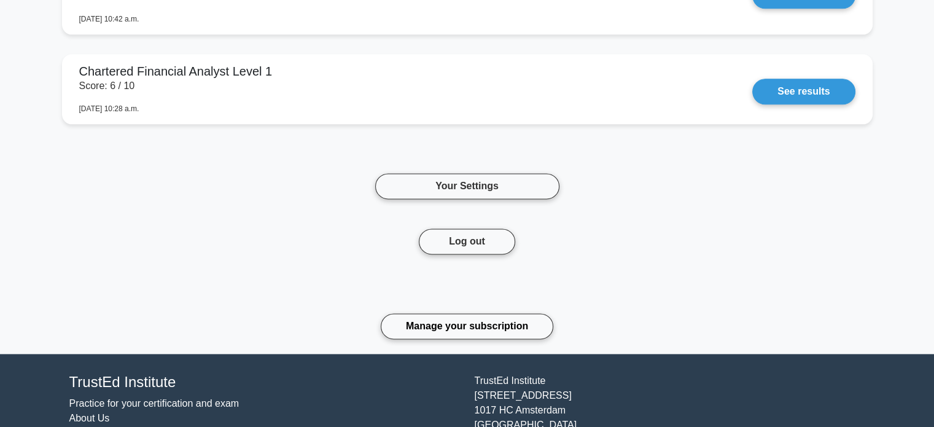
scroll to position [1596, 0]
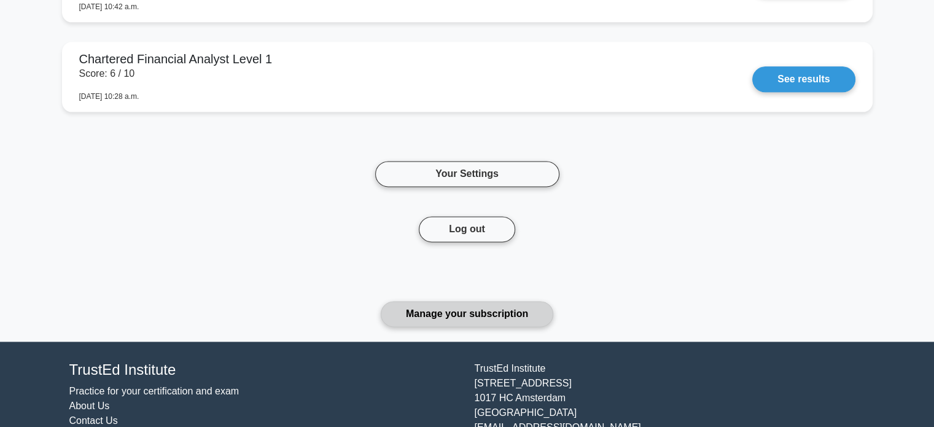
click at [467, 306] on link "Manage your subscription" at bounding box center [467, 314] width 173 height 26
